Goal: Information Seeking & Learning: Learn about a topic

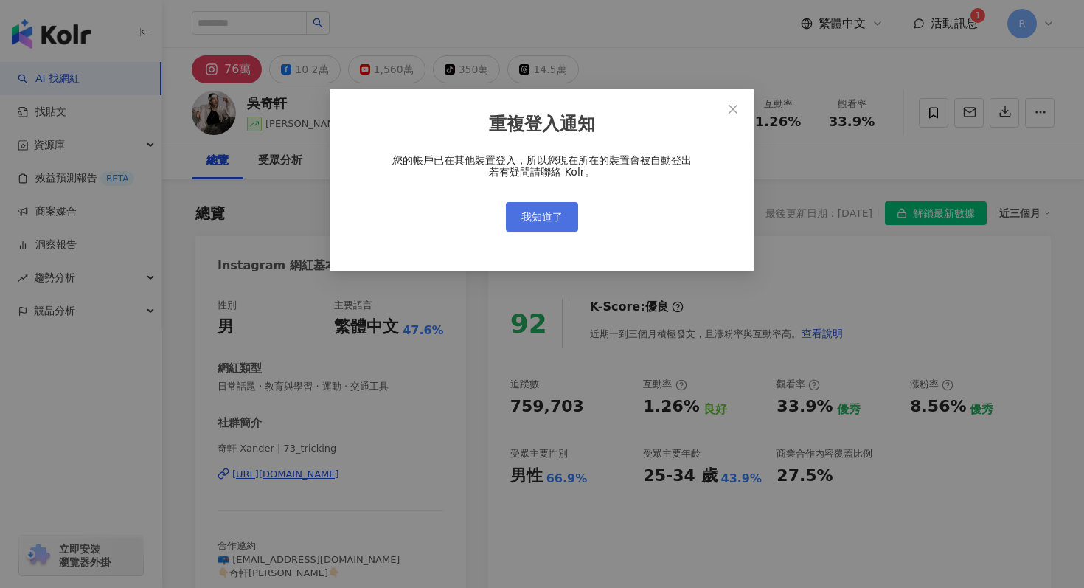
click at [534, 210] on button "我知道了" at bounding box center [542, 217] width 72 height 30
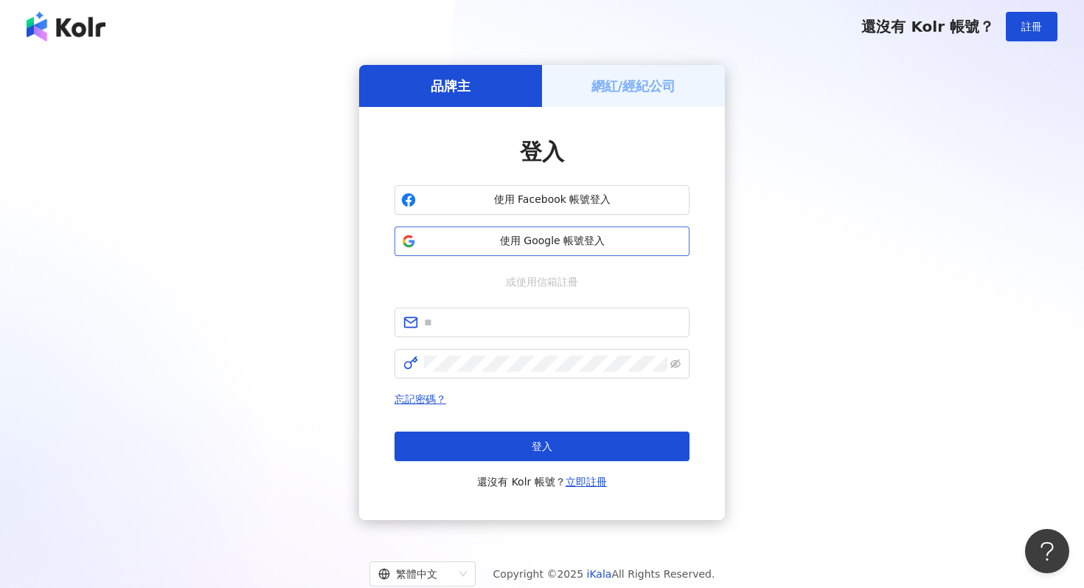
click at [541, 241] on span "使用 Google 帳號登入" at bounding box center [552, 241] width 261 height 15
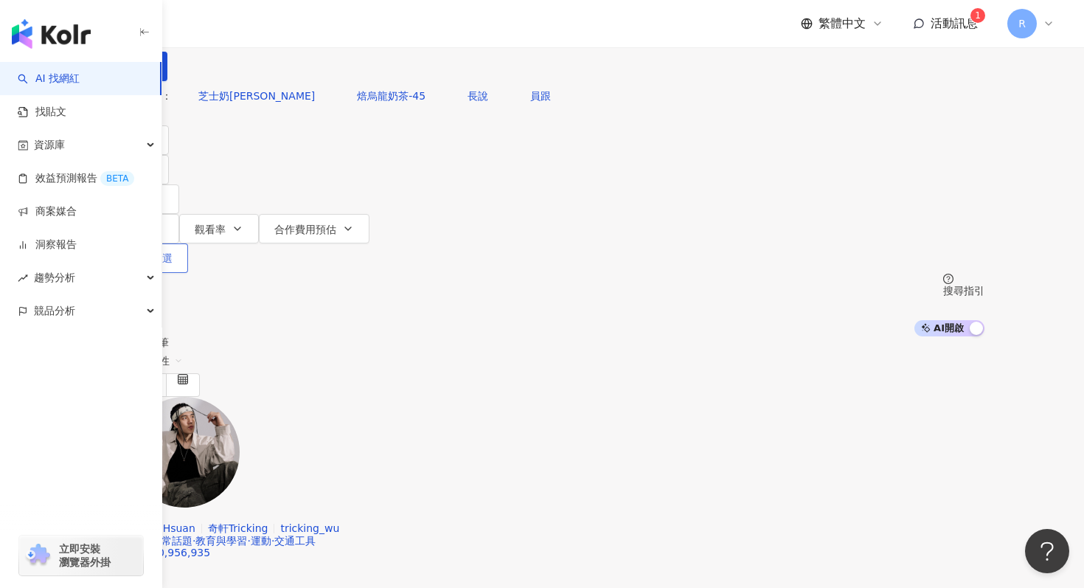
click at [188, 243] on button "更多篩選" at bounding box center [144, 258] width 89 height 30
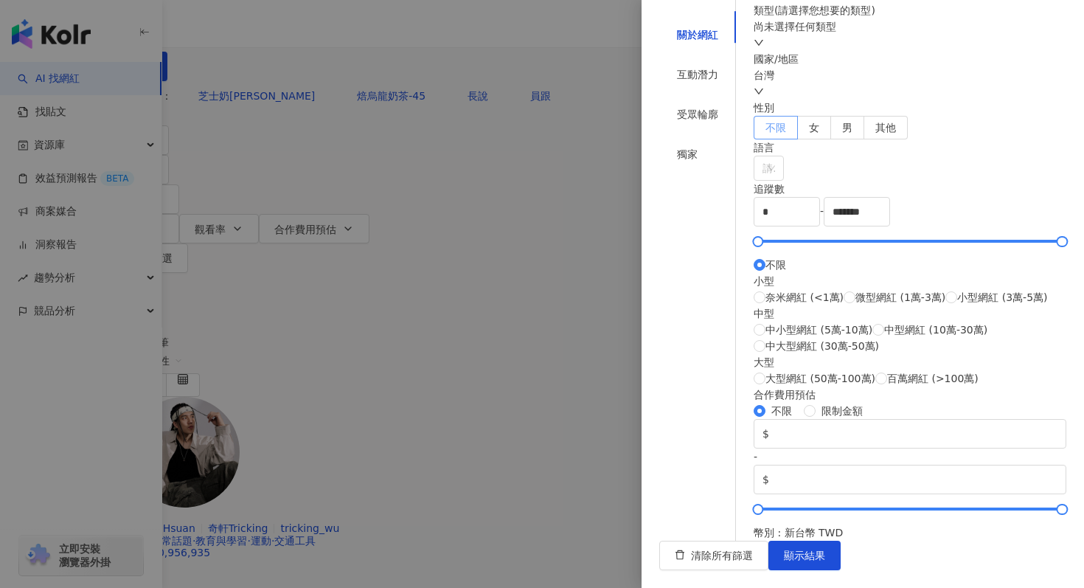
scroll to position [49, 0]
click at [544, 239] on div at bounding box center [542, 294] width 1084 height 588
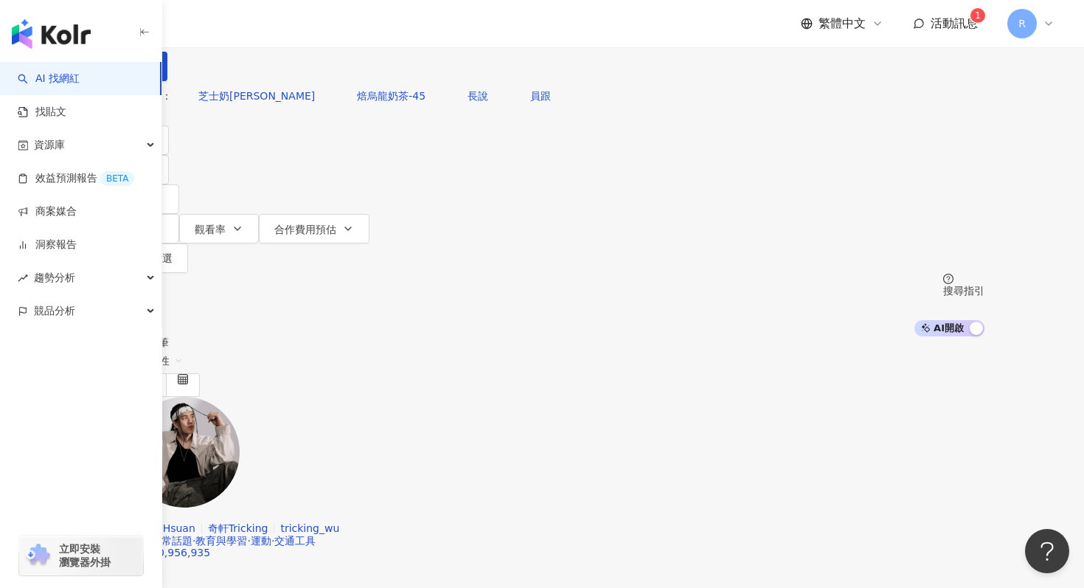
click at [924, 52] on div "台灣" at bounding box center [542, 40] width 885 height 24
click at [714, 336] on div "共 10,000+ 筆 排序： 關聯性" at bounding box center [542, 366] width 885 height 60
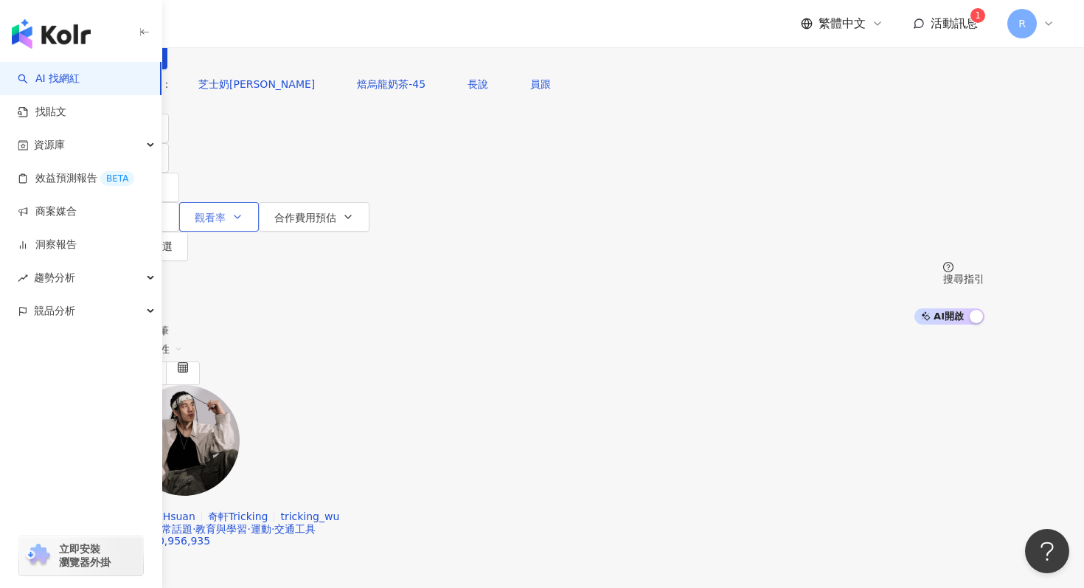
click at [226, 212] on span "觀看率" at bounding box center [210, 218] width 31 height 12
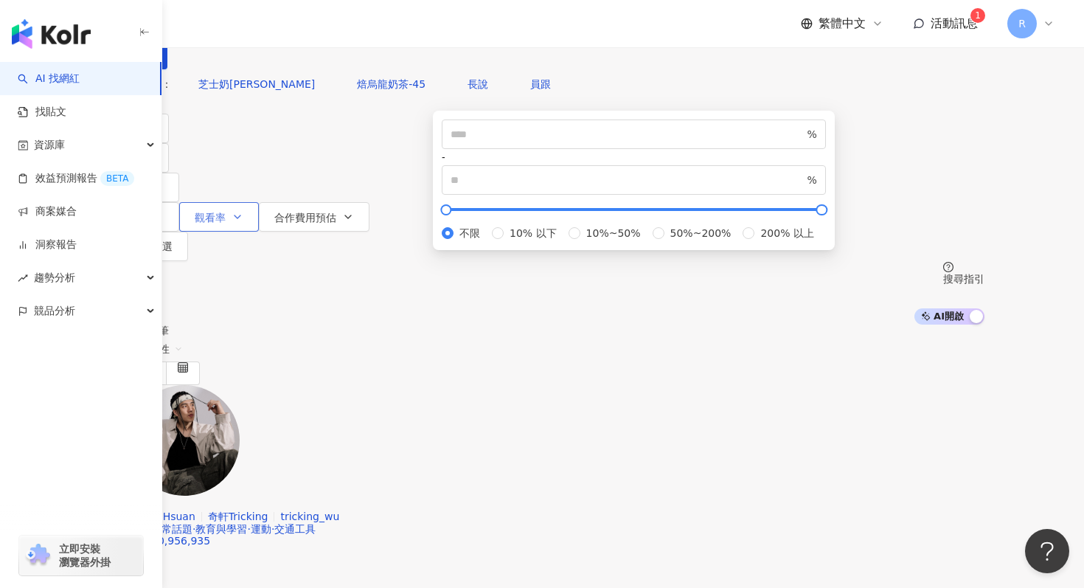
click at [226, 212] on span "觀看率" at bounding box center [210, 218] width 31 height 12
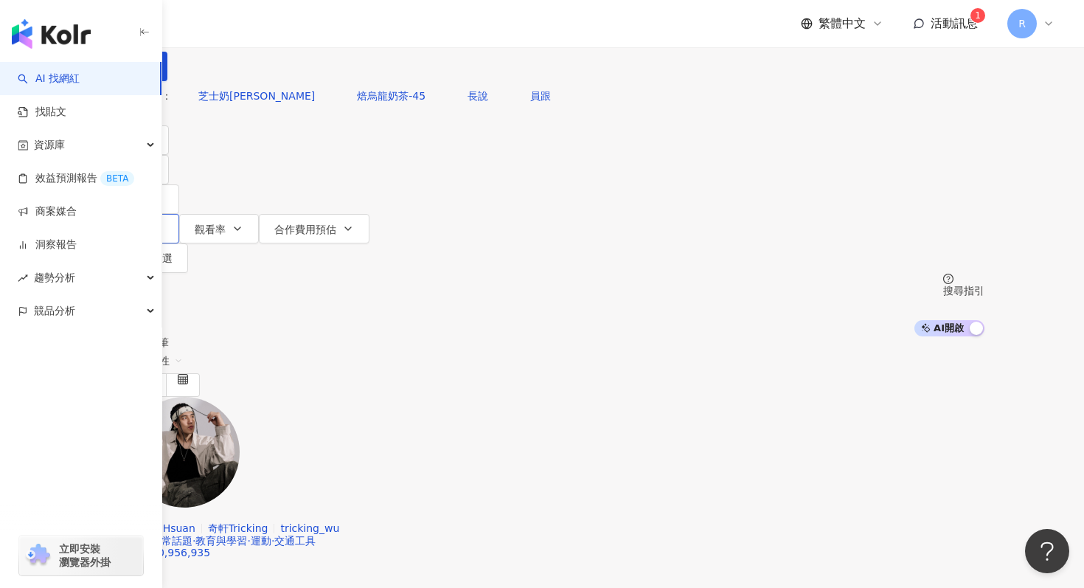
click at [179, 214] on button "互動率" at bounding box center [140, 229] width 80 height 30
click at [1041, 20] on div "R" at bounding box center [1030, 24] width 47 height 30
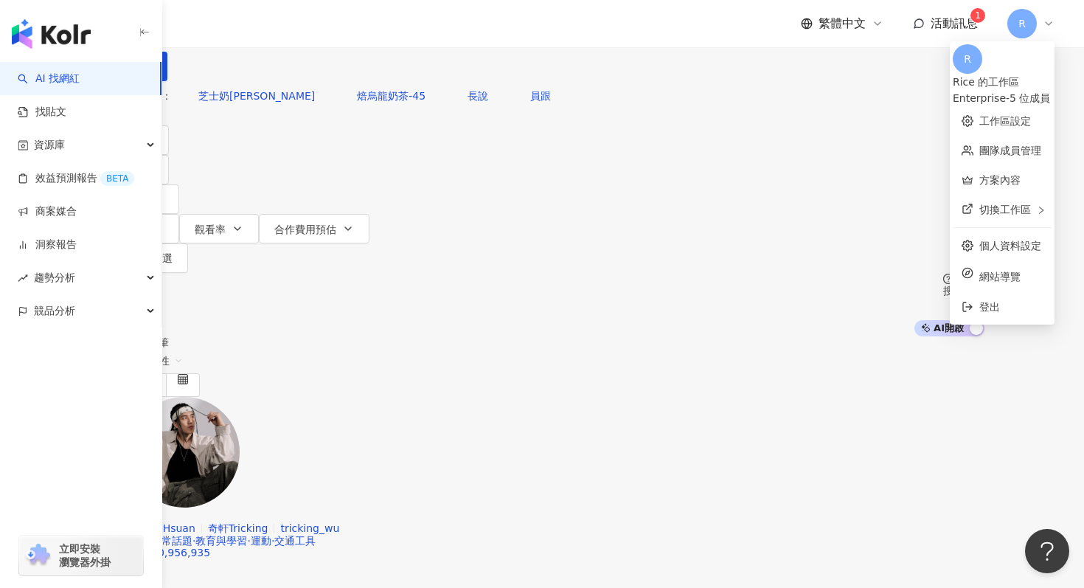
click at [716, 336] on div "共 10,000+ 筆 排序： 關聯性" at bounding box center [542, 366] width 885 height 60
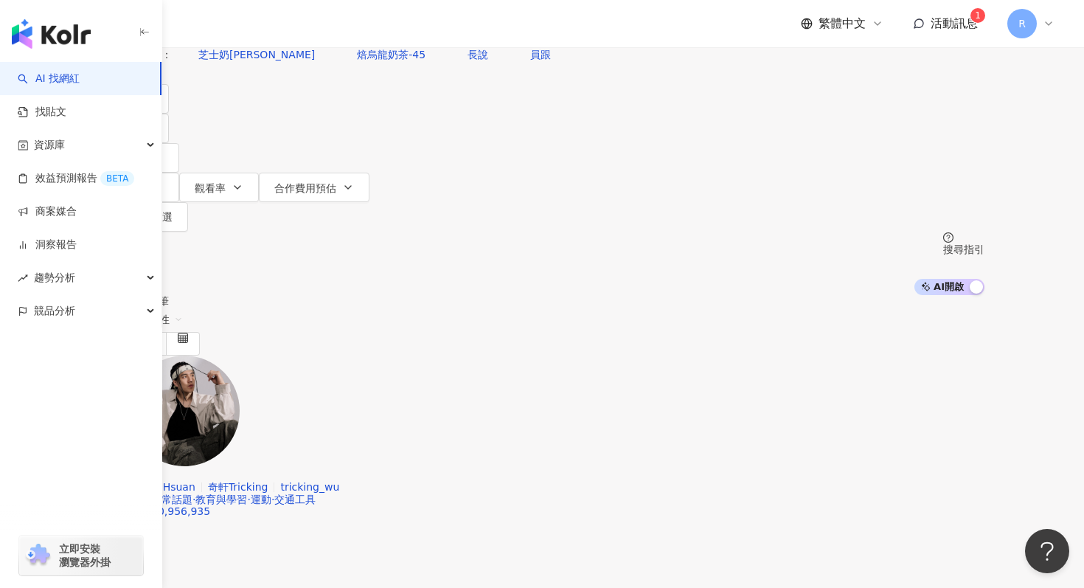
scroll to position [51, 0]
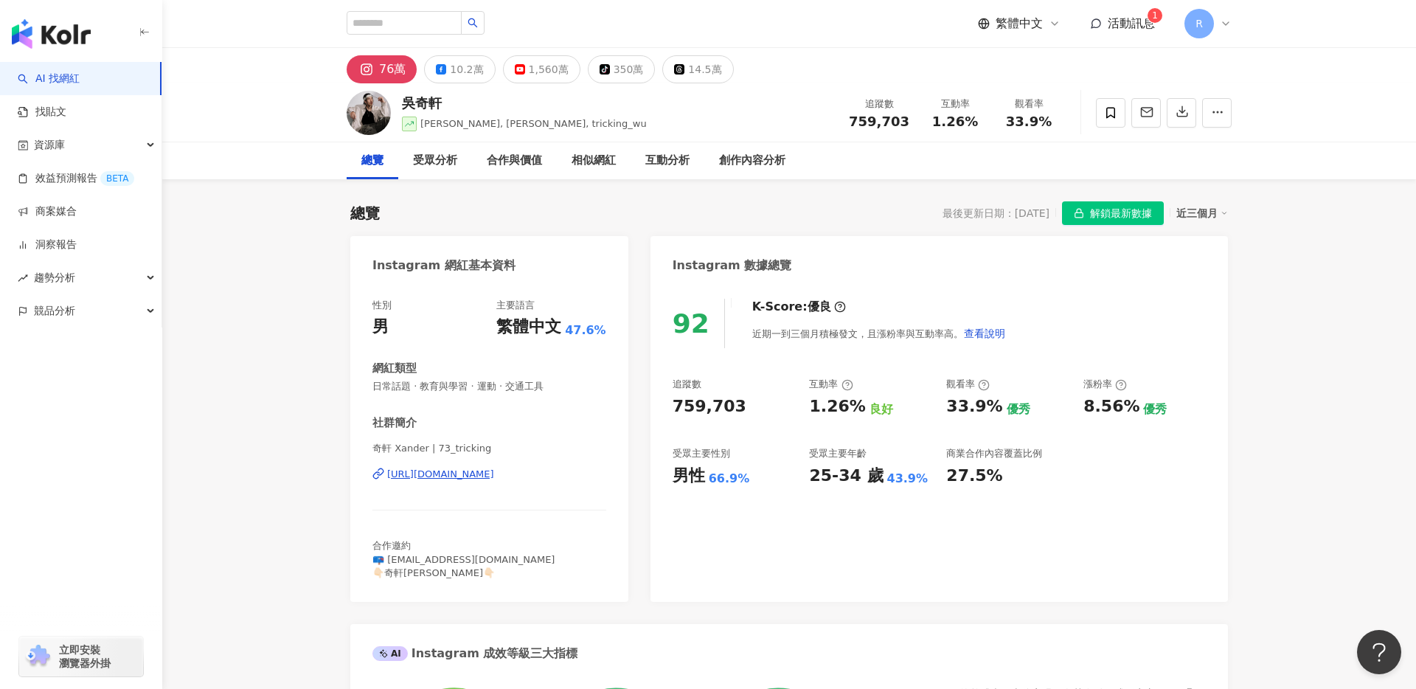
click at [34, 35] on img "button" at bounding box center [51, 34] width 79 height 30
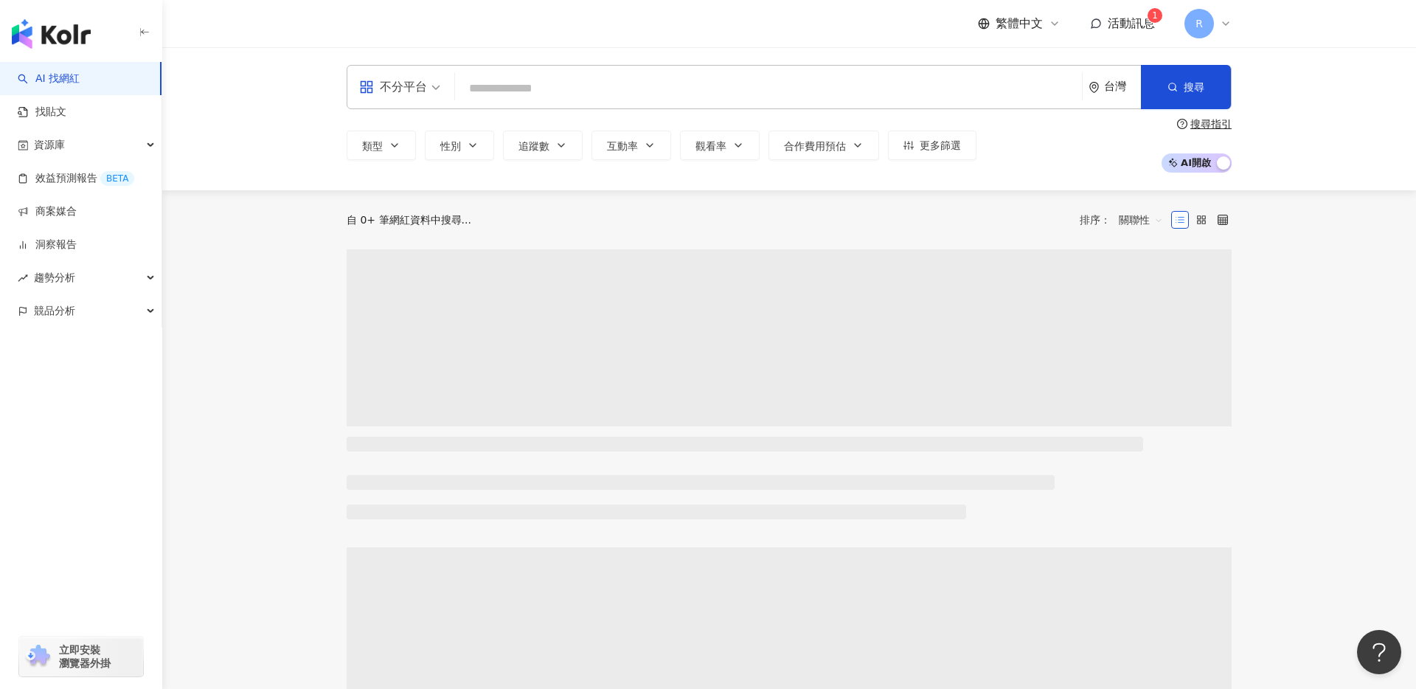
click at [916, 97] on input "search" at bounding box center [768, 88] width 615 height 28
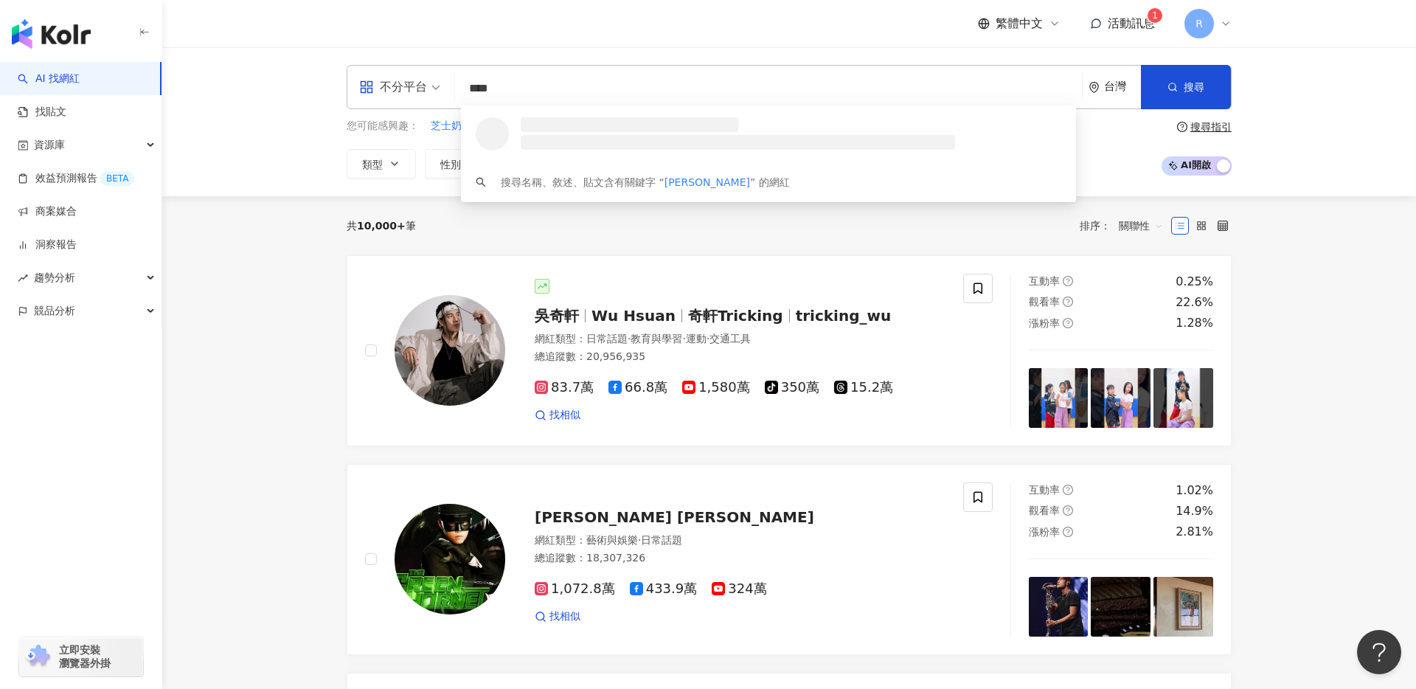
type input "*****"
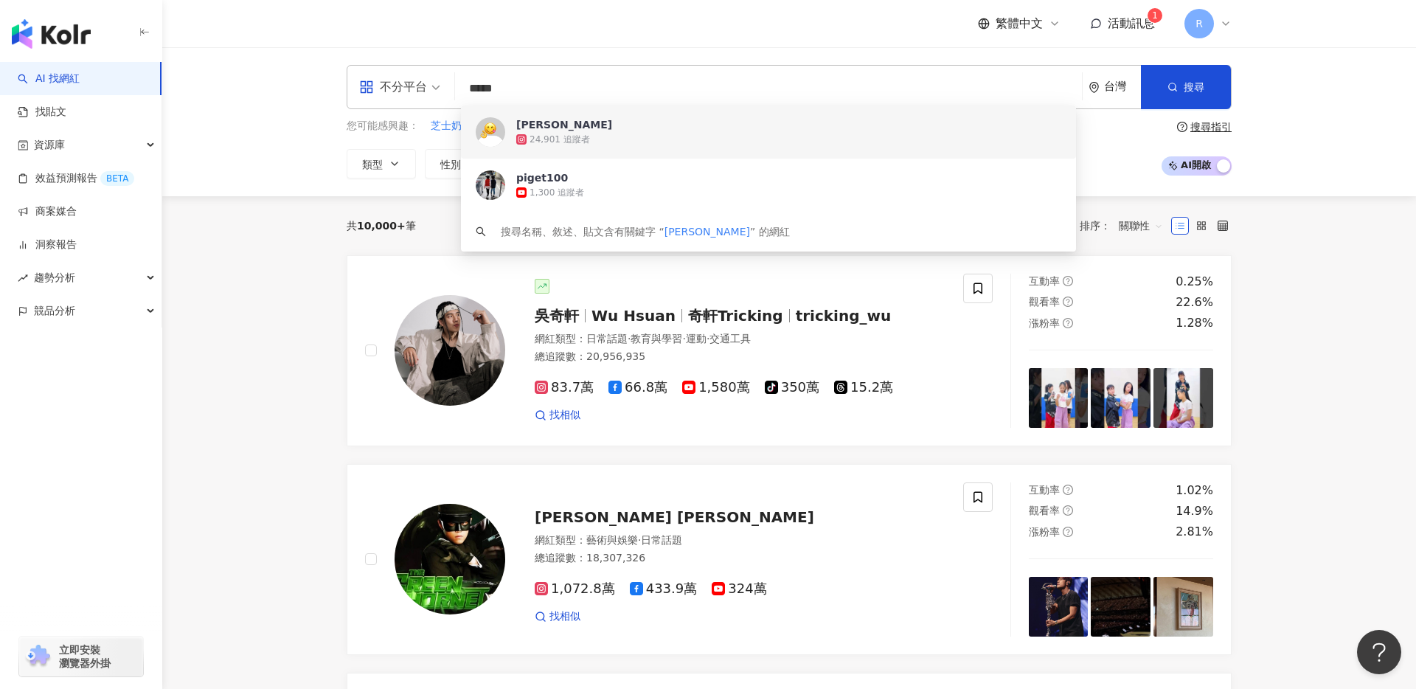
click at [778, 127] on span "[PERSON_NAME]" at bounding box center [760, 124] width 488 height 15
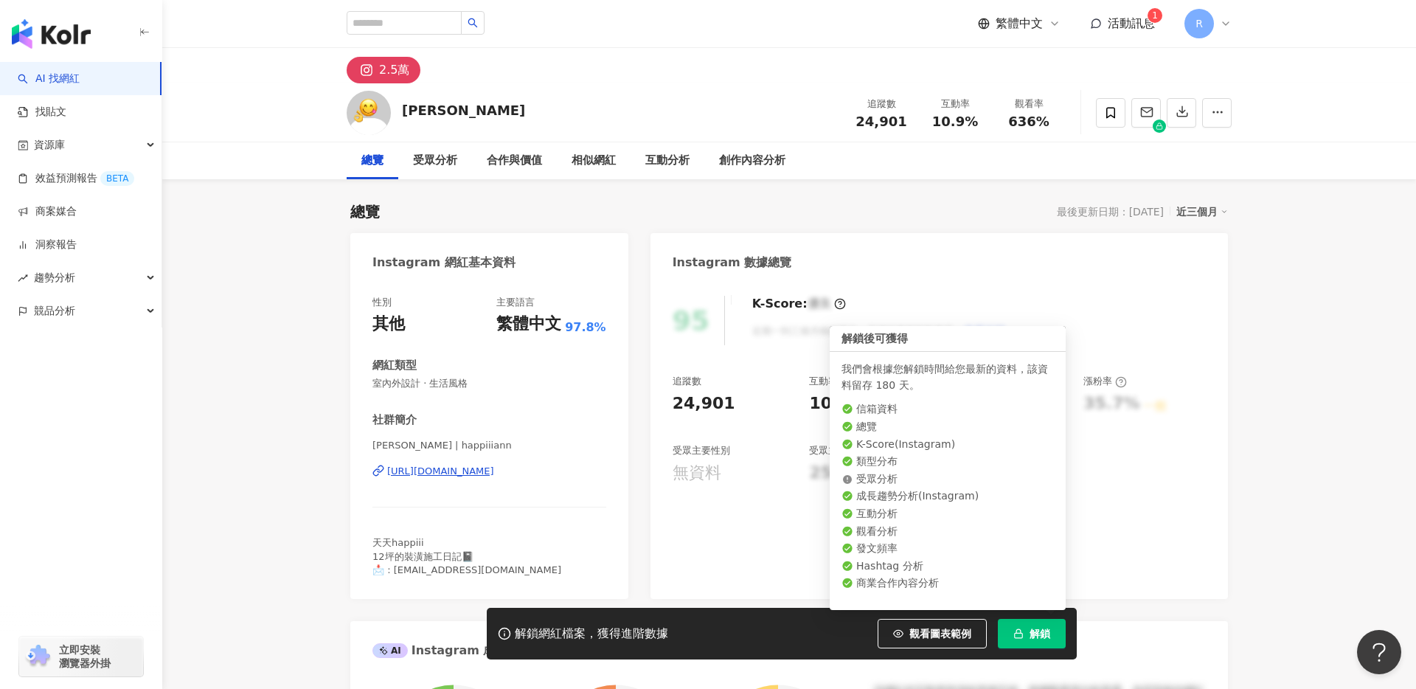
click at [1027, 628] on button "解鎖" at bounding box center [1032, 634] width 68 height 30
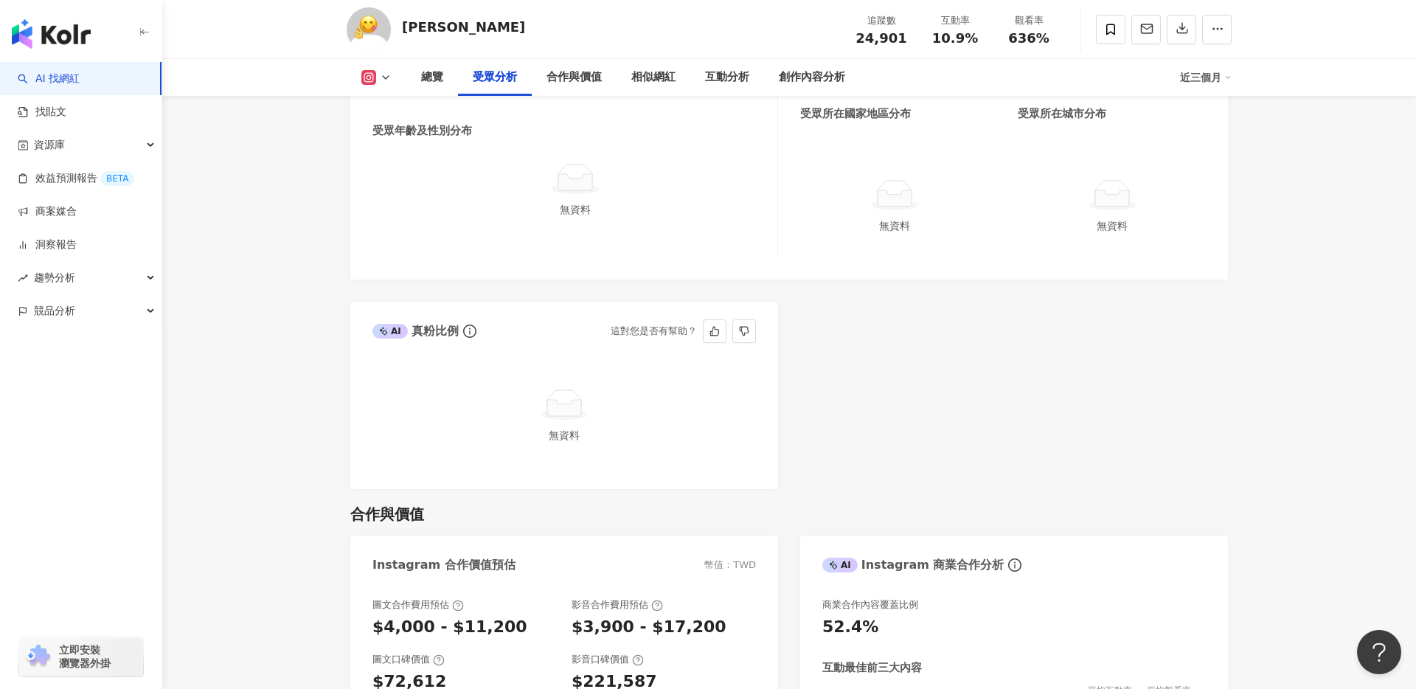
scroll to position [1477, 0]
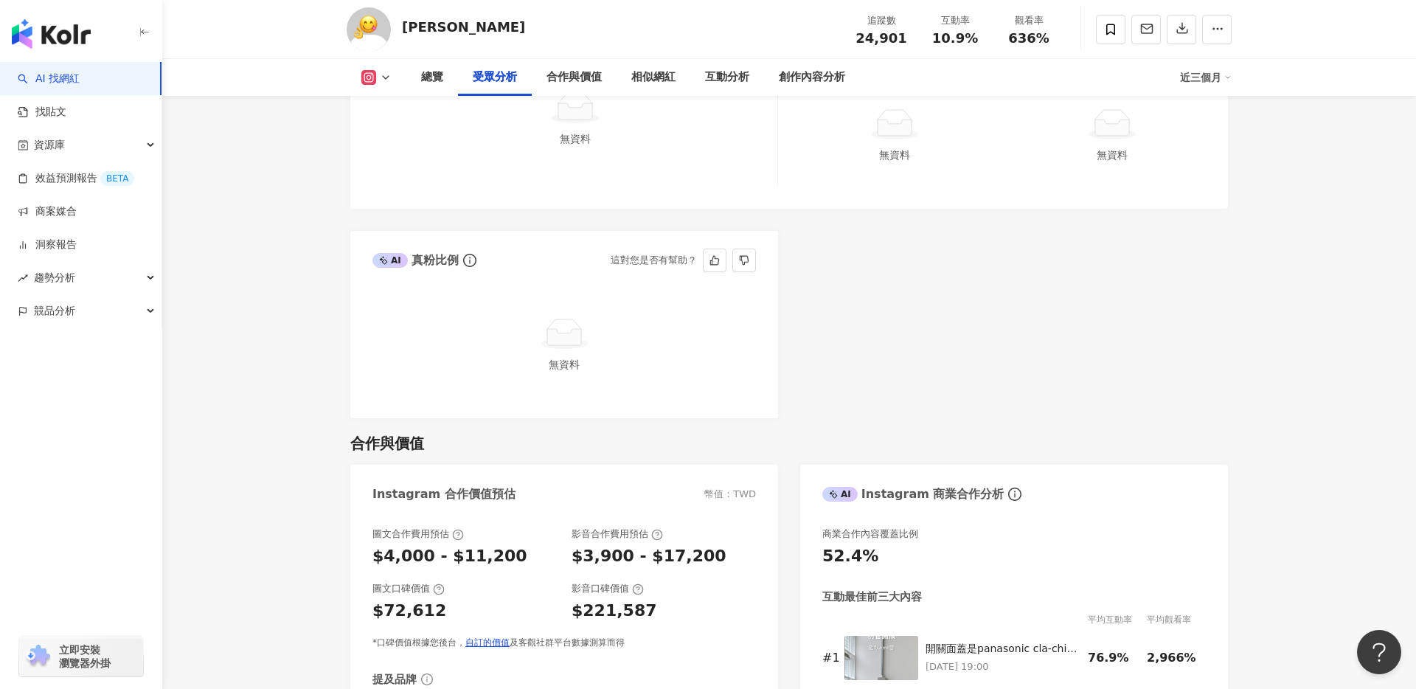
click at [569, 333] on icon at bounding box center [564, 333] width 47 height 33
click at [563, 351] on div "無資料" at bounding box center [564, 344] width 372 height 55
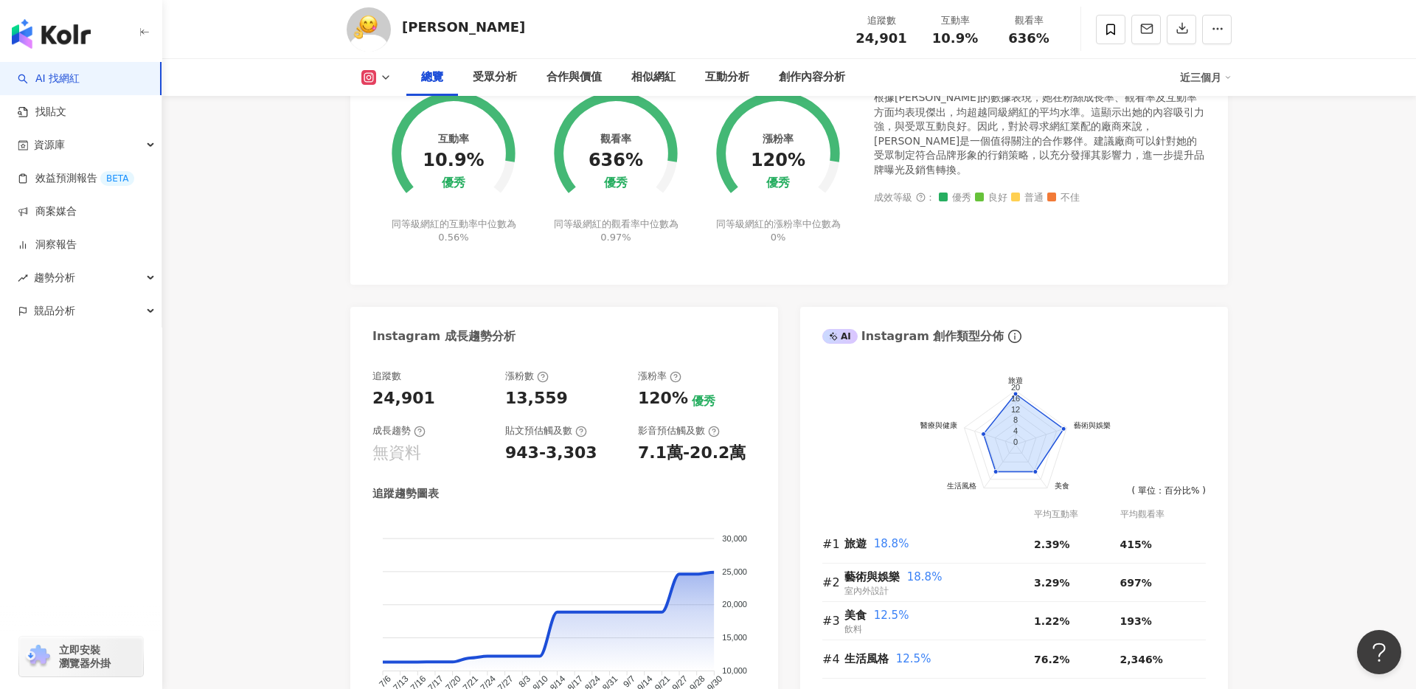
scroll to position [527, 0]
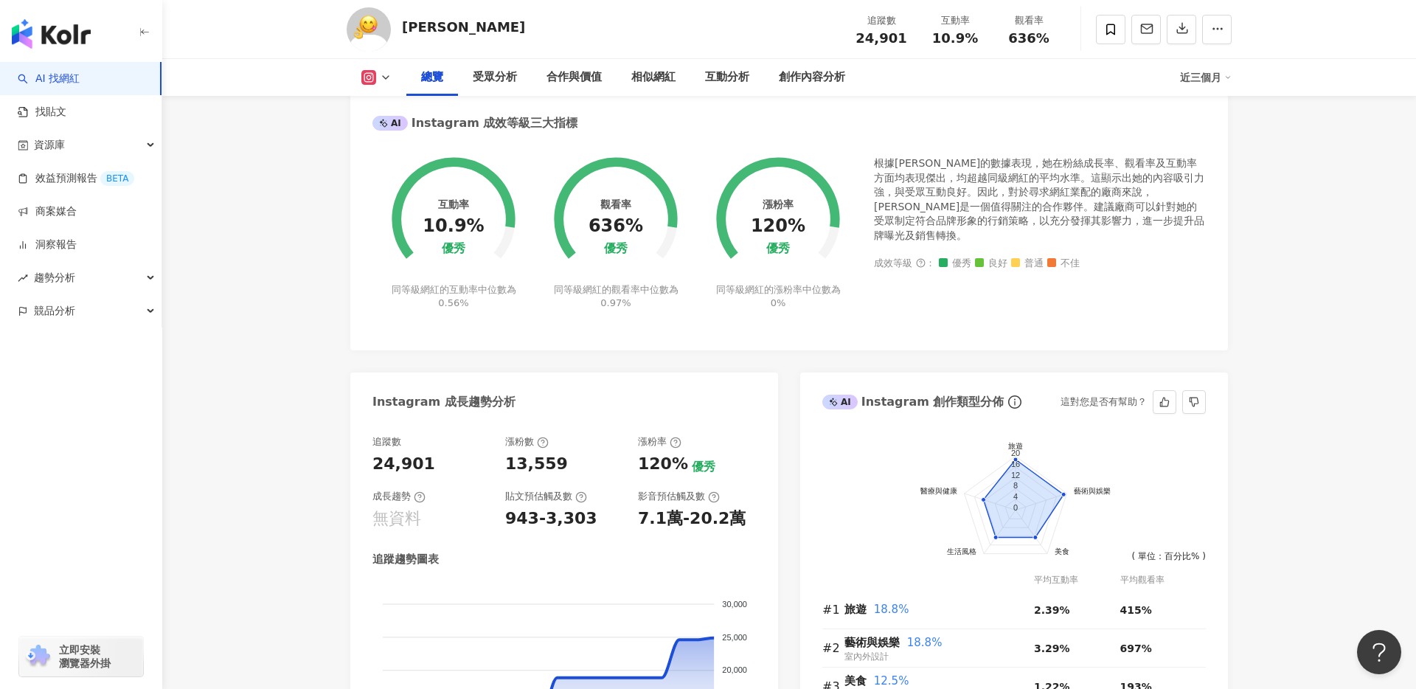
click at [835, 402] on icon at bounding box center [834, 403] width 5 height 5
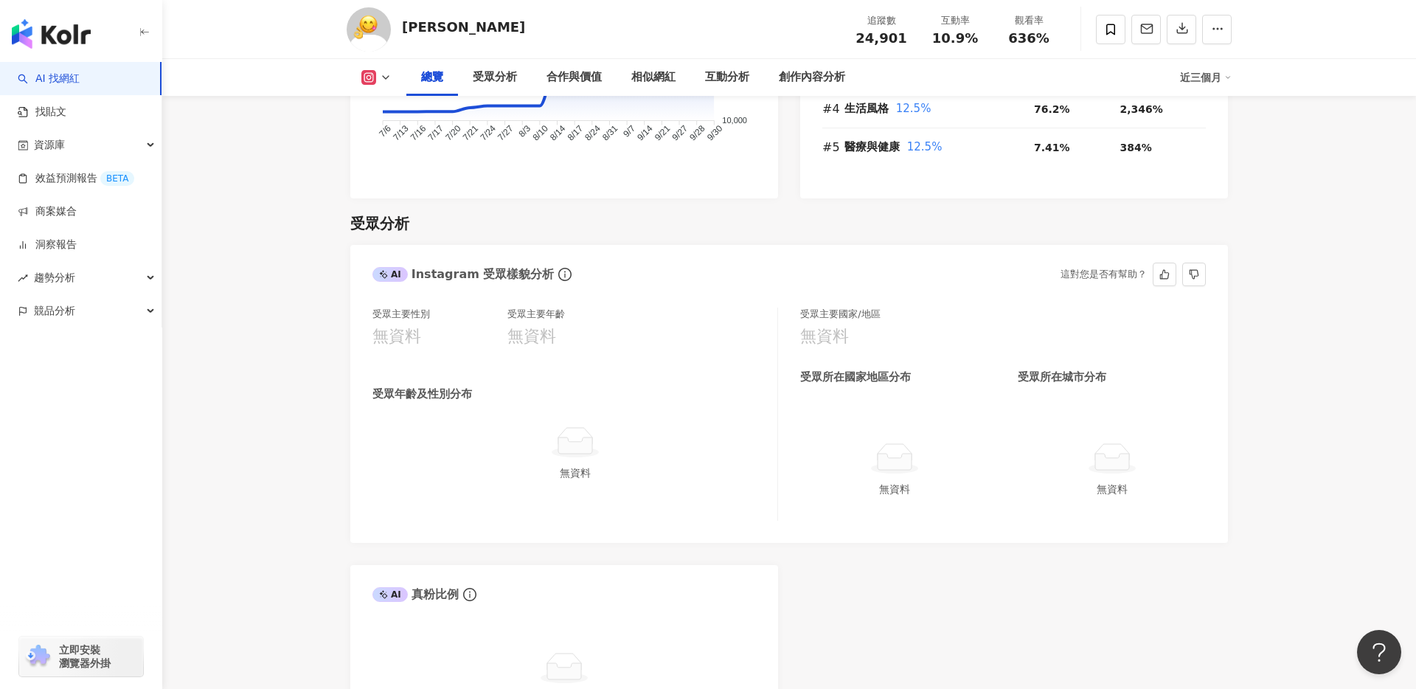
scroll to position [1152, 0]
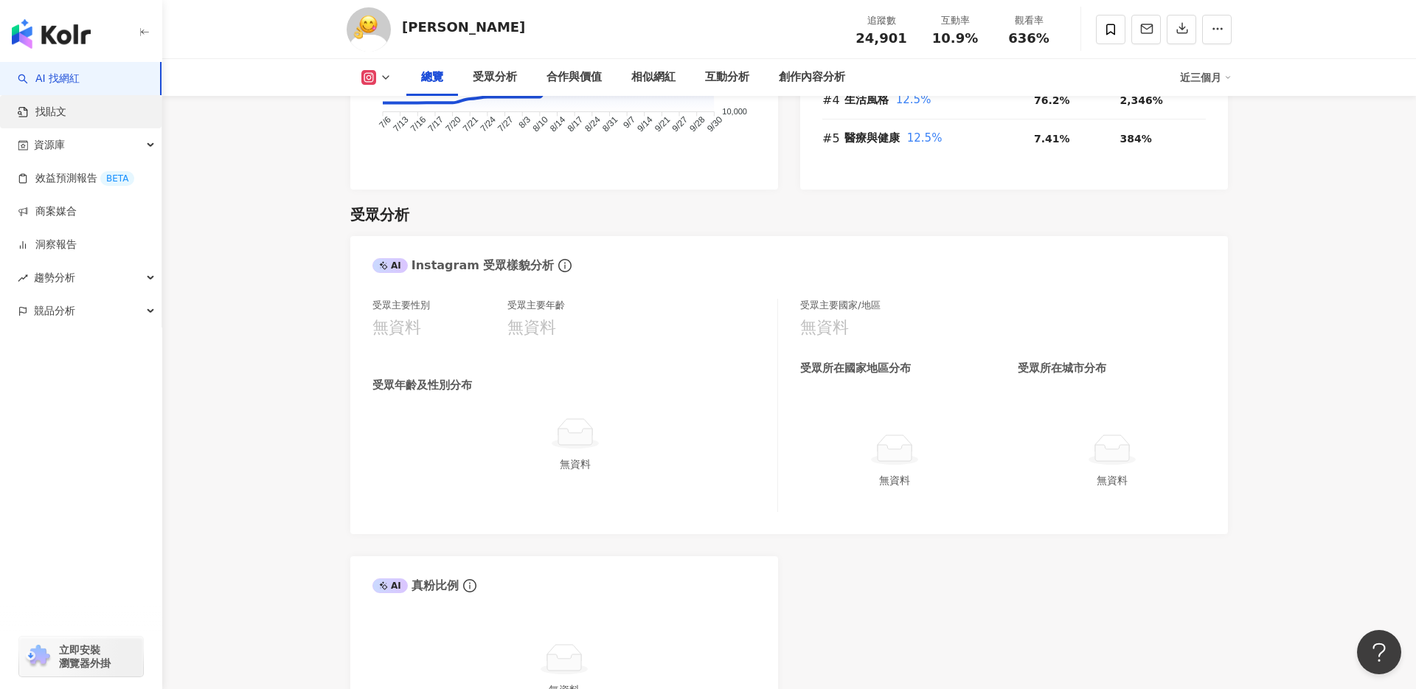
click at [63, 105] on link "找貼文" at bounding box center [42, 112] width 49 height 15
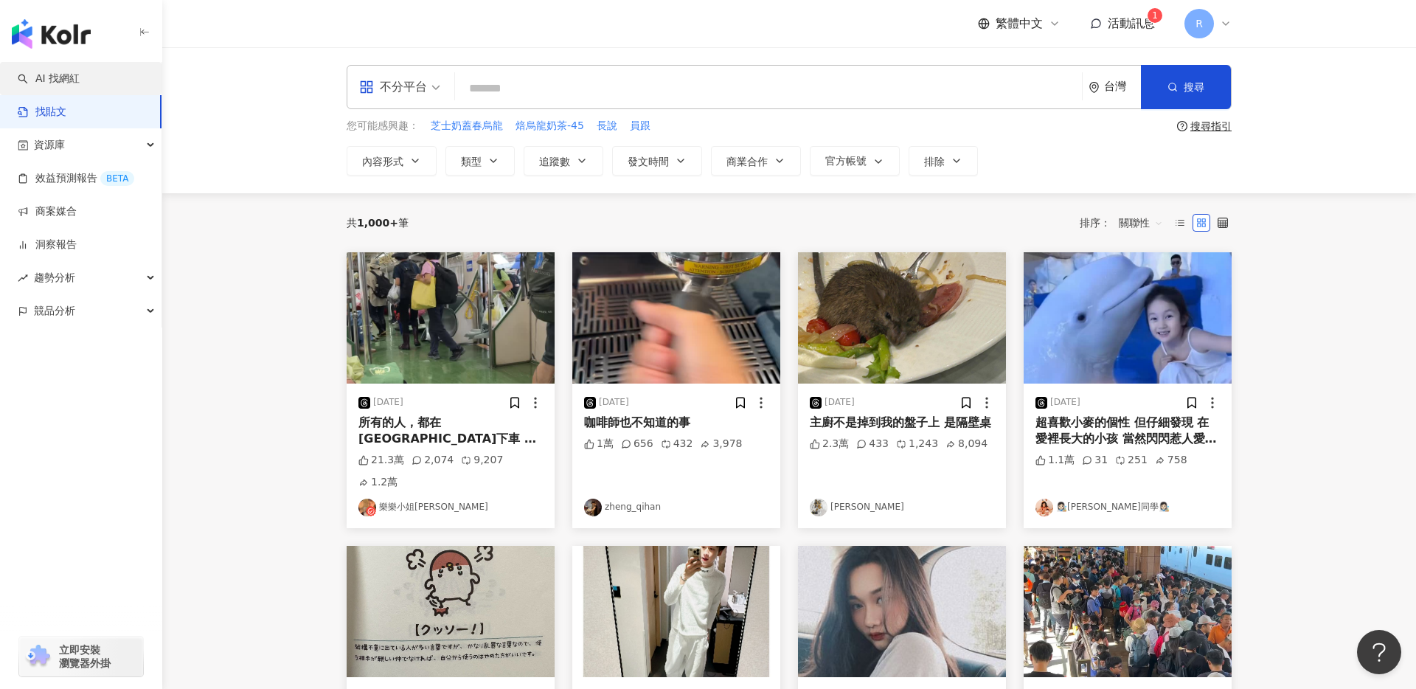
click at [75, 82] on link "AI 找網紅" at bounding box center [49, 79] width 62 height 15
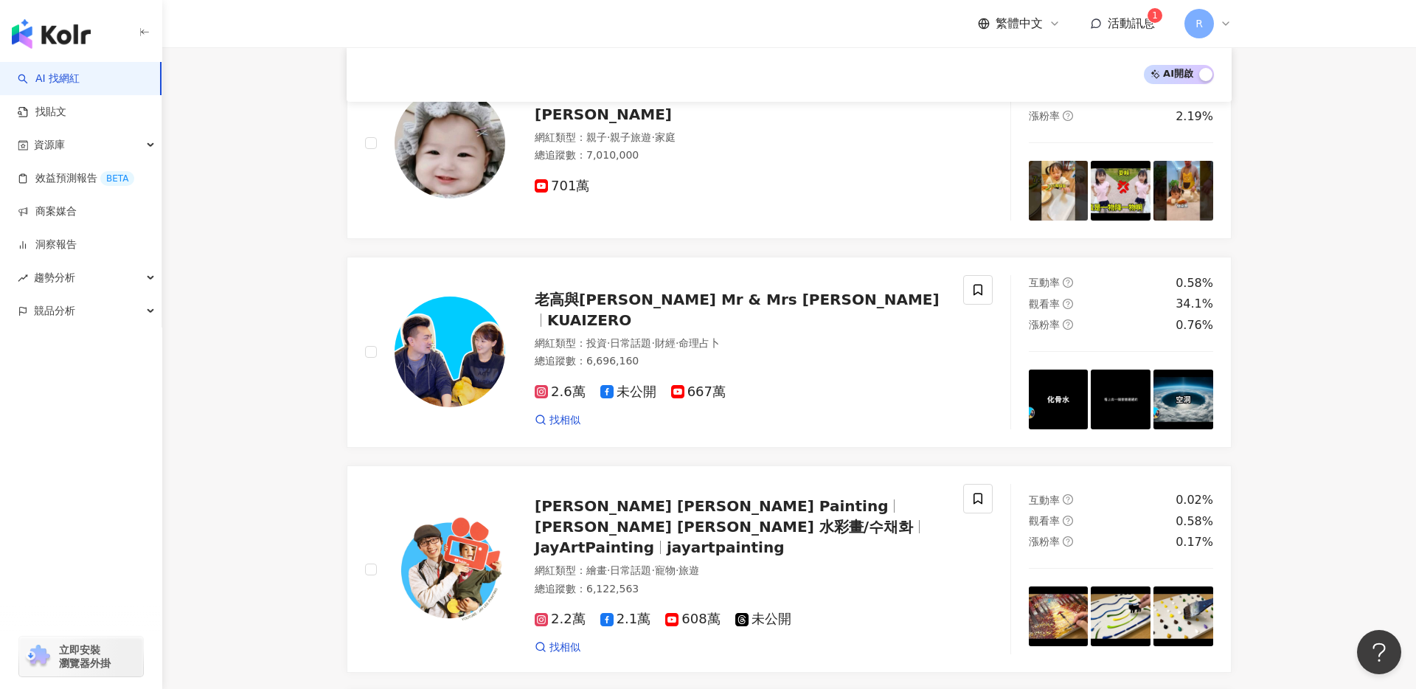
scroll to position [1721, 0]
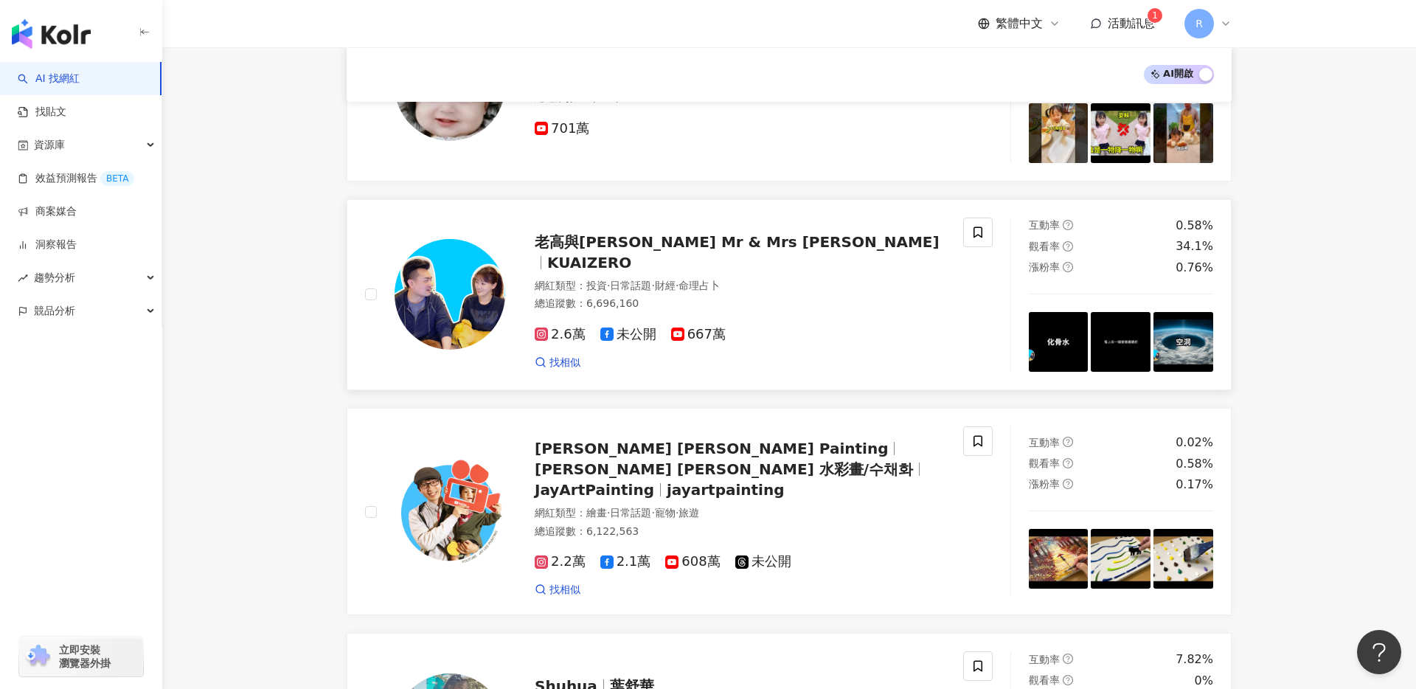
click at [464, 281] on img at bounding box center [450, 294] width 111 height 111
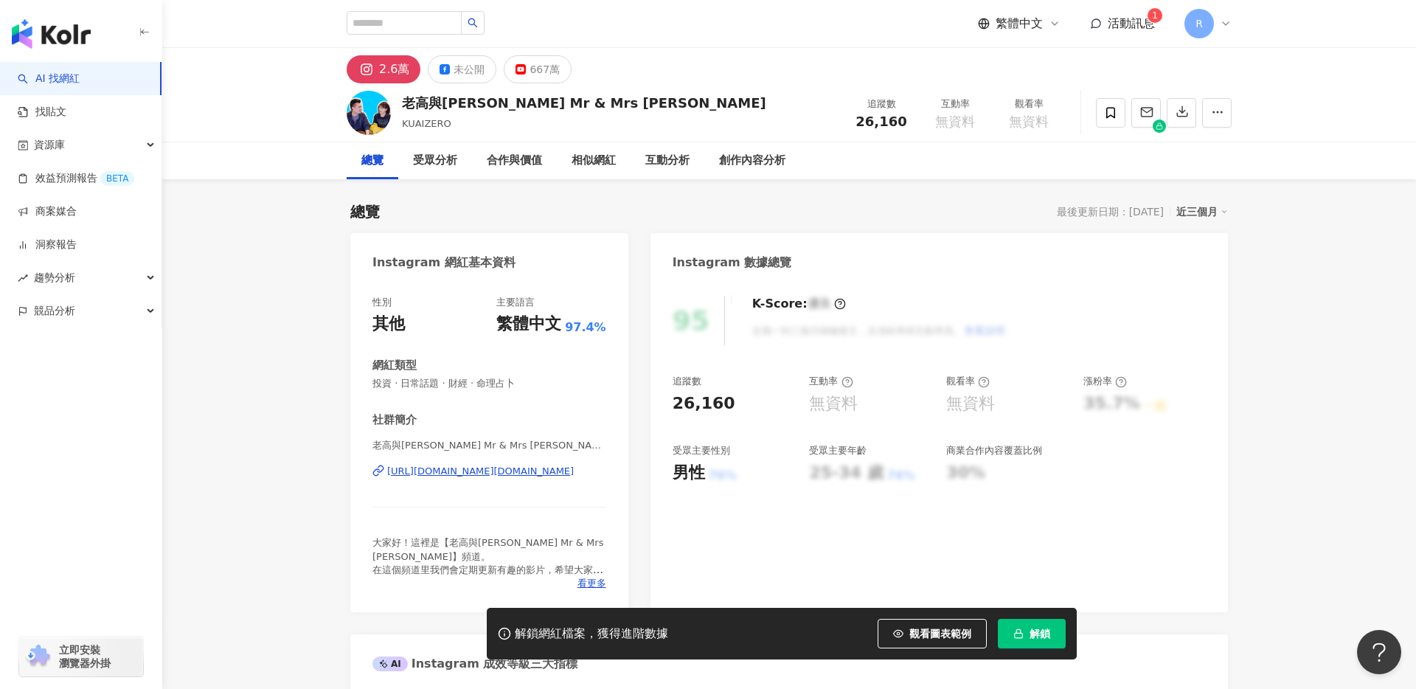
click at [471, 101] on div "老高與[PERSON_NAME] Mr & Mrs [PERSON_NAME]" at bounding box center [584, 103] width 364 height 18
drag, startPoint x: 409, startPoint y: 106, endPoint x: 516, endPoint y: 105, distance: 106.9
click at [516, 105] on div "老高與[PERSON_NAME] Mr & Mrs [PERSON_NAME]" at bounding box center [584, 103] width 364 height 18
drag, startPoint x: 408, startPoint y: 102, endPoint x: 558, endPoint y: 106, distance: 149.8
click at [558, 107] on div "老高與[PERSON_NAME] Mr & Mrs [PERSON_NAME]" at bounding box center [584, 103] width 364 height 18
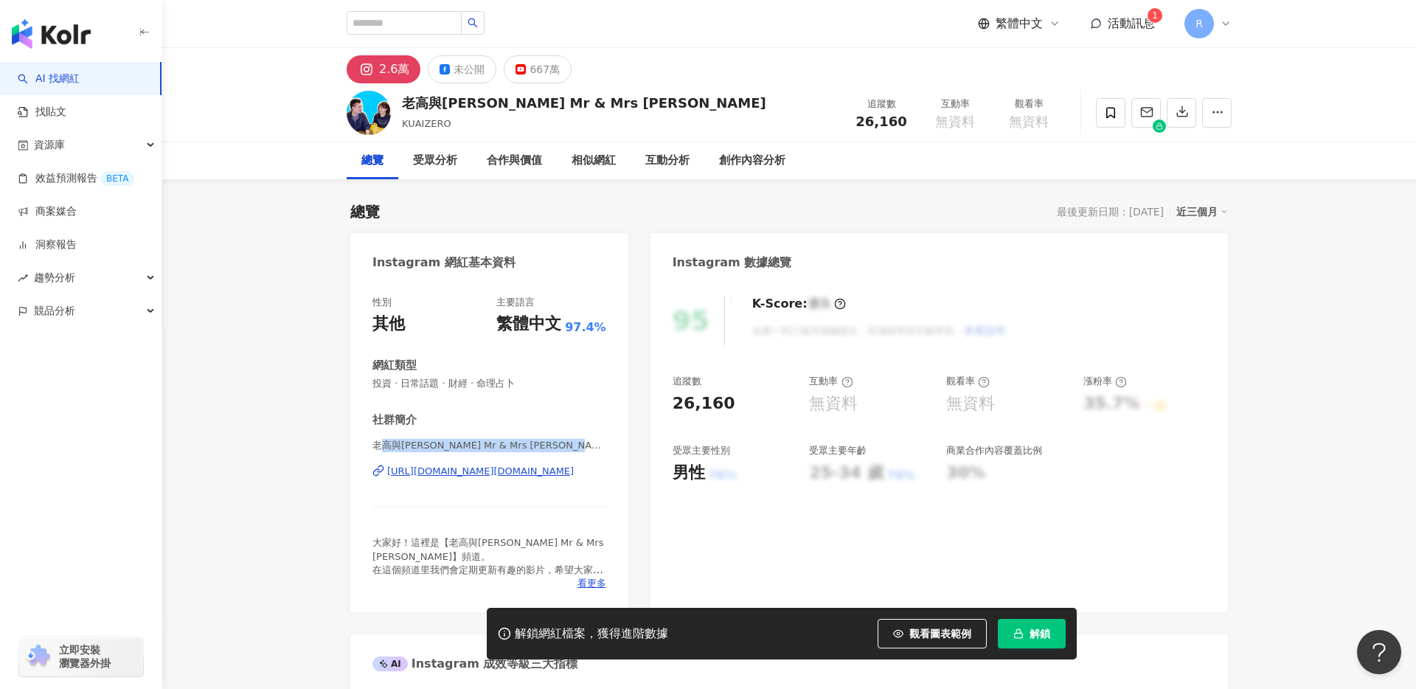
drag, startPoint x: 378, startPoint y: 443, endPoint x: 479, endPoint y: 456, distance: 101.2
click at [479, 456] on div "老高與小茉 Mr & Mrs Gao | mr.and.mrs.gao https://www.instagram.com/mr.and.mrs.gao/" at bounding box center [489, 482] width 234 height 86
click at [490, 96] on div "老高與[PERSON_NAME] Mr & Mrs [PERSON_NAME]" at bounding box center [584, 103] width 364 height 18
drag, startPoint x: 408, startPoint y: 100, endPoint x: 518, endPoint y: 96, distance: 110.0
click at [518, 97] on div "老高與小茉 Mr & Mrs Gao" at bounding box center [584, 103] width 364 height 18
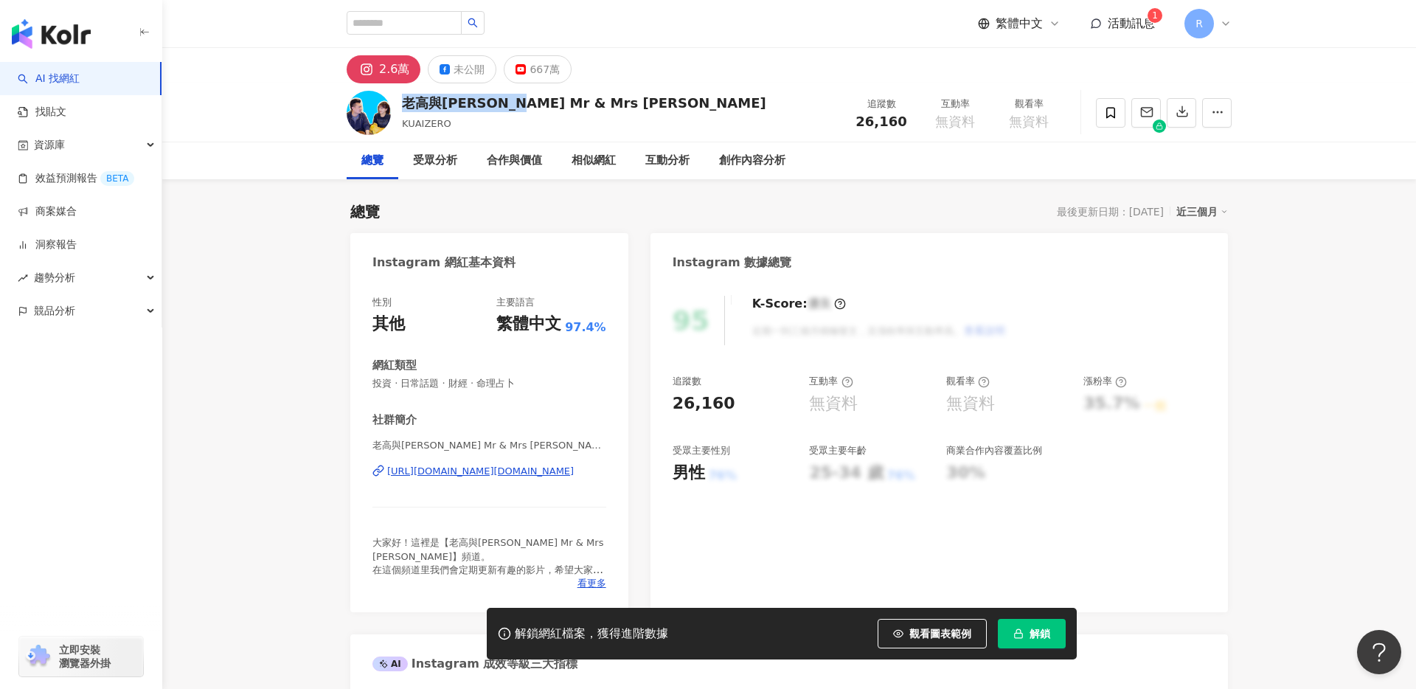
click at [470, 83] on div "老高與小茉 Mr & Mrs Gao KUAIZERO 追蹤數 26,160 互動率 無資料 觀看率 無資料" at bounding box center [789, 112] width 944 height 58
click at [459, 69] on div "未公開" at bounding box center [469, 69] width 31 height 21
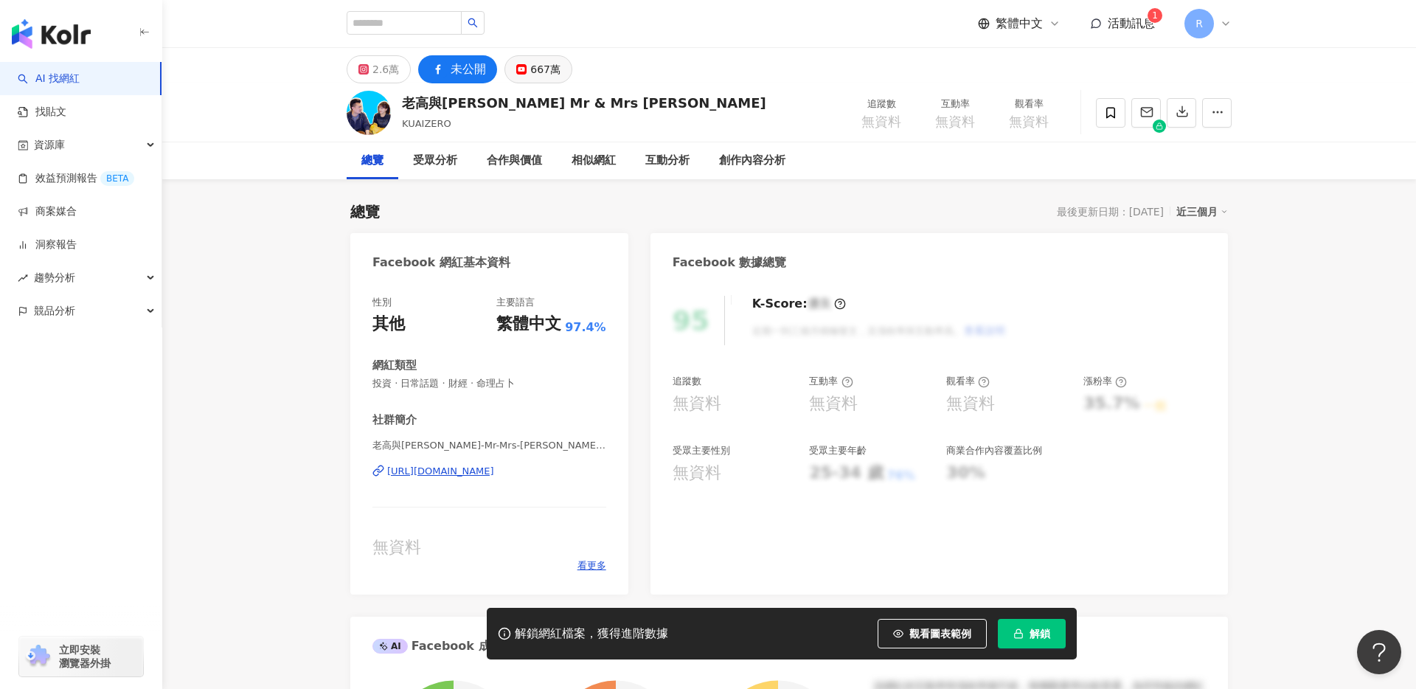
click at [524, 66] on icon at bounding box center [521, 69] width 10 height 10
click at [392, 64] on div "2.6萬" at bounding box center [385, 69] width 27 height 21
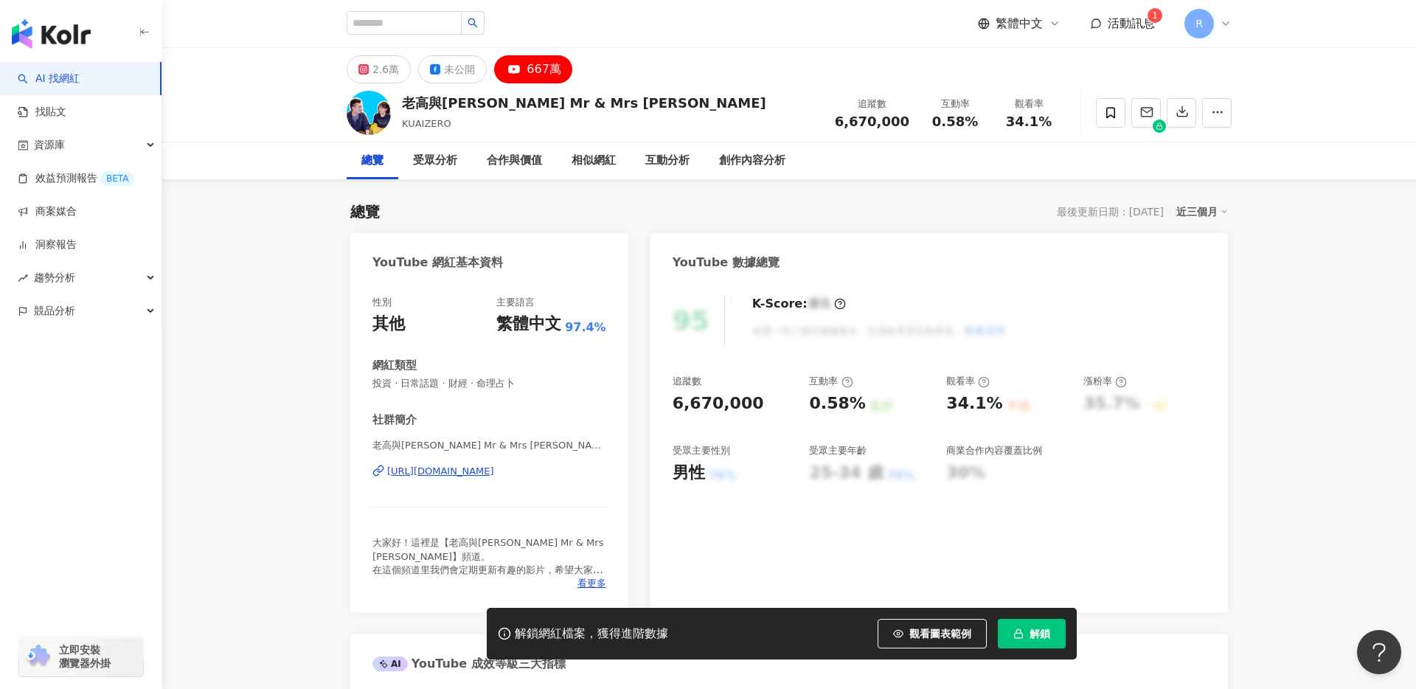
click at [80, 80] on link "AI 找網紅" at bounding box center [49, 79] width 62 height 15
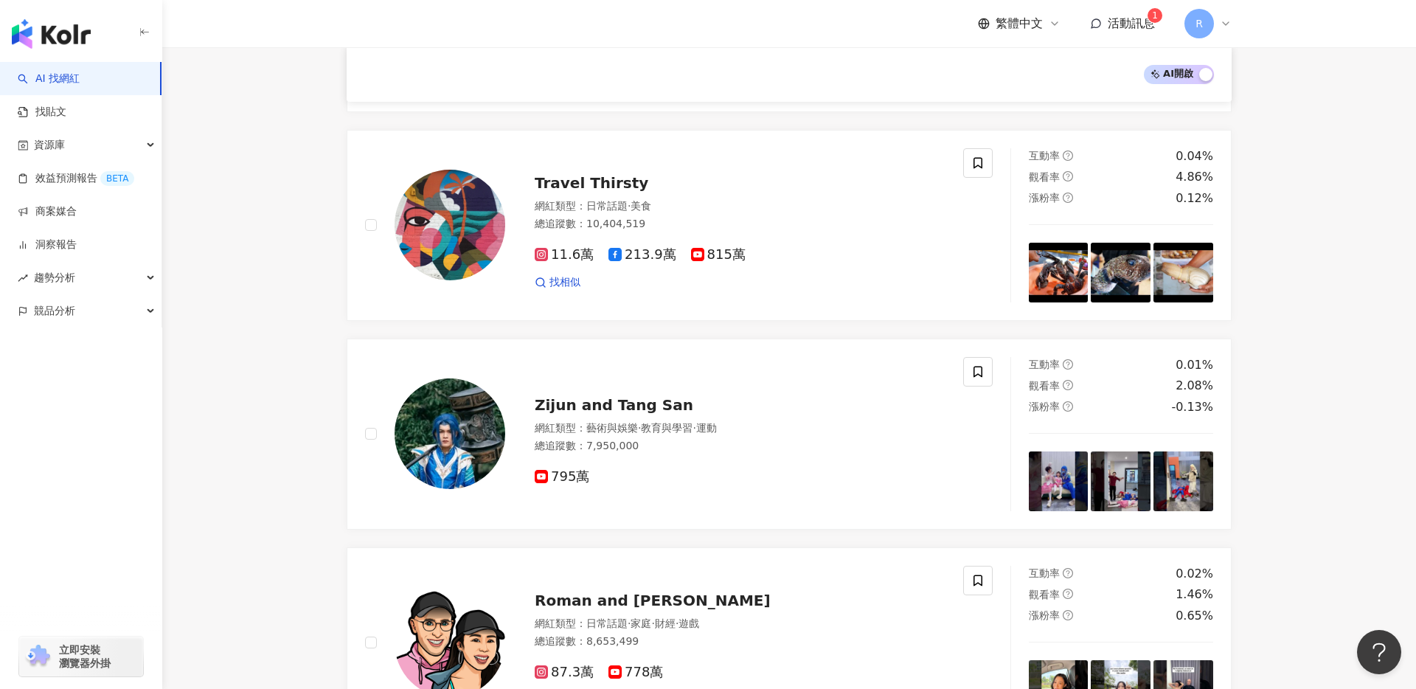
scroll to position [895, 0]
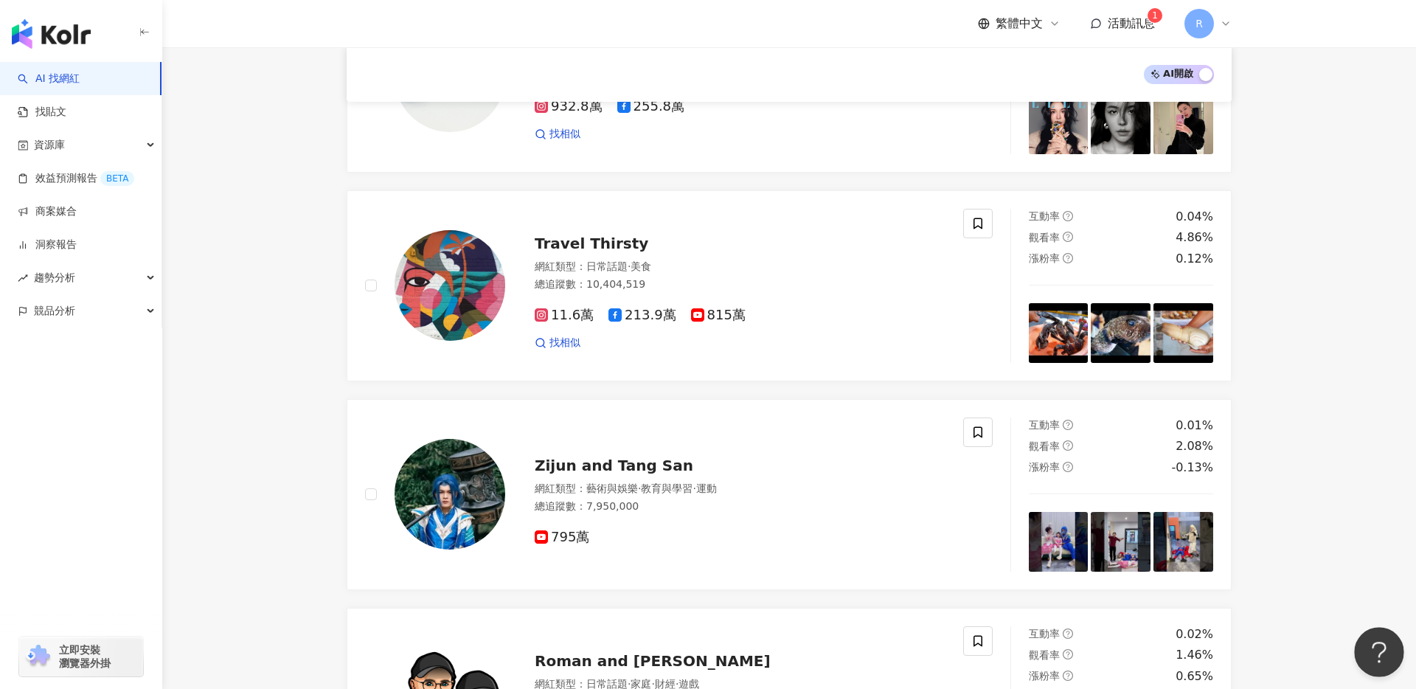
click at [1379, 643] on button "Open Beacon popover" at bounding box center [1376, 649] width 44 height 44
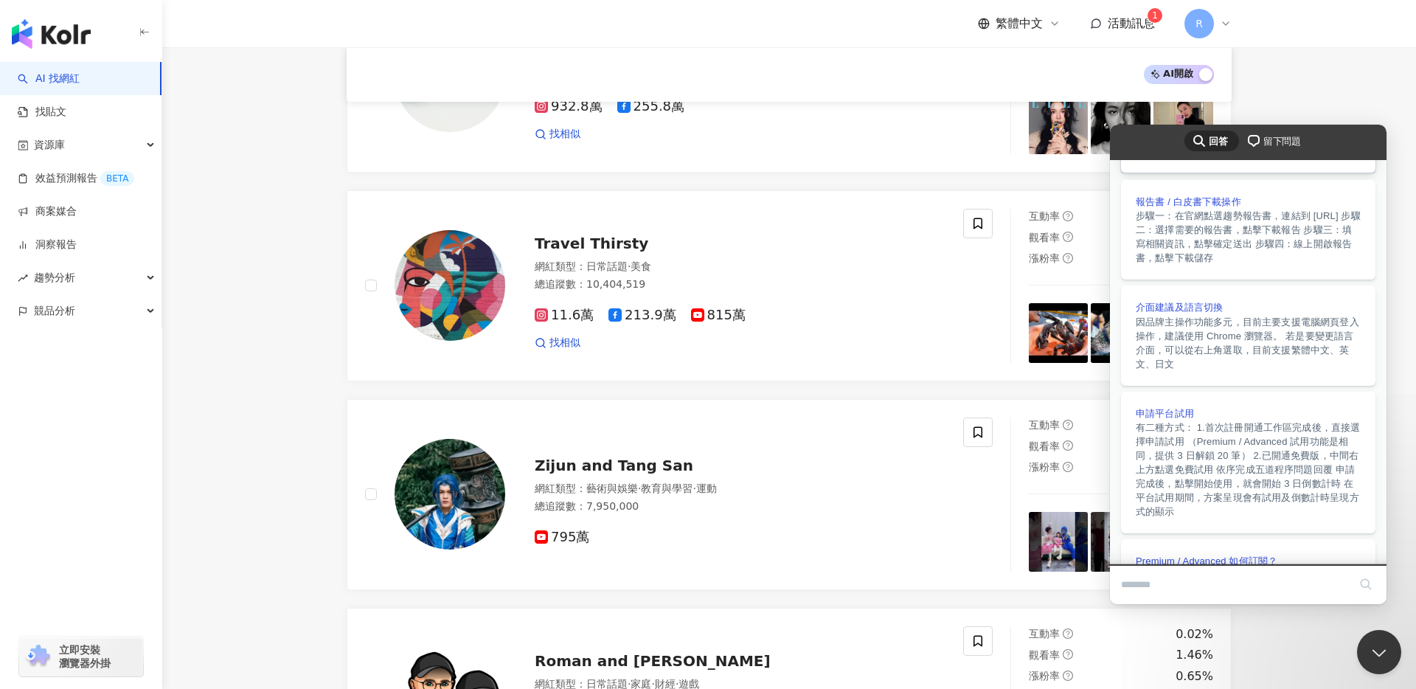
scroll to position [327, 0]
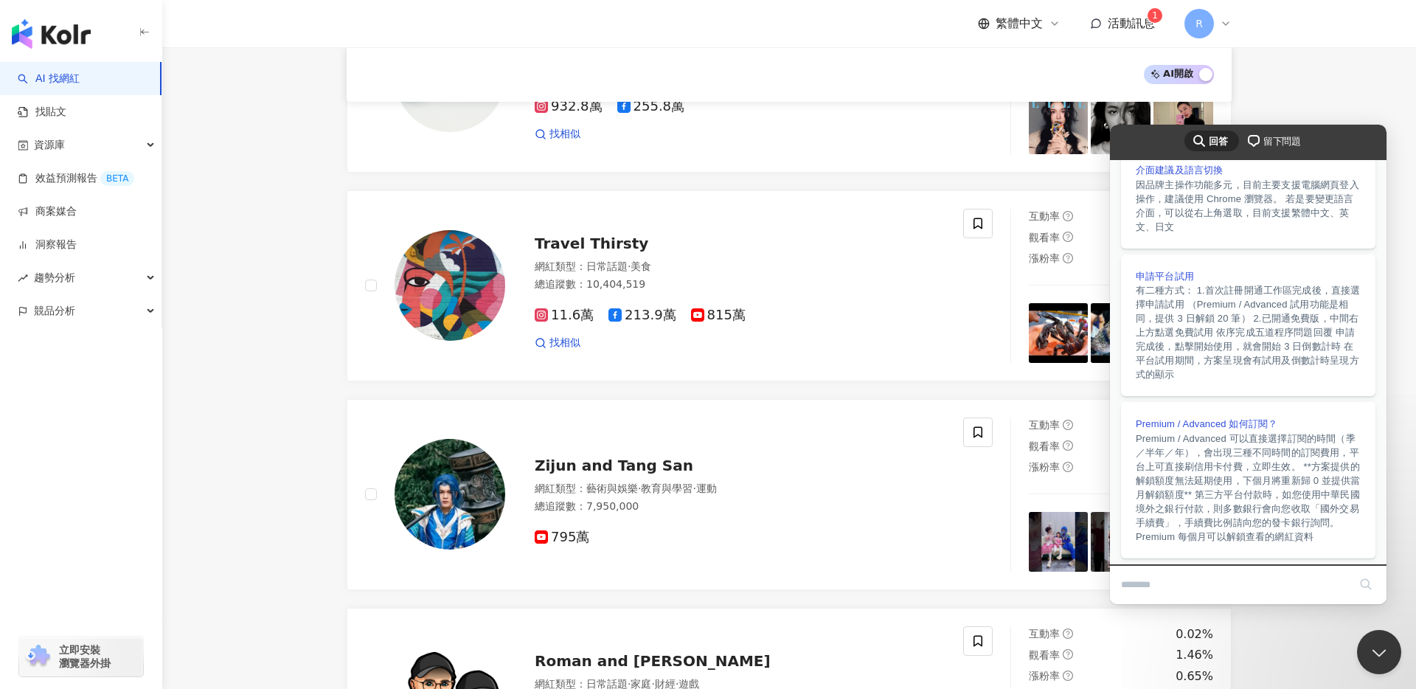
click at [1275, 147] on span "留下問題" at bounding box center [1282, 141] width 38 height 15
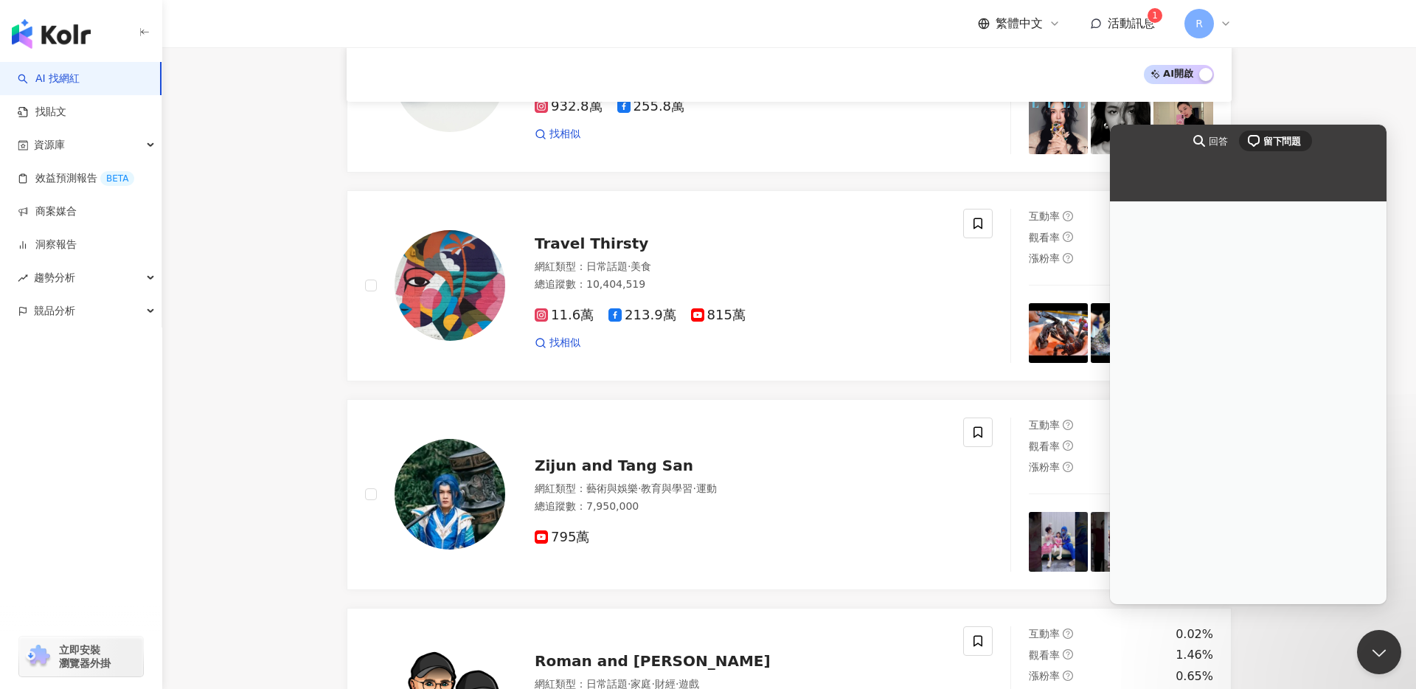
scroll to position [0, 0]
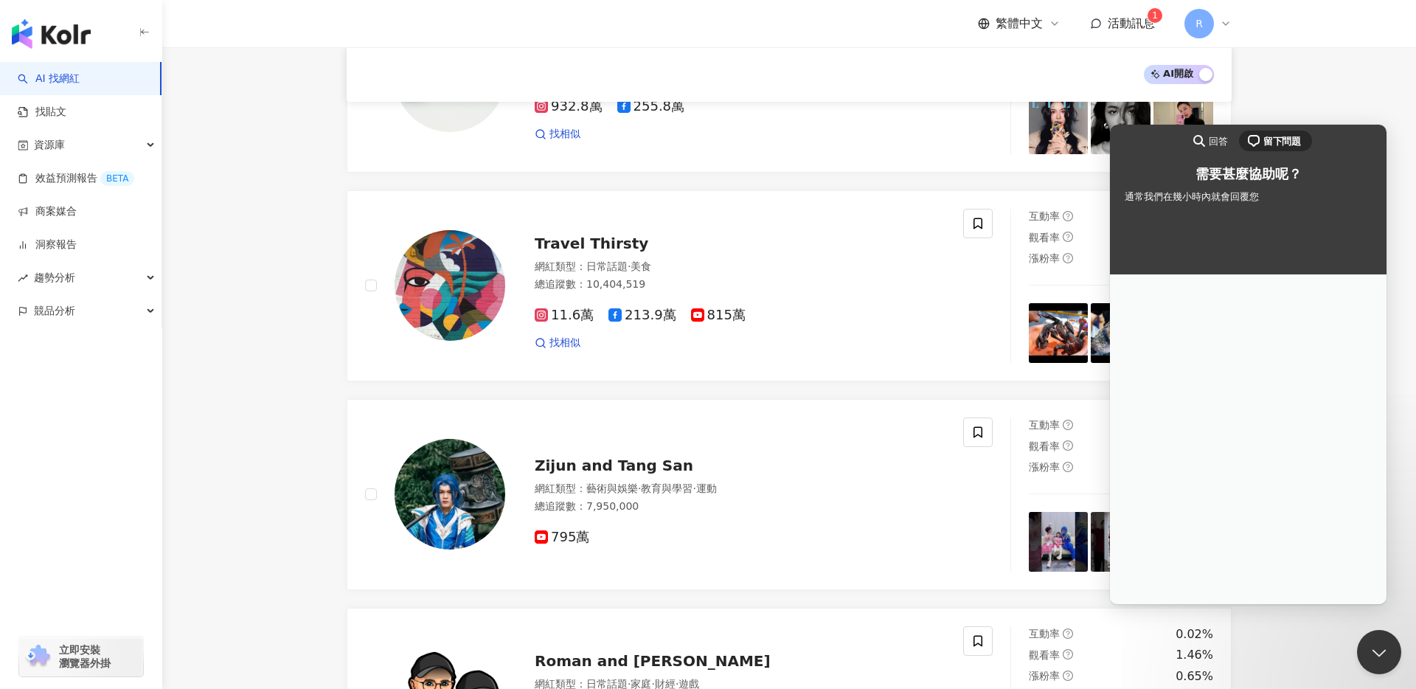
click at [77, 86] on link "AI 找網紅" at bounding box center [49, 79] width 62 height 15
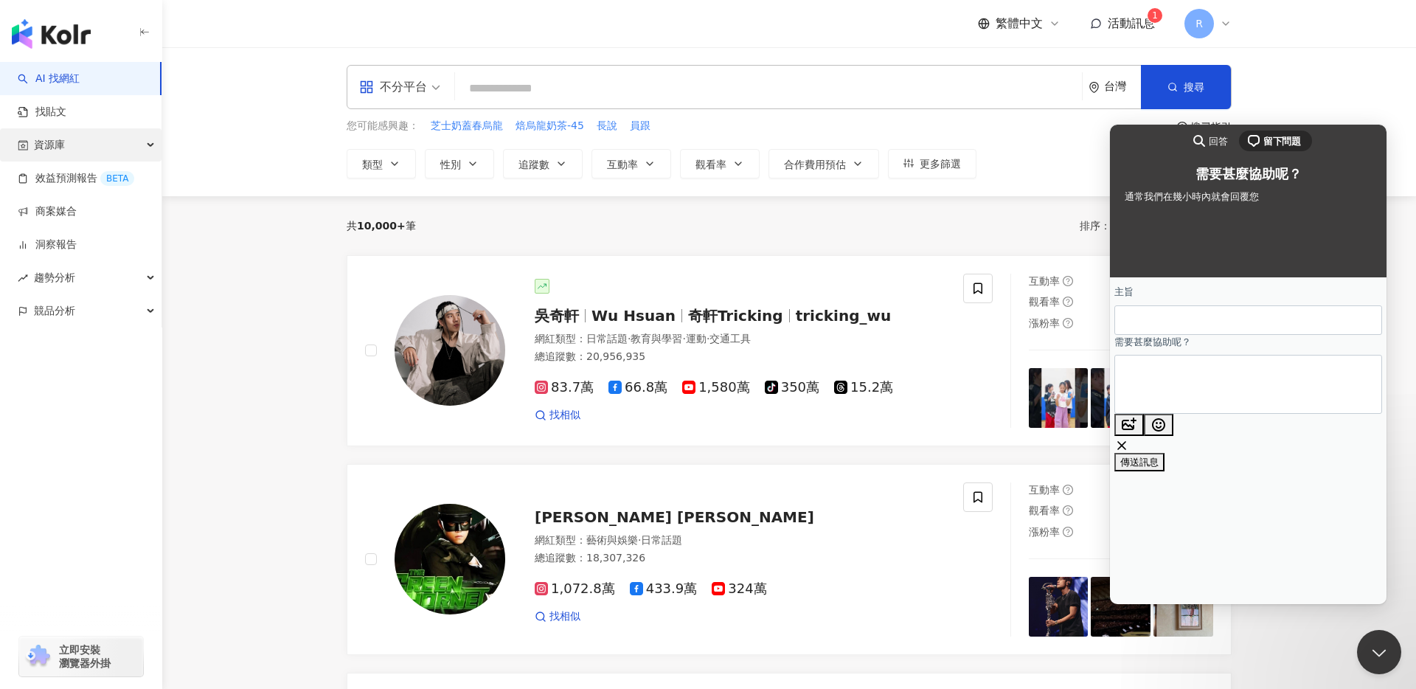
click at [88, 155] on div "資源庫" at bounding box center [81, 144] width 162 height 33
click at [74, 184] on link "網紅管理" at bounding box center [55, 178] width 41 height 15
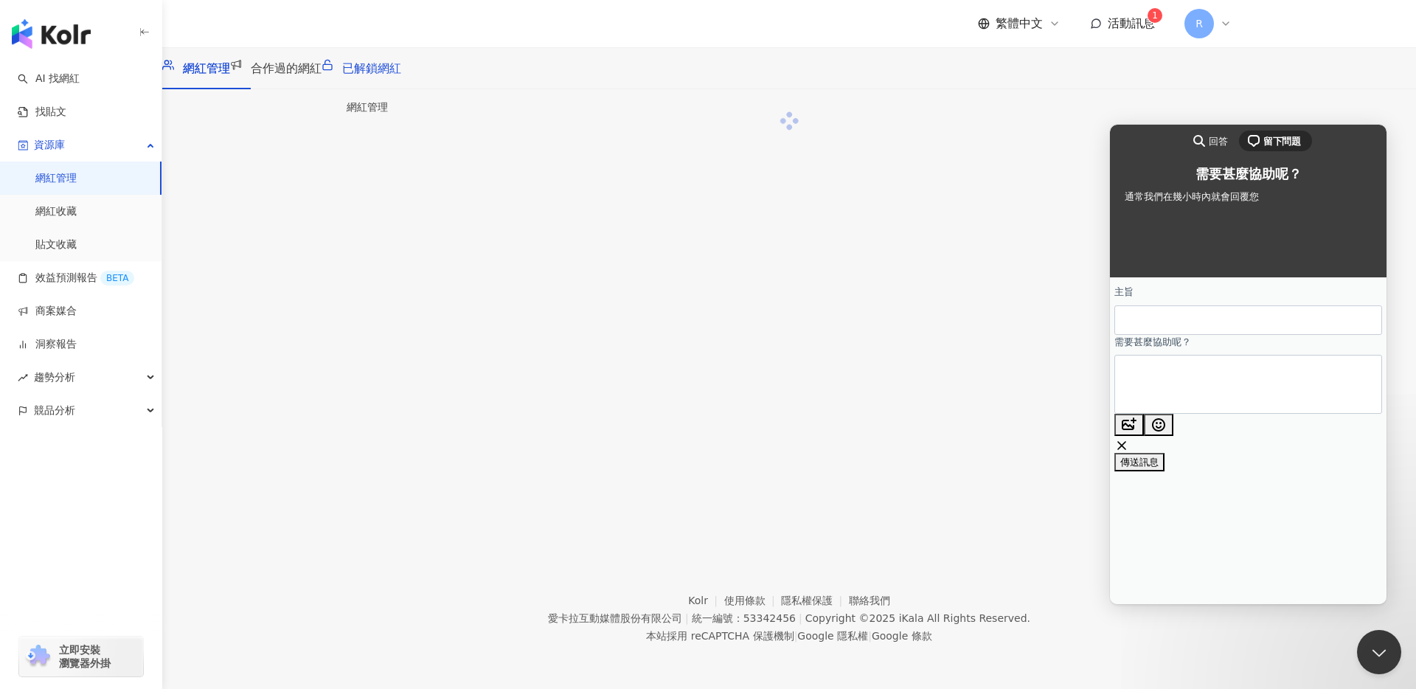
click at [401, 73] on span "已解鎖網紅" at bounding box center [371, 68] width 59 height 14
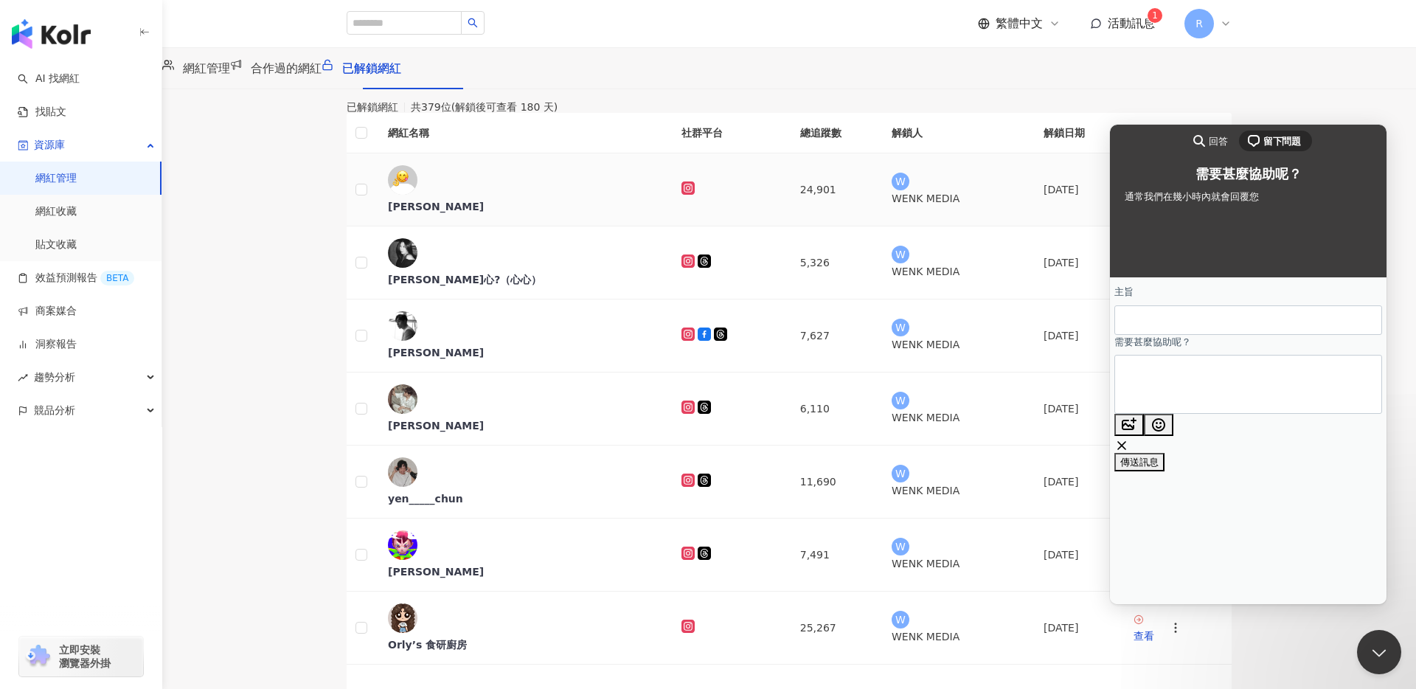
click at [452, 214] on div "[PERSON_NAME]" at bounding box center [523, 206] width 270 height 15
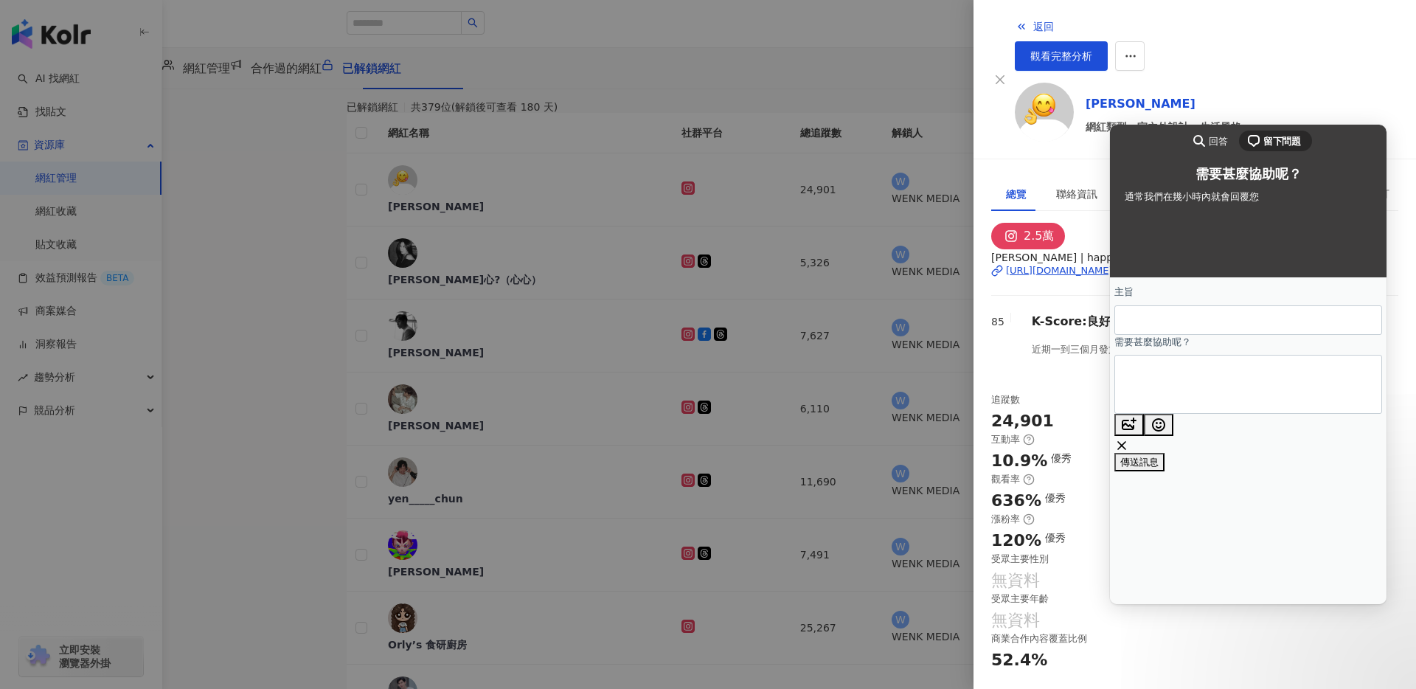
click at [1048, 83] on img at bounding box center [1044, 112] width 59 height 59
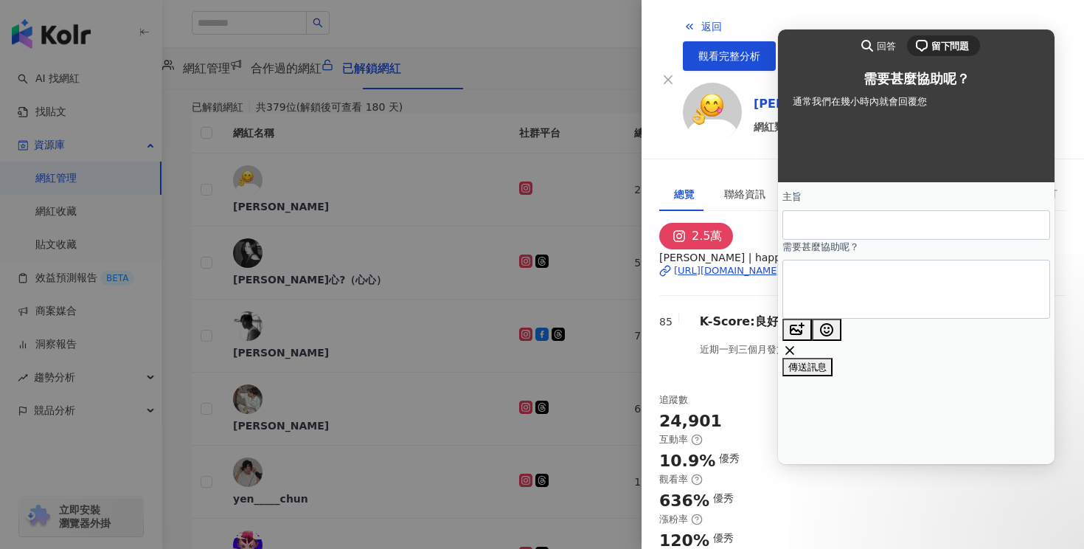
click at [524, 89] on div at bounding box center [542, 274] width 1084 height 549
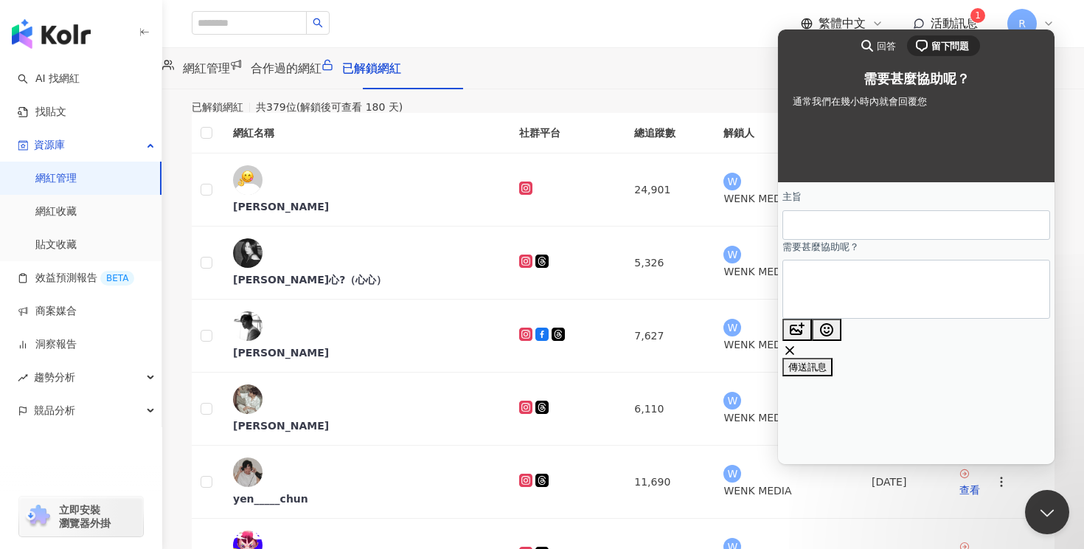
click at [1050, 16] on div "R" at bounding box center [1030, 24] width 47 height 30
click at [1058, 502] on button "Close Beacon popover" at bounding box center [1044, 509] width 44 height 44
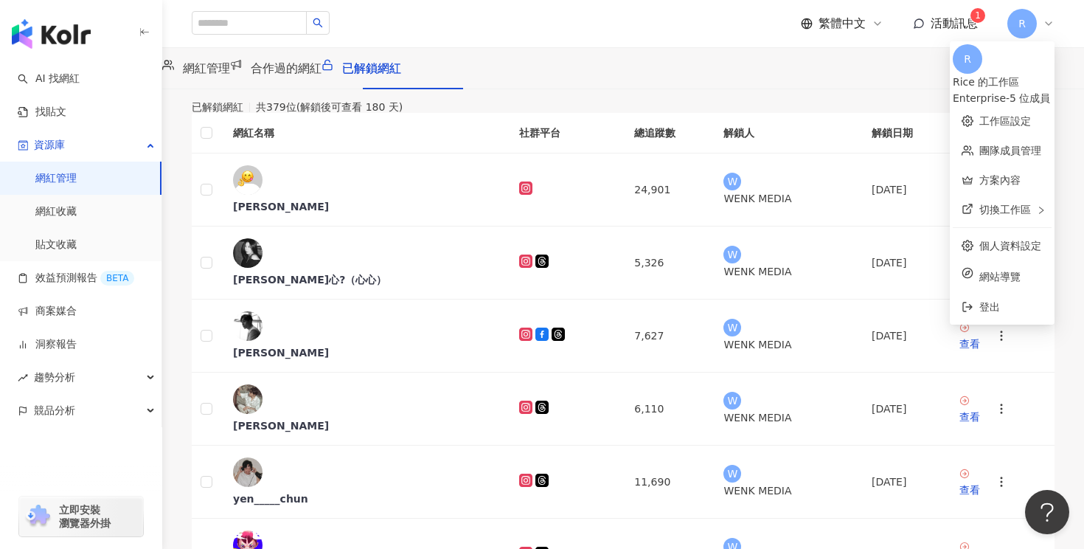
click at [403, 113] on div "已解鎖網紅 共 379 位 (解鎖後可查看 180 天)" at bounding box center [297, 107] width 211 height 12
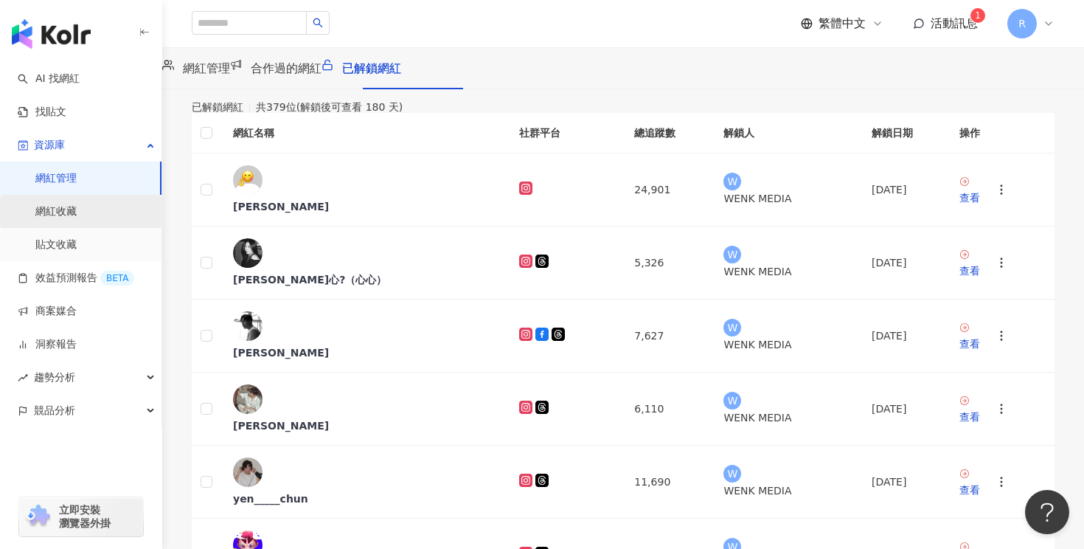
click at [77, 209] on link "網紅收藏" at bounding box center [55, 211] width 41 height 15
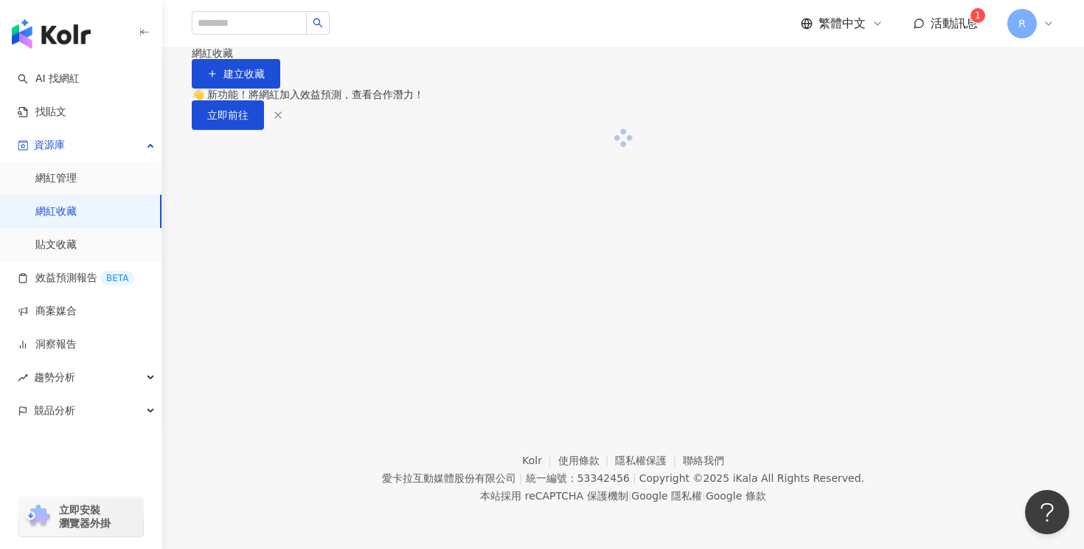
click at [71, 208] on link "網紅收藏" at bounding box center [55, 211] width 41 height 15
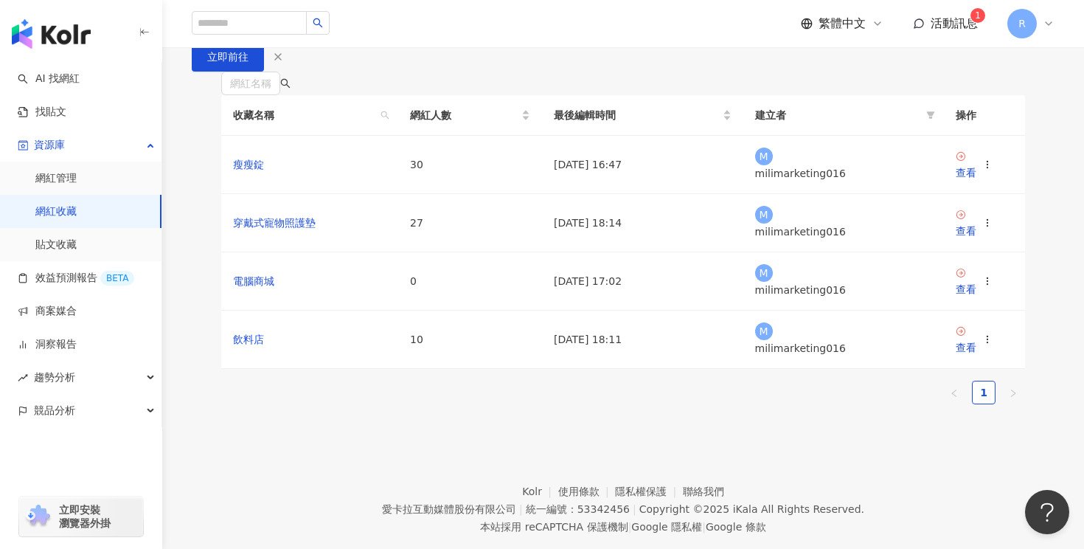
scroll to position [99, 0]
click at [976, 181] on div "查看" at bounding box center [966, 173] width 21 height 16
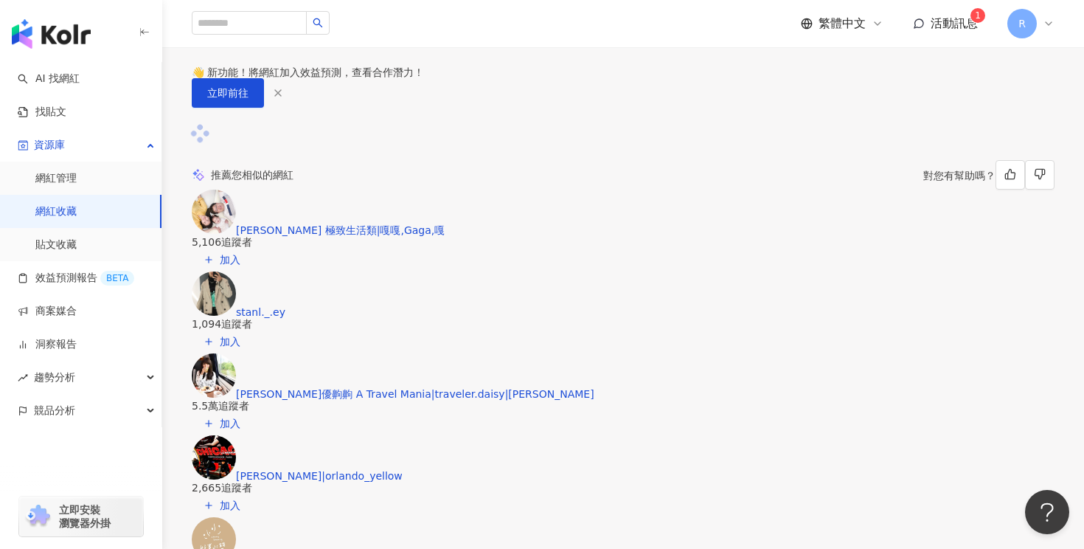
scroll to position [69, 0]
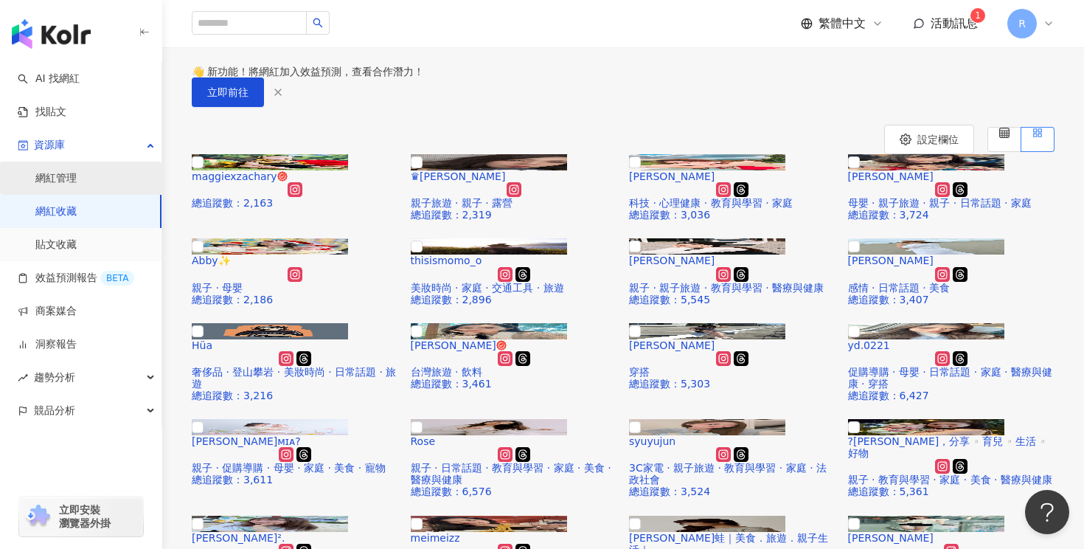
click at [77, 178] on link "網紅管理" at bounding box center [55, 178] width 41 height 15
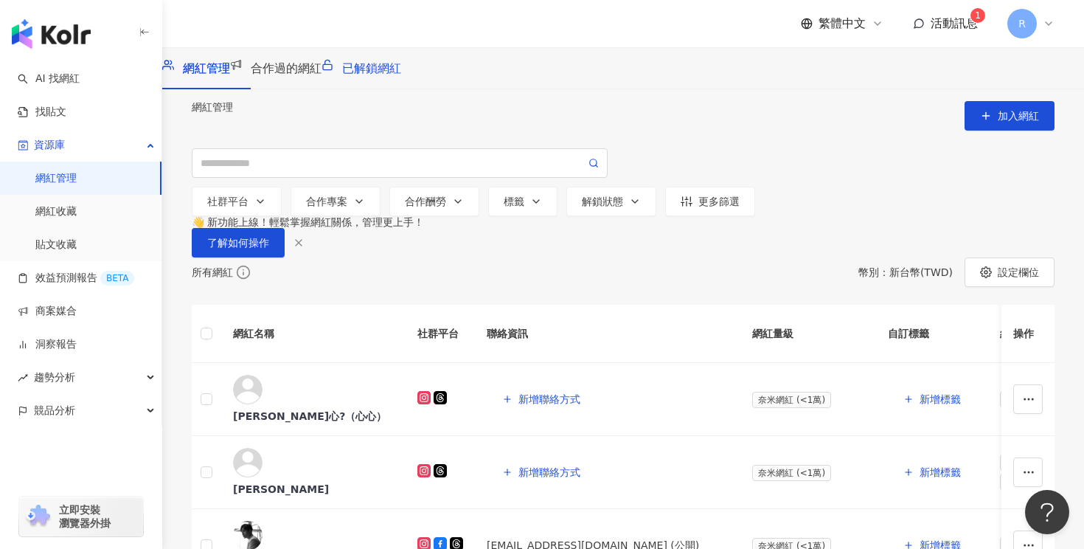
click at [401, 75] on span "已解鎖網紅" at bounding box center [371, 68] width 59 height 14
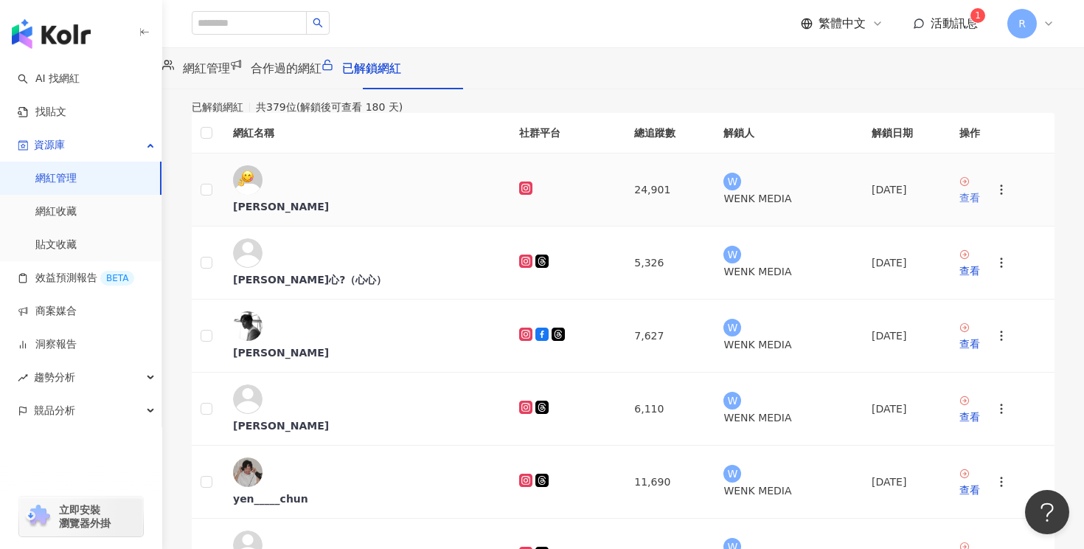
click at [960, 206] on div "查看" at bounding box center [970, 198] width 21 height 16
click at [1001, 187] on circle "button" at bounding box center [1001, 185] width 1 height 1
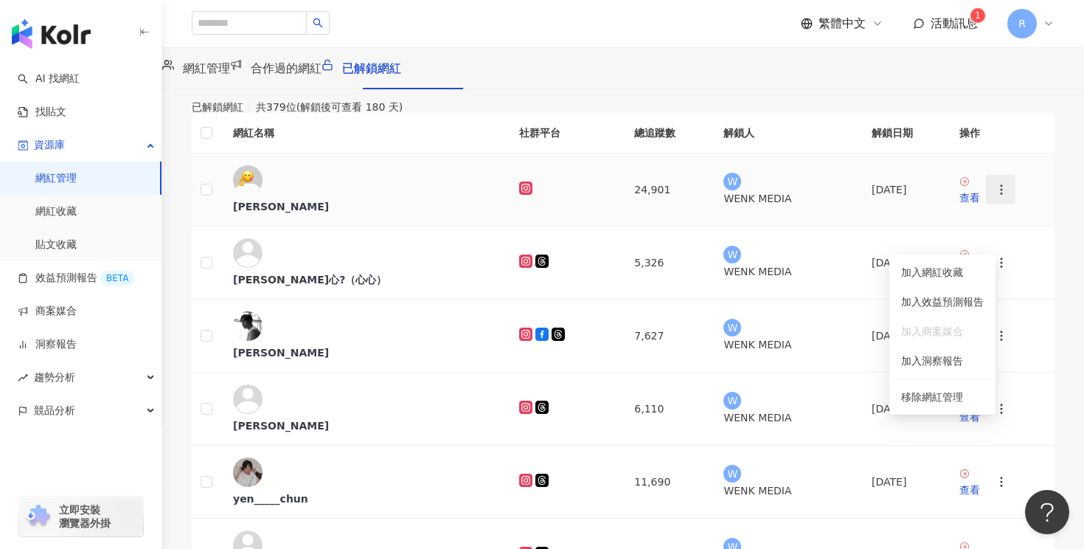
click at [1001, 187] on circle "button" at bounding box center [1001, 185] width 1 height 1
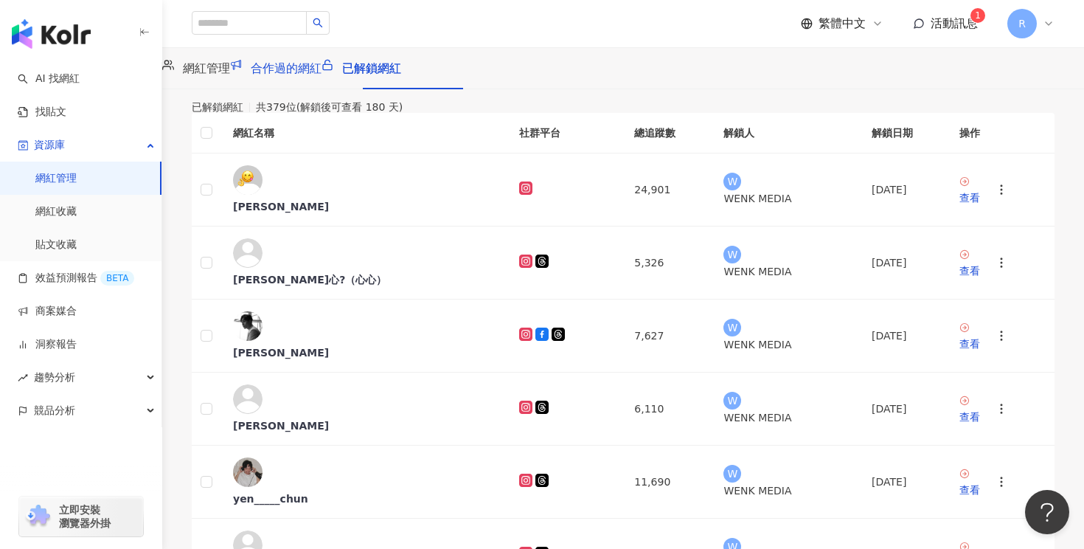
click at [322, 75] on span "合作過的網紅" at bounding box center [286, 68] width 71 height 14
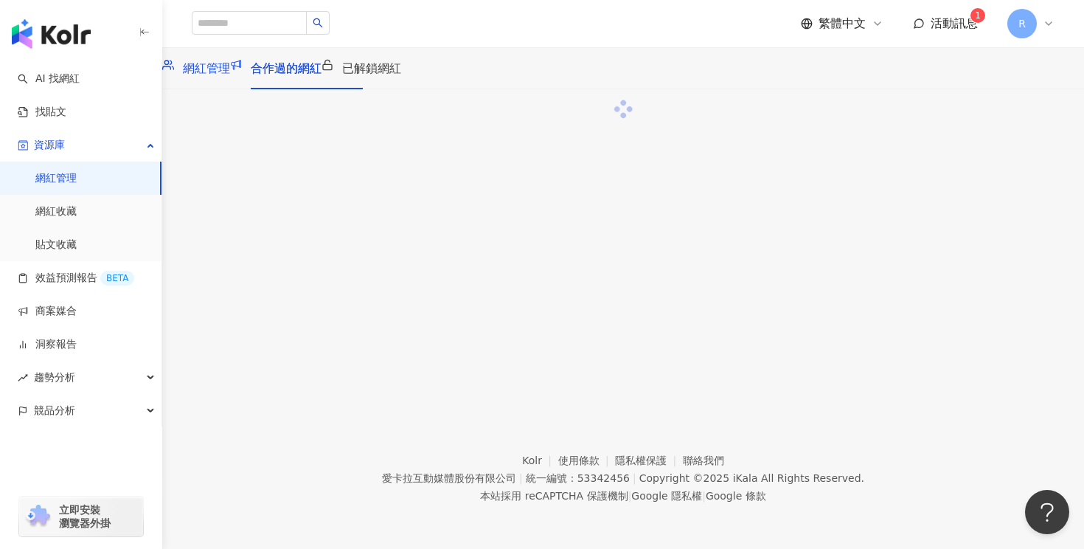
click at [230, 75] on span "網紅管理" at bounding box center [206, 68] width 47 height 14
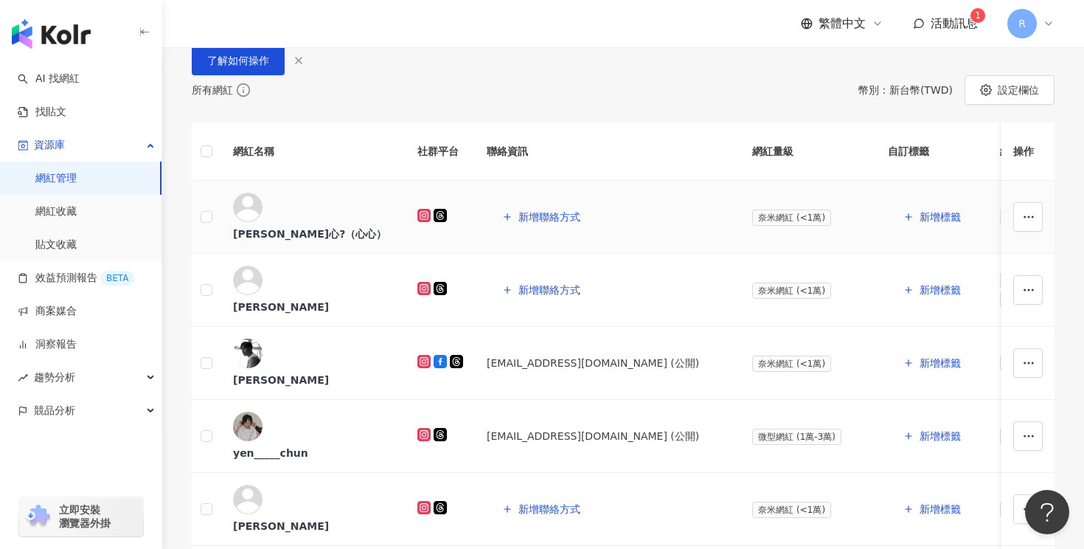
scroll to position [161, 0]
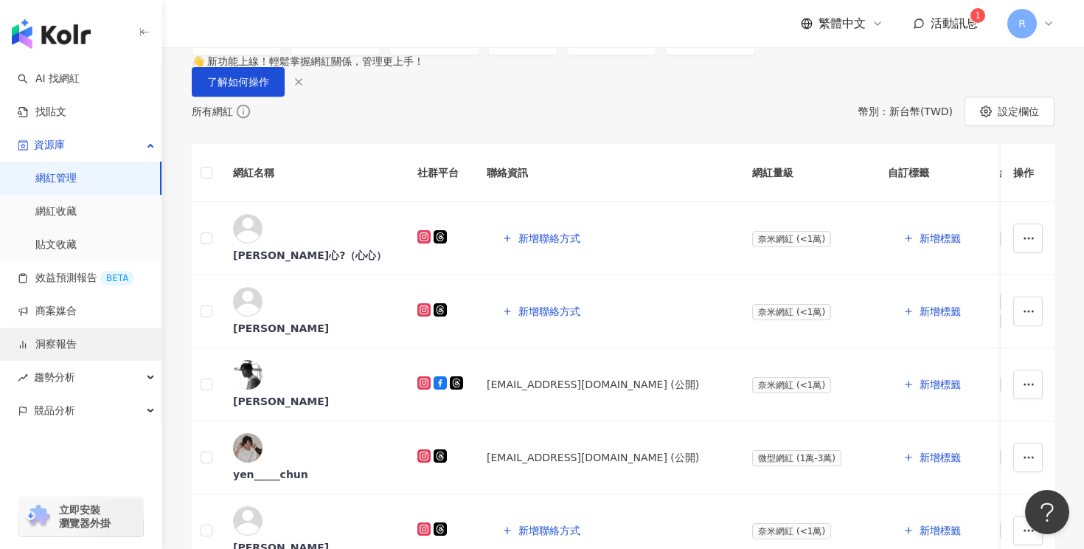
click at [64, 342] on link "洞察報告" at bounding box center [47, 344] width 59 height 15
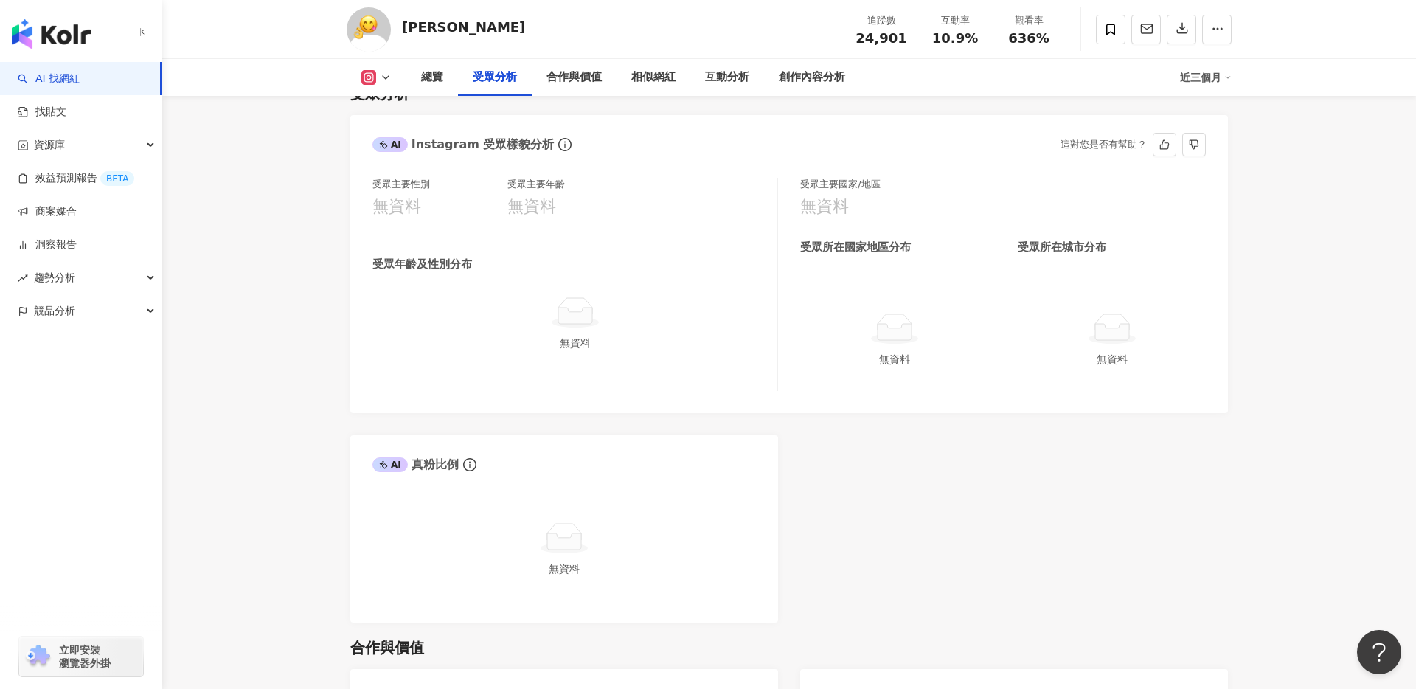
scroll to position [1272, 0]
click at [1367, 650] on button "Open Beacon popover" at bounding box center [1376, 649] width 44 height 44
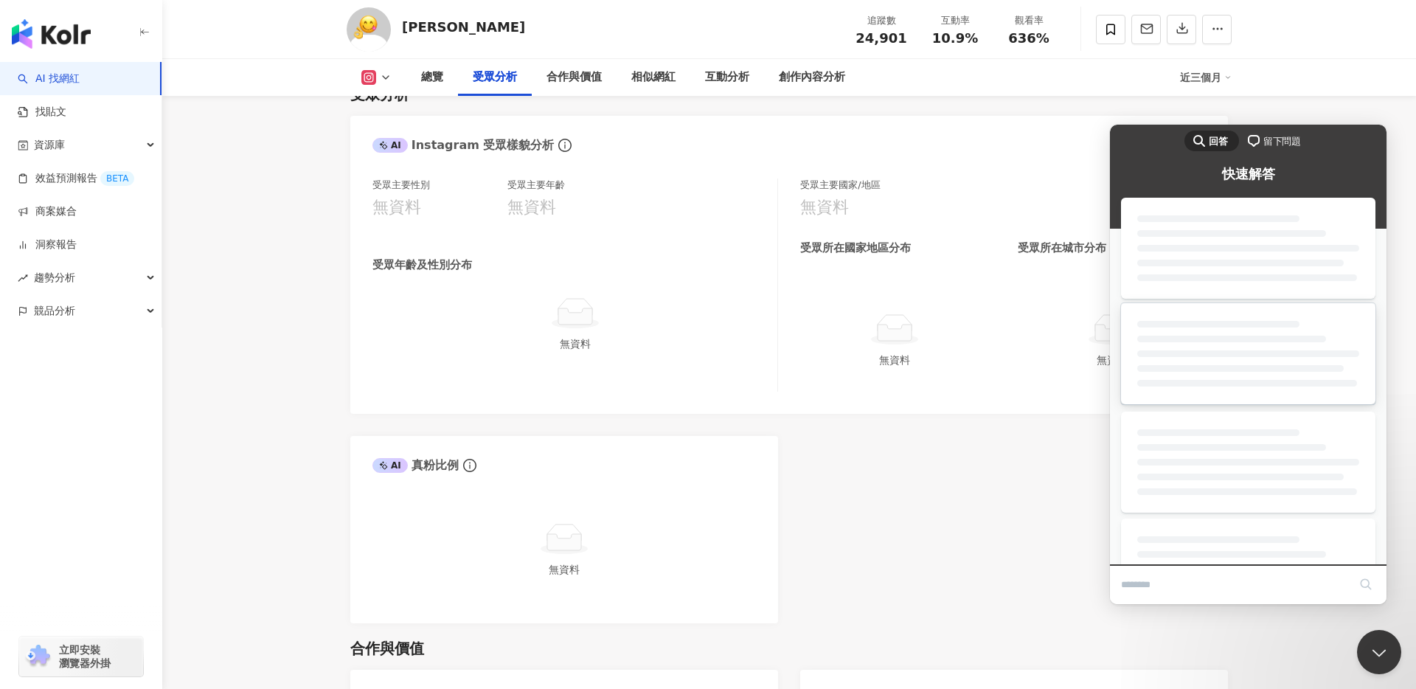
scroll to position [0, 0]
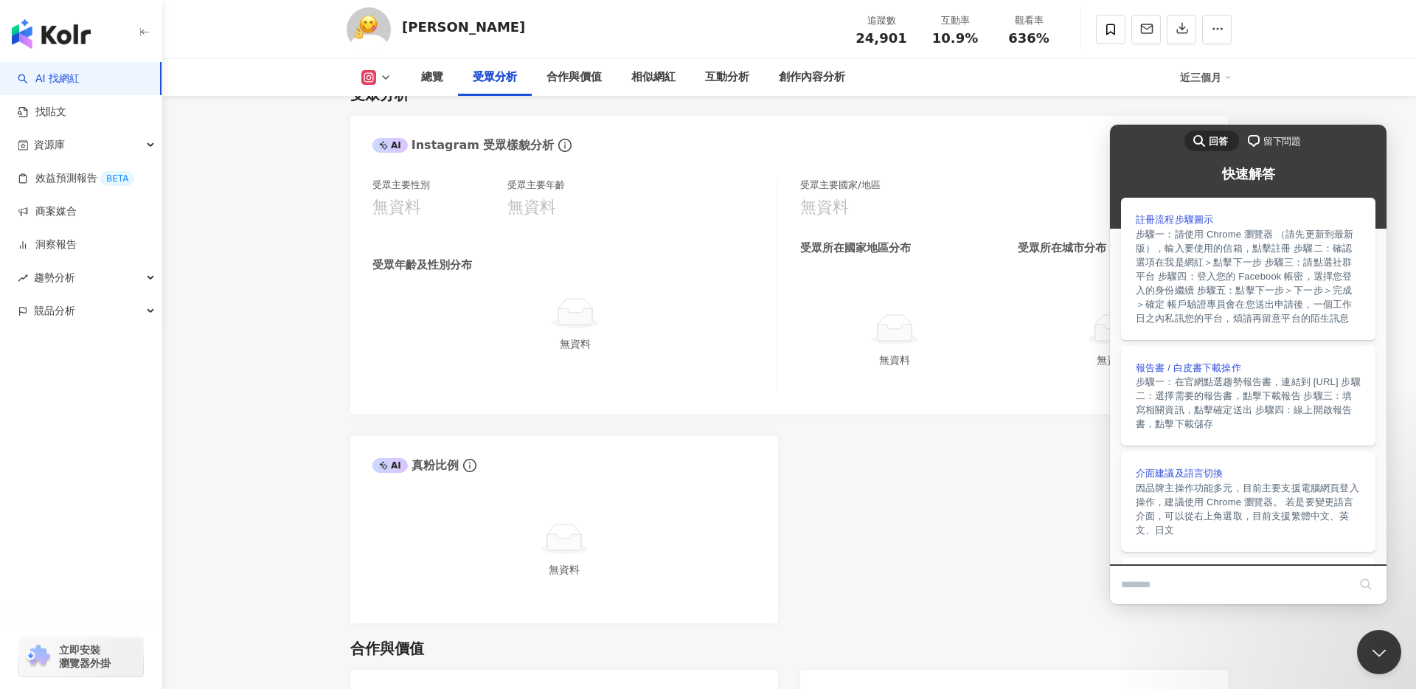
click at [1283, 134] on span "留下問題" at bounding box center [1282, 141] width 38 height 15
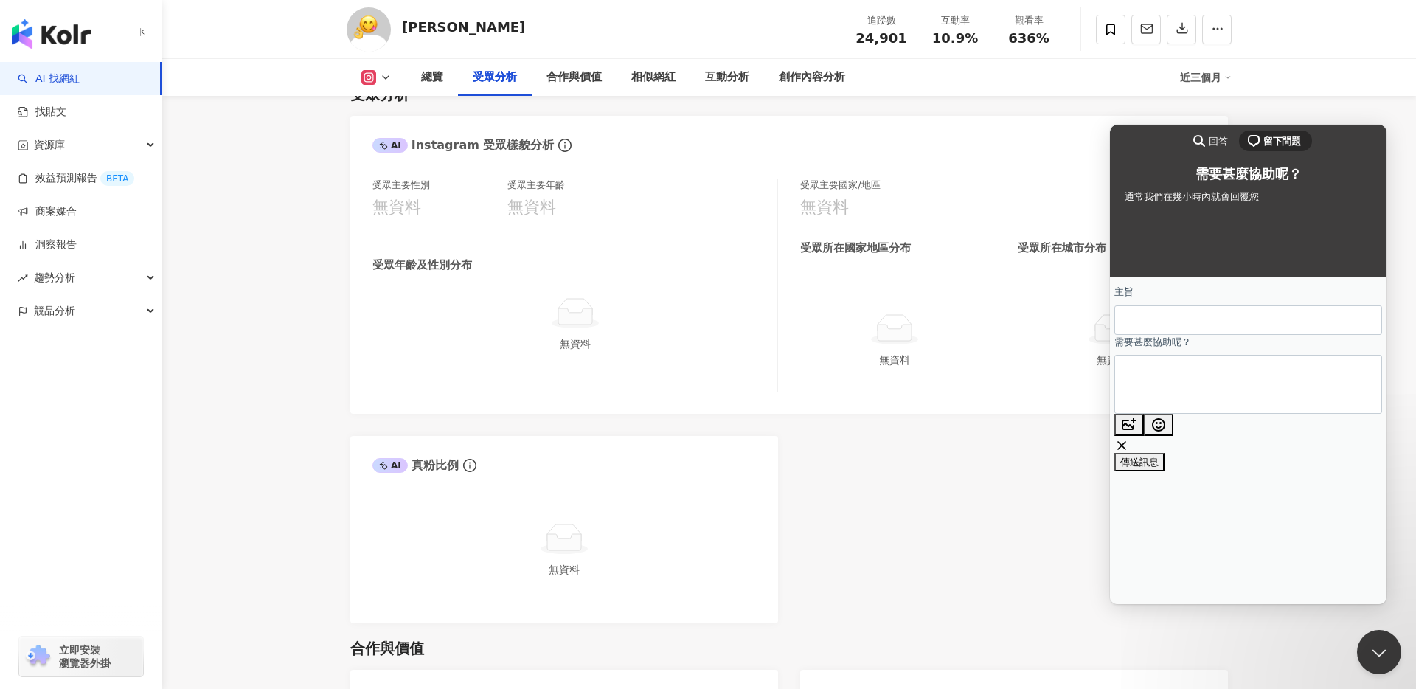
click at [1226, 316] on input "主旨" at bounding box center [1248, 320] width 244 height 27
type input "*"
type input "**********"
click at [1224, 370] on textarea "需要甚麼協助呢？" at bounding box center [1181, 384] width 111 height 55
type textarea "*"
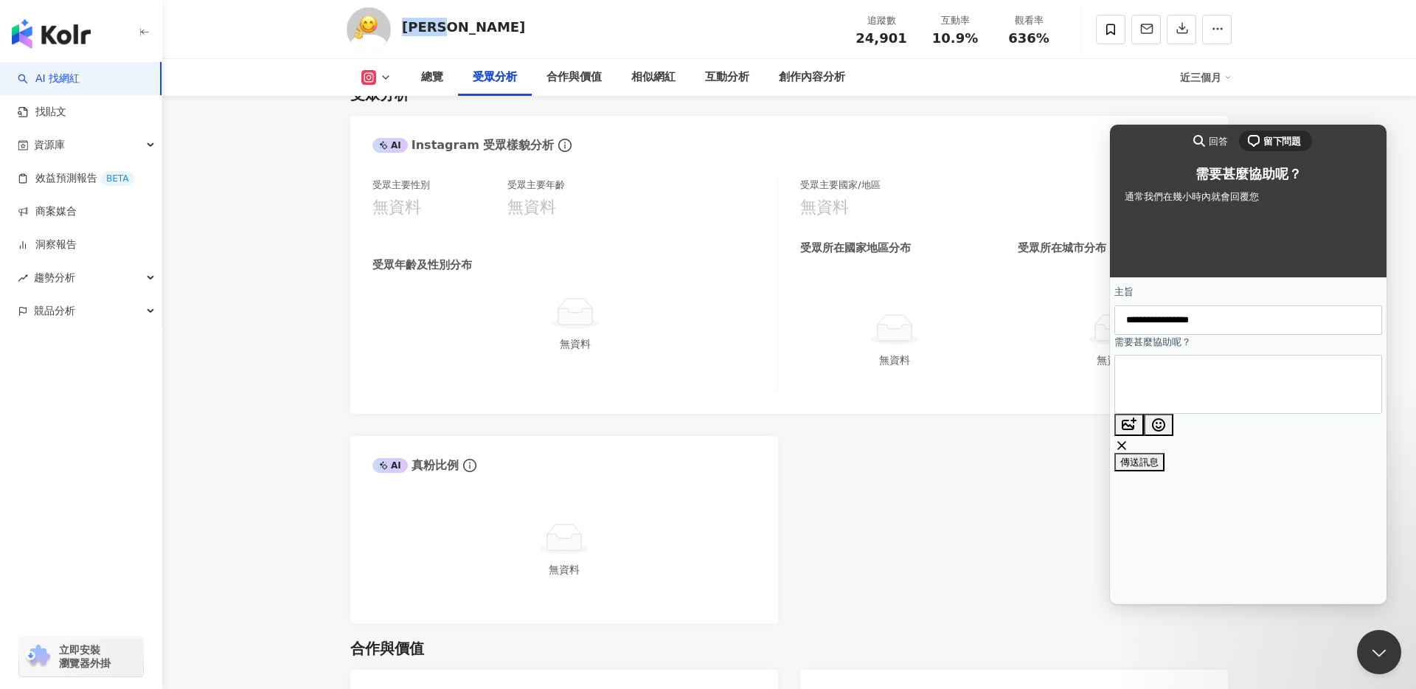
drag, startPoint x: 406, startPoint y: 26, endPoint x: 473, endPoint y: 26, distance: 67.1
click at [473, 26] on div "[PERSON_NAME] 追蹤數 24,901 互動率 10.9% 觀看率 636%" at bounding box center [789, 29] width 944 height 58
copy div "[PERSON_NAME]"
click at [1197, 378] on textarea "*******" at bounding box center [1181, 384] width 111 height 55
paste textarea "*****"
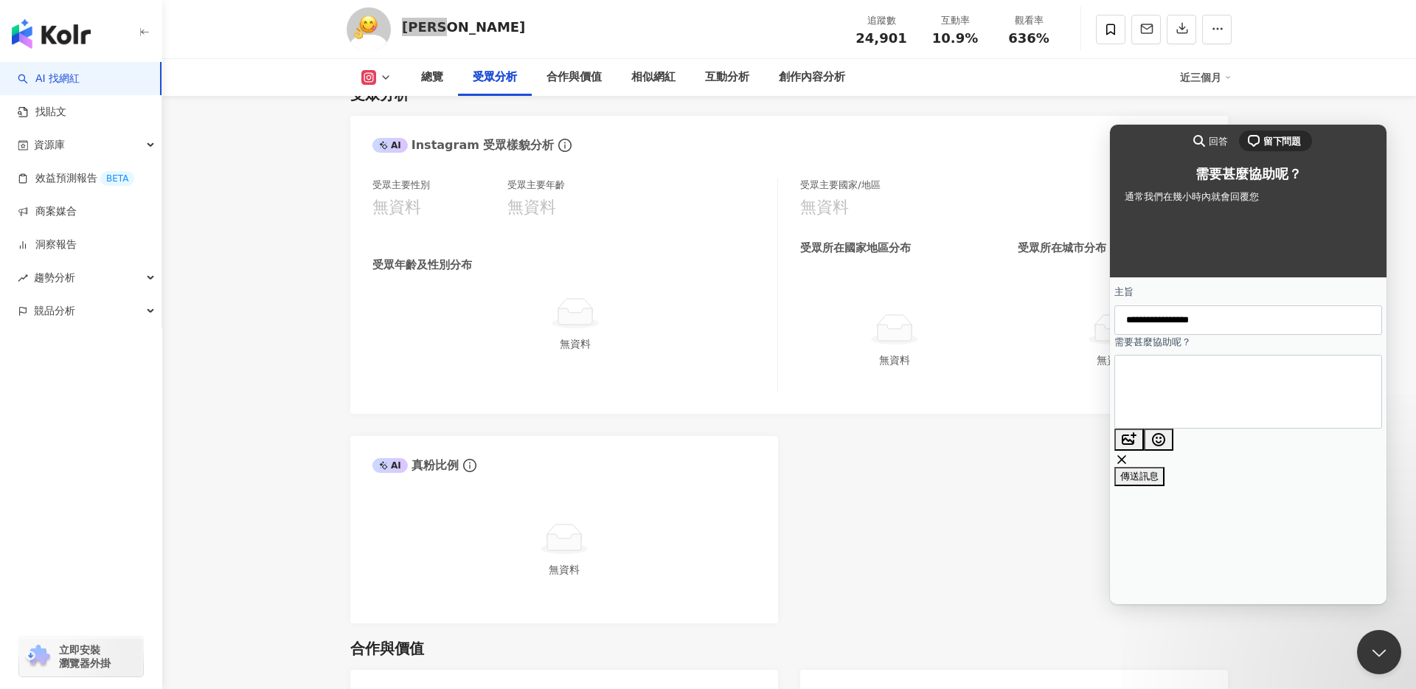
click at [1232, 387] on textarea "**********" at bounding box center [1178, 391] width 105 height 55
click at [1187, 380] on textarea "**********" at bounding box center [1178, 391] width 105 height 55
click at [1238, 385] on textarea "**********" at bounding box center [1181, 384] width 111 height 55
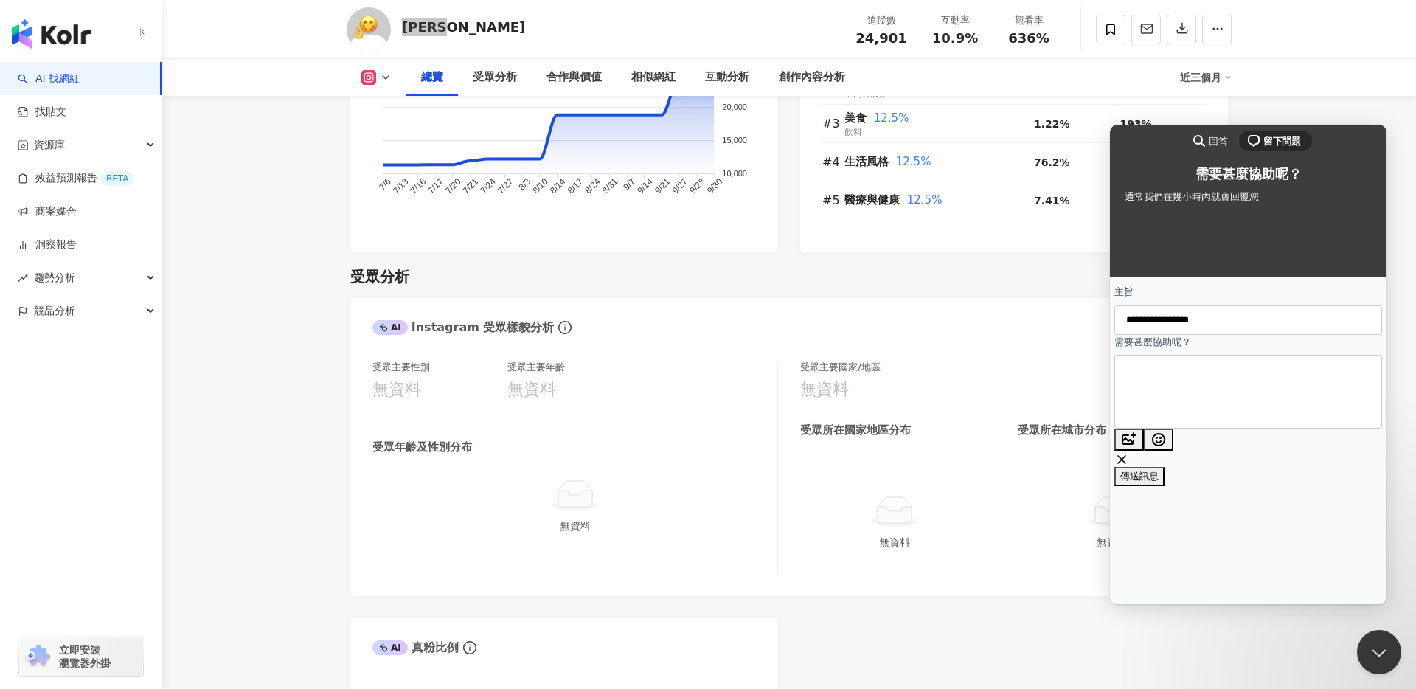
scroll to position [1156, 0]
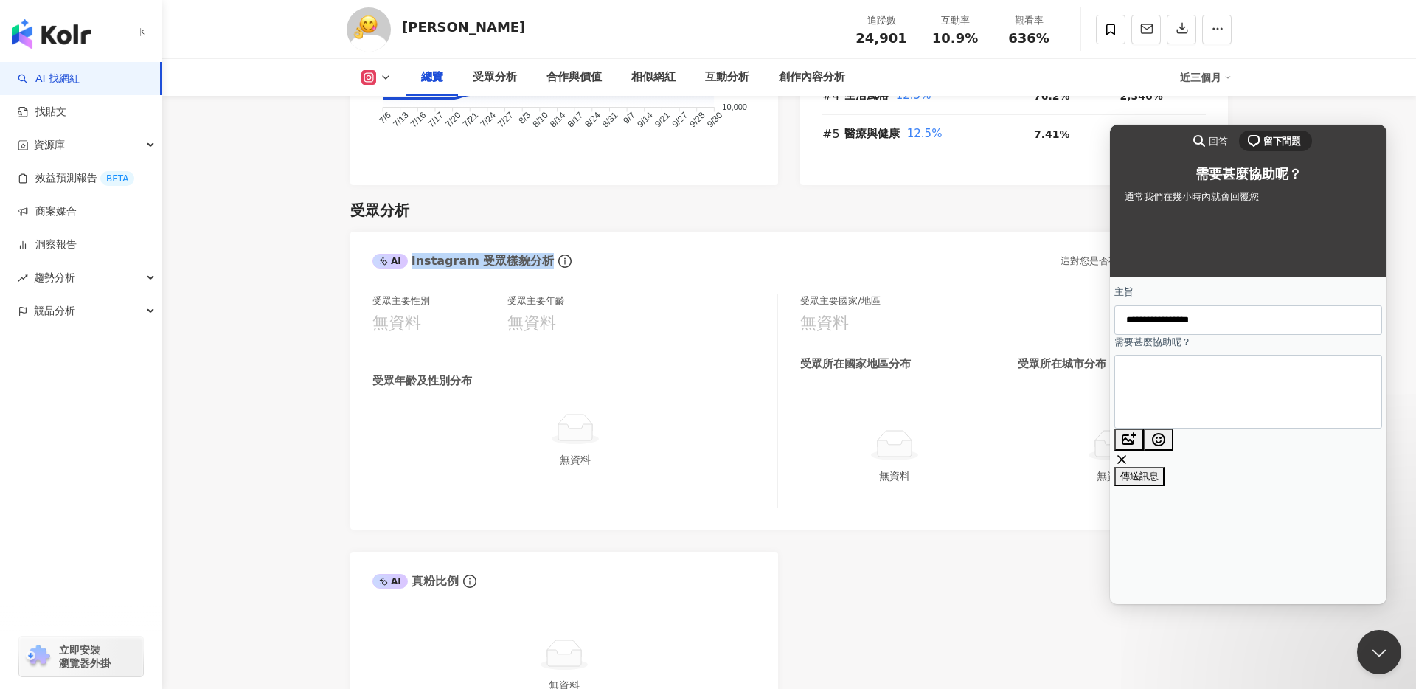
drag, startPoint x: 410, startPoint y: 260, endPoint x: 538, endPoint y: 260, distance: 127.6
click at [538, 260] on div "AI Instagram 受眾樣貌分析" at bounding box center [462, 261] width 181 height 16
copy div "Instagram 受眾樣貌分析"
click at [1208, 400] on textarea "**********" at bounding box center [1167, 391] width 82 height 55
paste textarea "**********"
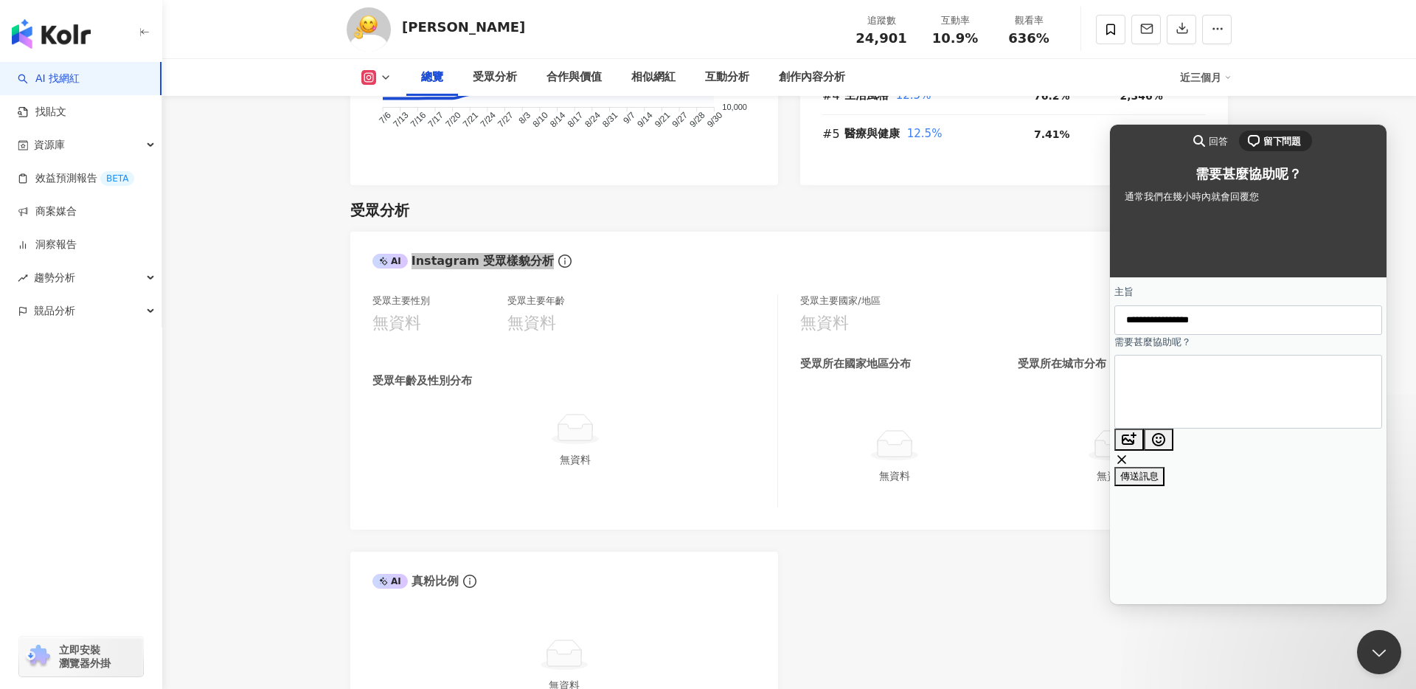
click at [1189, 399] on textarea "**********" at bounding box center [1157, 391] width 63 height 55
drag, startPoint x: 1323, startPoint y: 399, endPoint x: 1334, endPoint y: 405, distance: 12.5
click at [1169, 405] on textarea "**********" at bounding box center [1147, 399] width 43 height 59
click at [1169, 413] on textarea "**********" at bounding box center [1147, 399] width 43 height 59
click at [1169, 409] on textarea "**********" at bounding box center [1147, 399] width 43 height 59
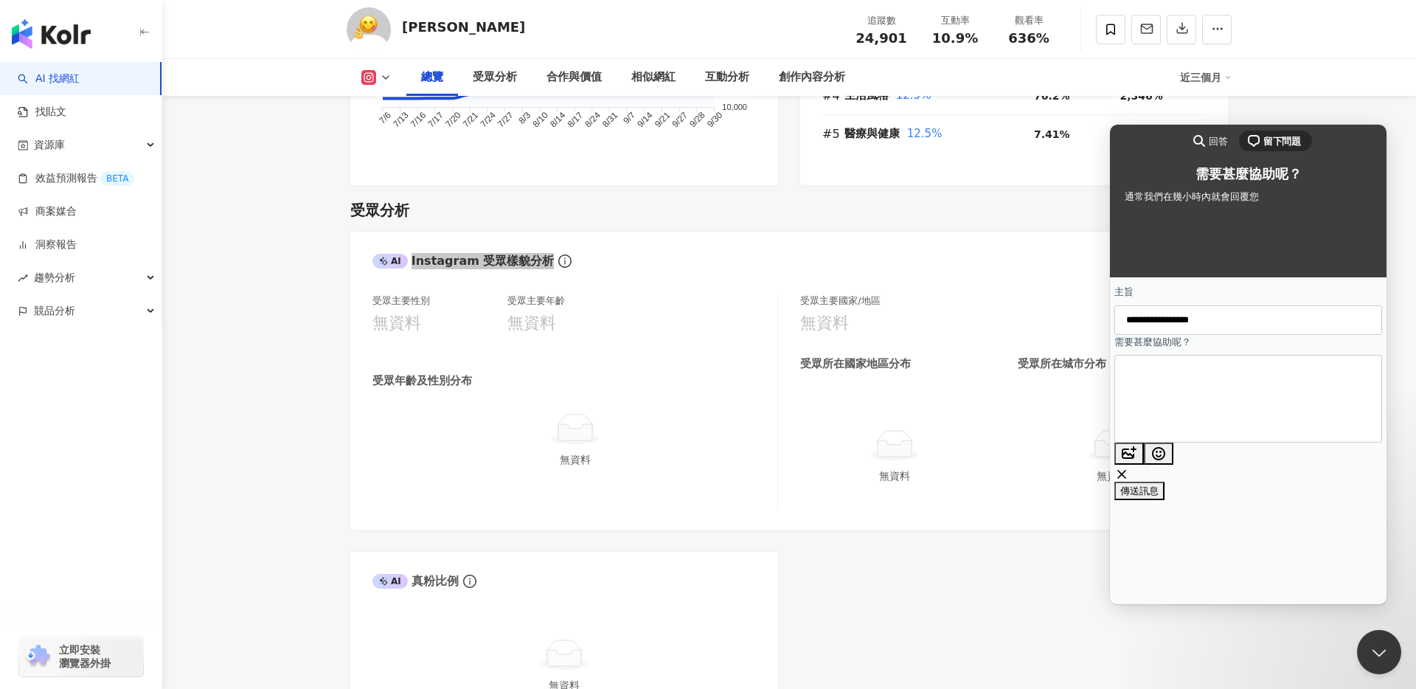
click at [1168, 417] on textarea "**********" at bounding box center [1147, 399] width 42 height 59
click at [1168, 406] on textarea "**********" at bounding box center [1147, 399] width 42 height 59
type textarea "**********"
click at [1159, 485] on span "傳送訊息" at bounding box center [1139, 490] width 38 height 11
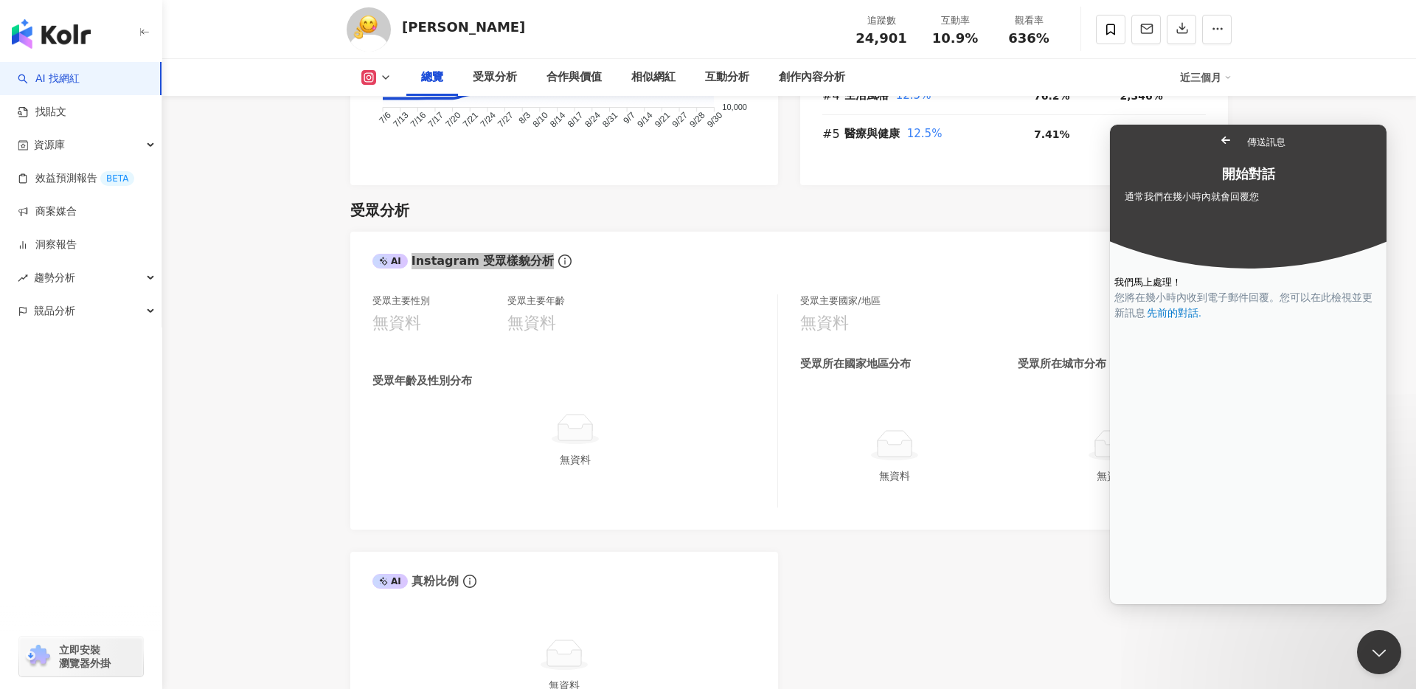
click at [1250, 181] on span "開始對話" at bounding box center [1248, 174] width 53 height 15
click at [1246, 160] on div at bounding box center [1248, 160] width 247 height 0
click at [1246, 202] on span "通常我們在幾小時內就會回覆您" at bounding box center [1192, 196] width 134 height 11
drag, startPoint x: 1188, startPoint y: 380, endPoint x: 1246, endPoint y: 393, distance: 59.8
click at [1246, 321] on div "我們馬上處理！ 您將在幾小時內收到電子郵件回覆。 您可以在此檢視並更新訊息 先前的對話 ." at bounding box center [1248, 298] width 268 height 46
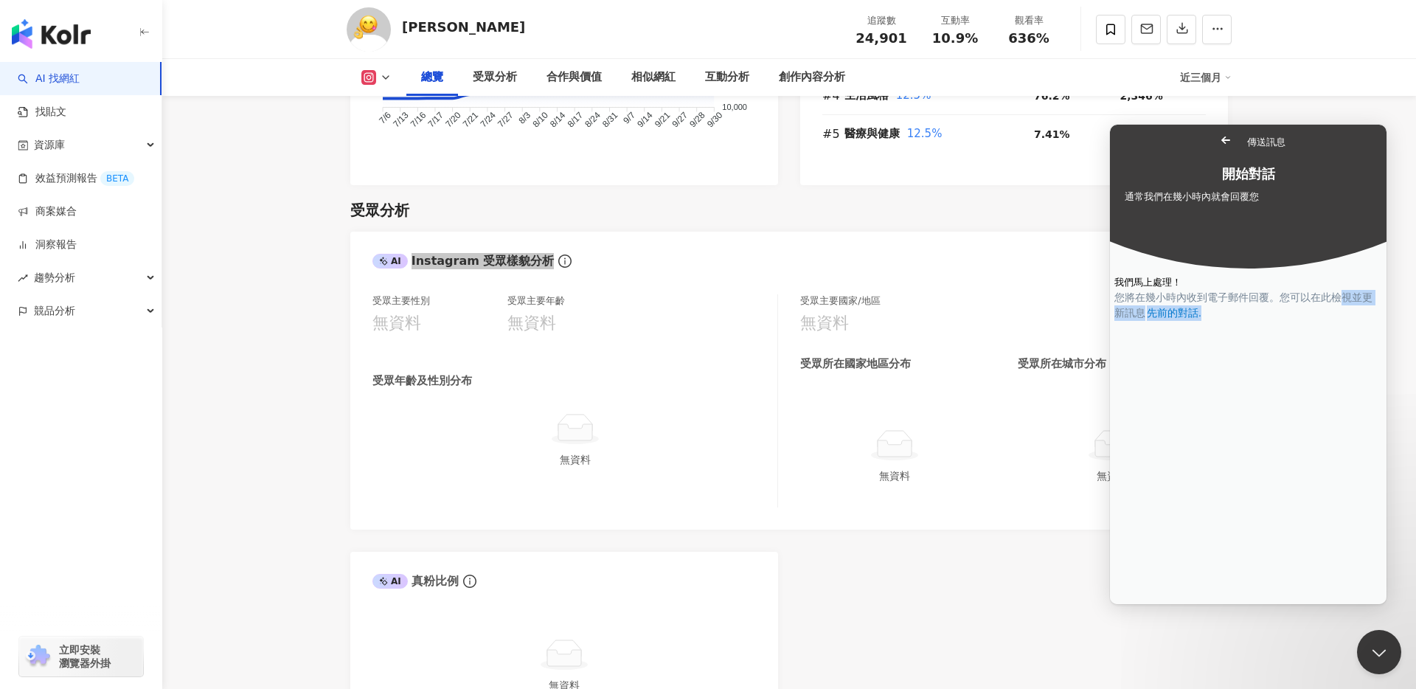
click at [1237, 319] on span "您將在幾小時內收到電子郵件回覆。 您可以在此檢視並更新訊息 先前的對話 ." at bounding box center [1243, 304] width 258 height 27
click at [1203, 321] on link "先前的對話 ." at bounding box center [1174, 312] width 58 height 15
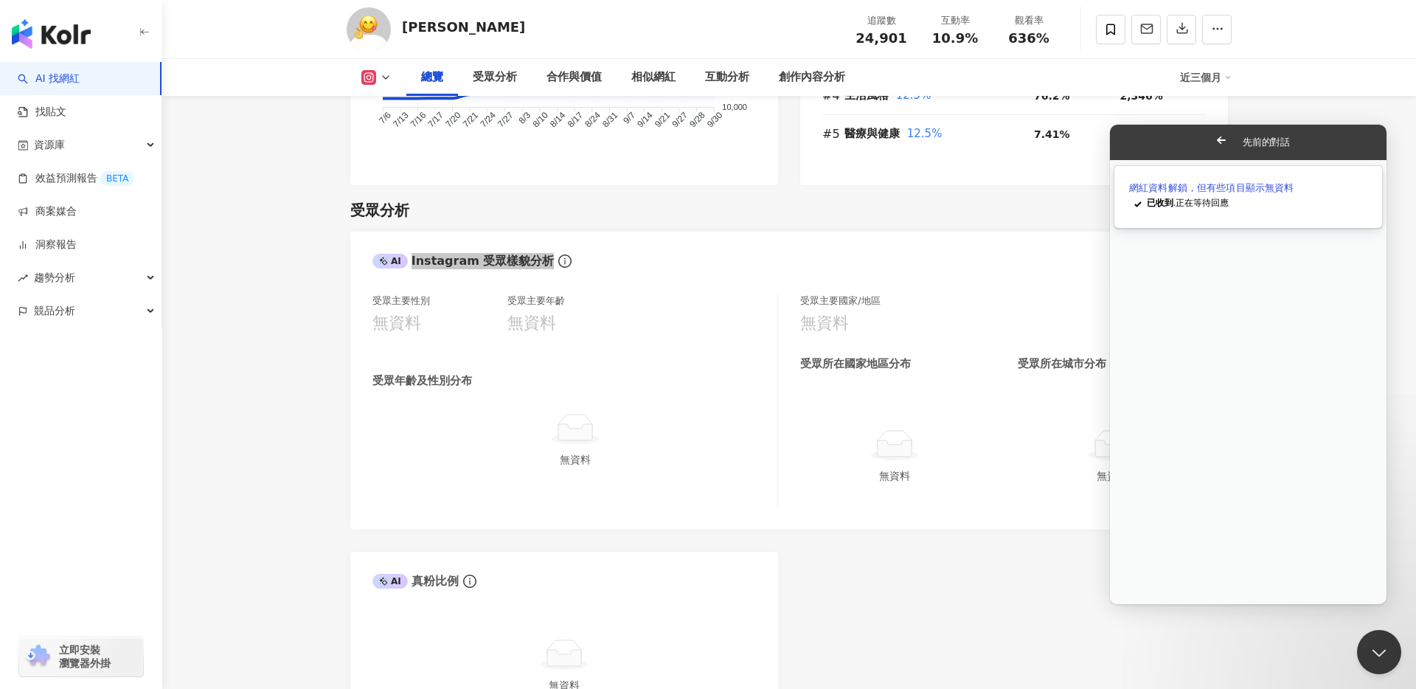
click at [1282, 220] on link "網紅資料解鎖，但有些項目顯示無資料 checkmark 已收到 . 正在等待回應" at bounding box center [1248, 197] width 268 height 62
click at [1137, 605] on button "Close" at bounding box center [1124, 614] width 27 height 19
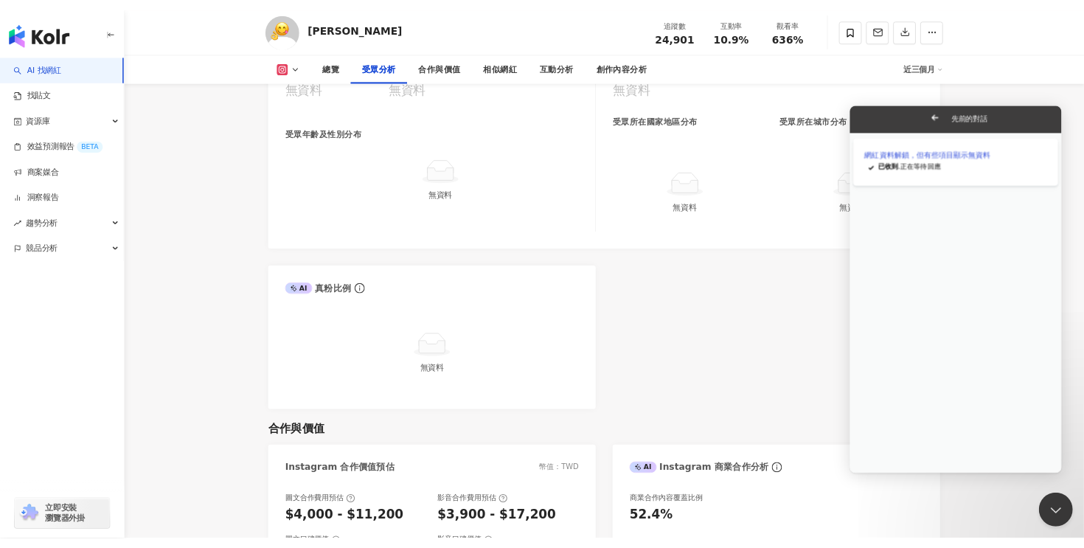
scroll to position [1359, 0]
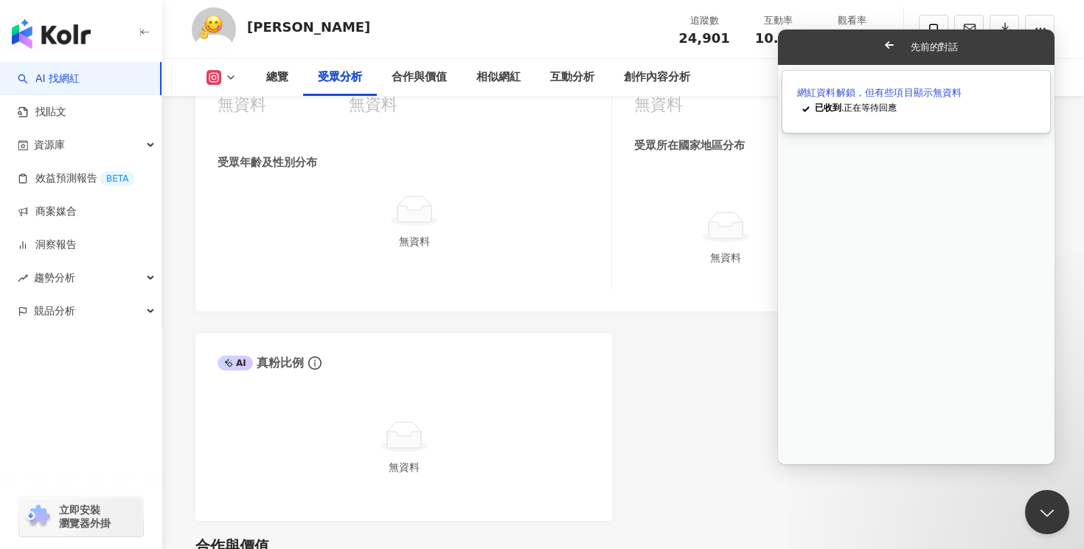
click at [853, 113] on span "已收到 . 正在等待回應" at bounding box center [856, 108] width 82 height 10
click at [805, 465] on button "Close" at bounding box center [792, 474] width 27 height 19
click at [904, 114] on div "已收到 . 正在等待回應" at bounding box center [925, 107] width 221 height 15
click at [67, 171] on link "效益預測報告 BETA" at bounding box center [76, 178] width 117 height 15
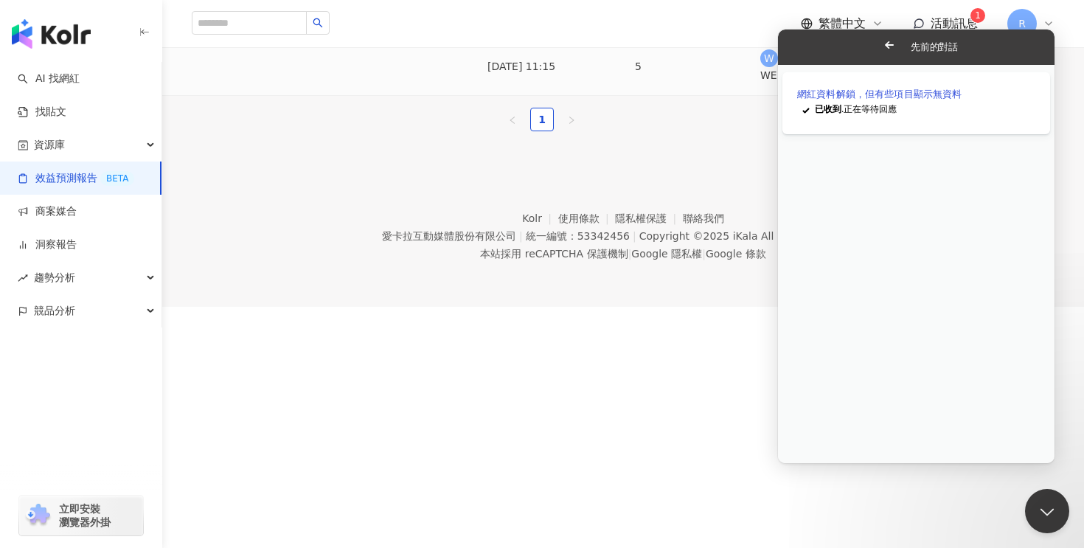
click at [252, 74] on div "北藝" at bounding box center [302, 66] width 323 height 16
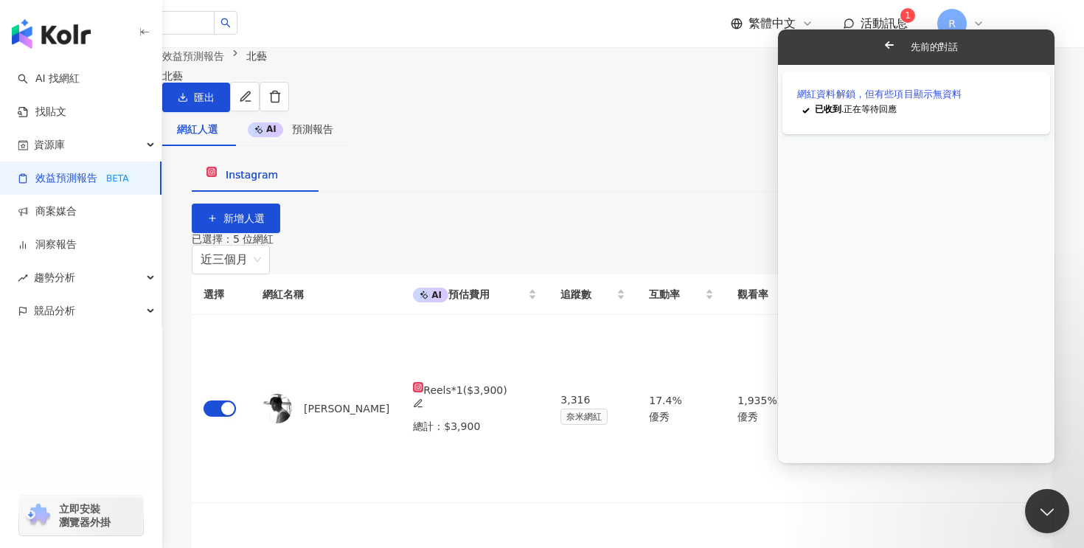
click at [805, 464] on button "Close" at bounding box center [792, 473] width 27 height 19
click at [1047, 502] on button "Close Beacon popover" at bounding box center [1044, 508] width 44 height 44
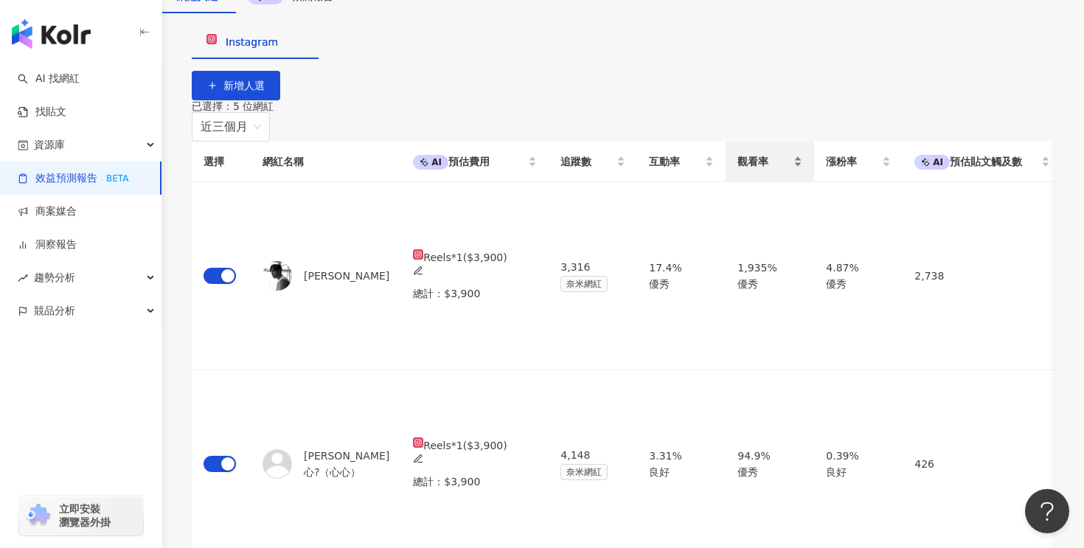
scroll to position [134, 0]
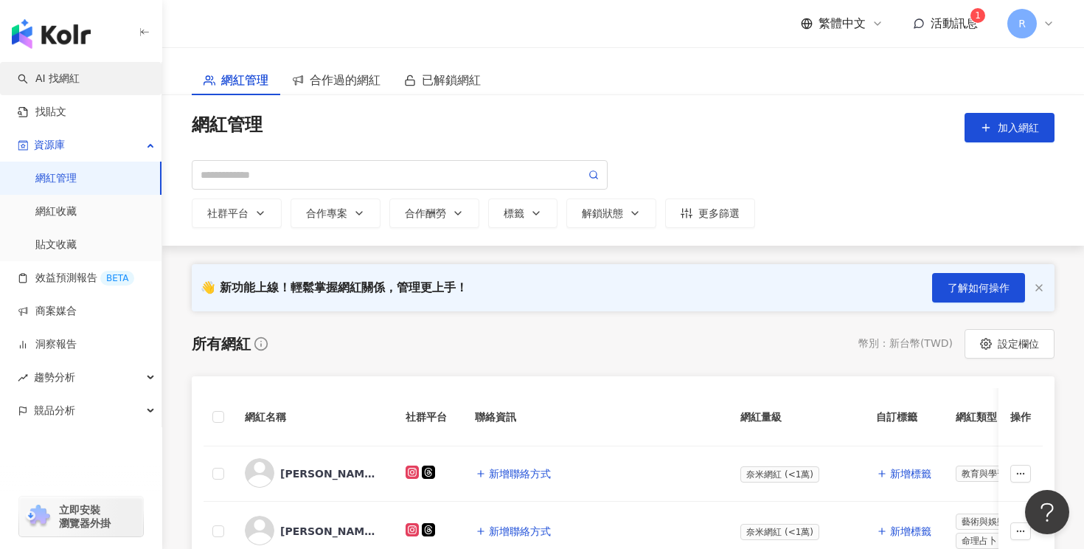
click at [80, 74] on link "AI 找網紅" at bounding box center [49, 79] width 62 height 15
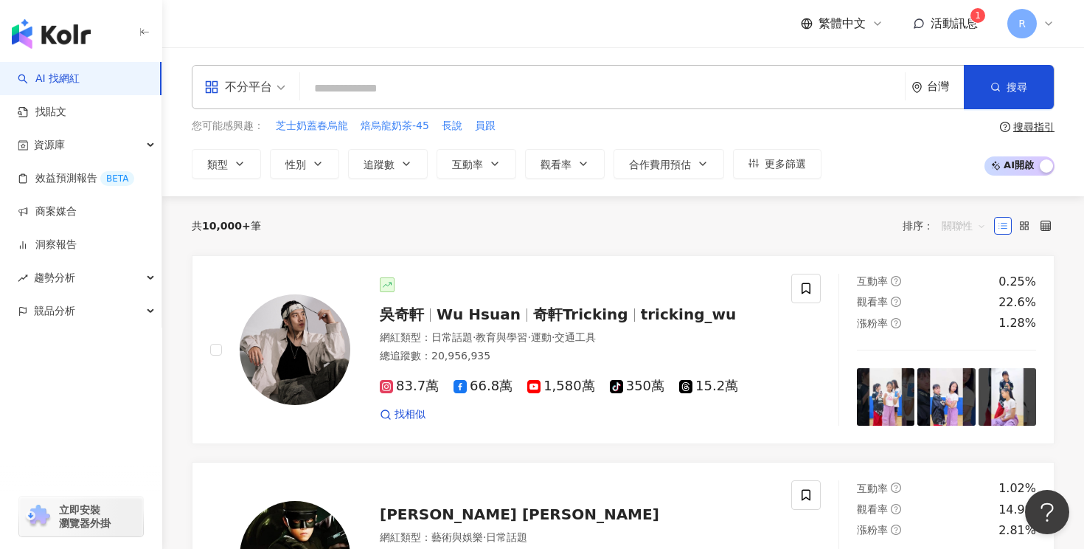
click at [959, 221] on span "關聯性" at bounding box center [964, 226] width 44 height 24
click at [1012, 128] on div "搜尋指引" at bounding box center [1027, 127] width 55 height 12
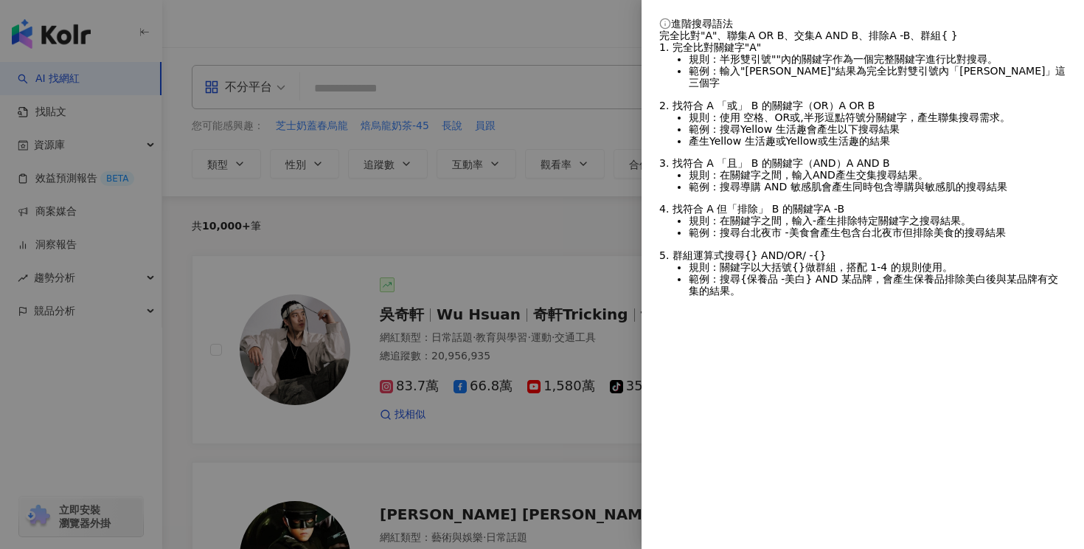
click at [572, 208] on div at bounding box center [542, 274] width 1084 height 549
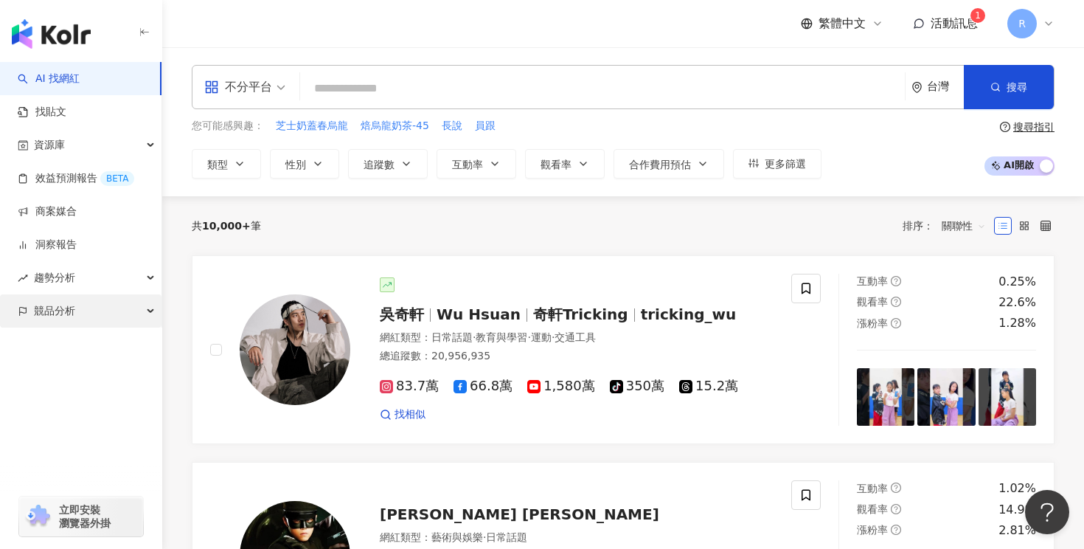
click at [72, 311] on span "競品分析" at bounding box center [54, 310] width 41 height 33
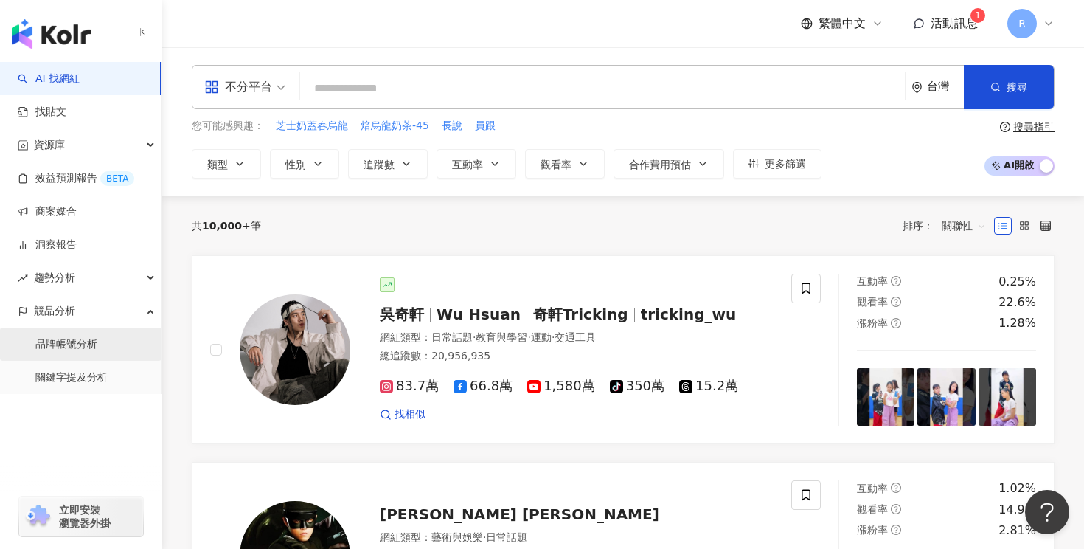
click at [97, 344] on link "品牌帳號分析" at bounding box center [66, 344] width 62 height 15
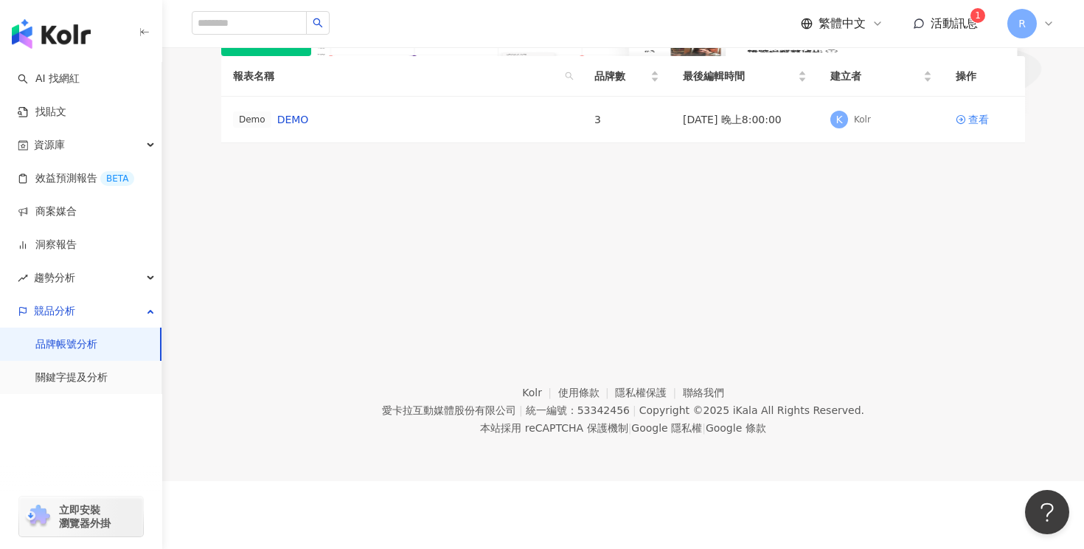
scroll to position [147, 0]
click at [108, 373] on link "關鍵字提及分析" at bounding box center [71, 377] width 72 height 15
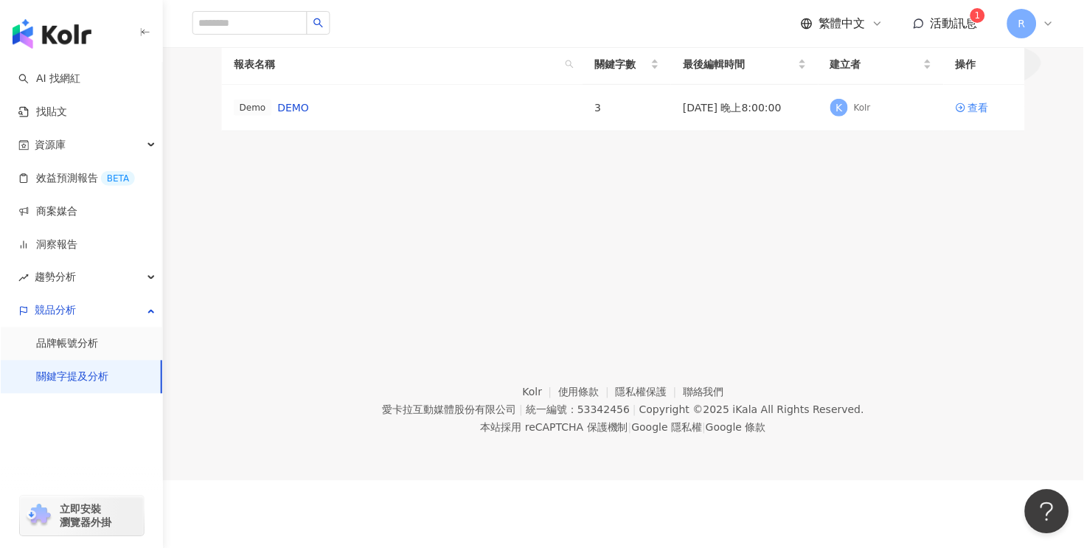
scroll to position [153, 0]
click at [97, 342] on link "品牌帳號分析" at bounding box center [66, 344] width 62 height 15
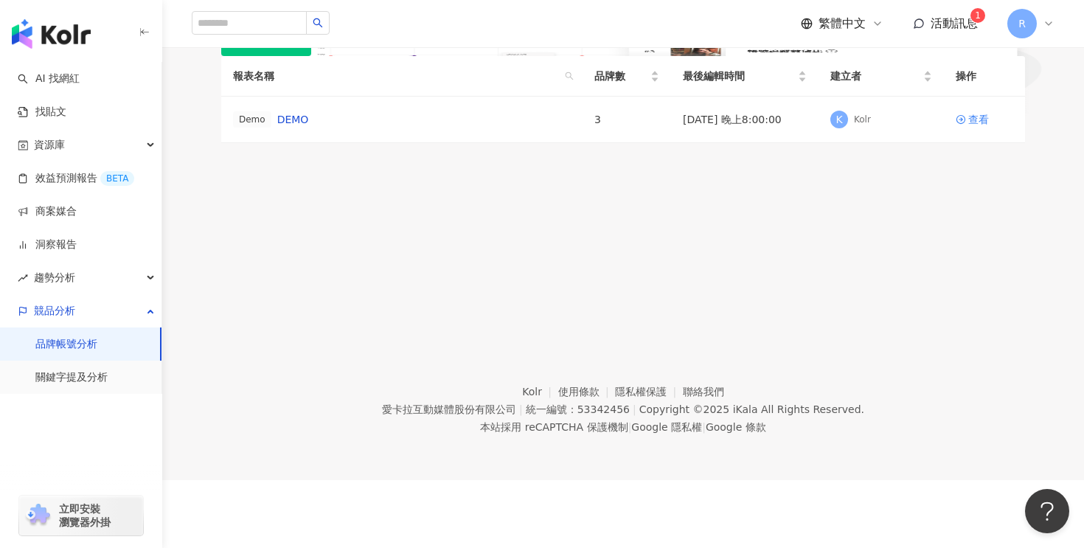
scroll to position [83, 0]
click at [79, 177] on link "效益預測報告 BETA" at bounding box center [76, 178] width 117 height 15
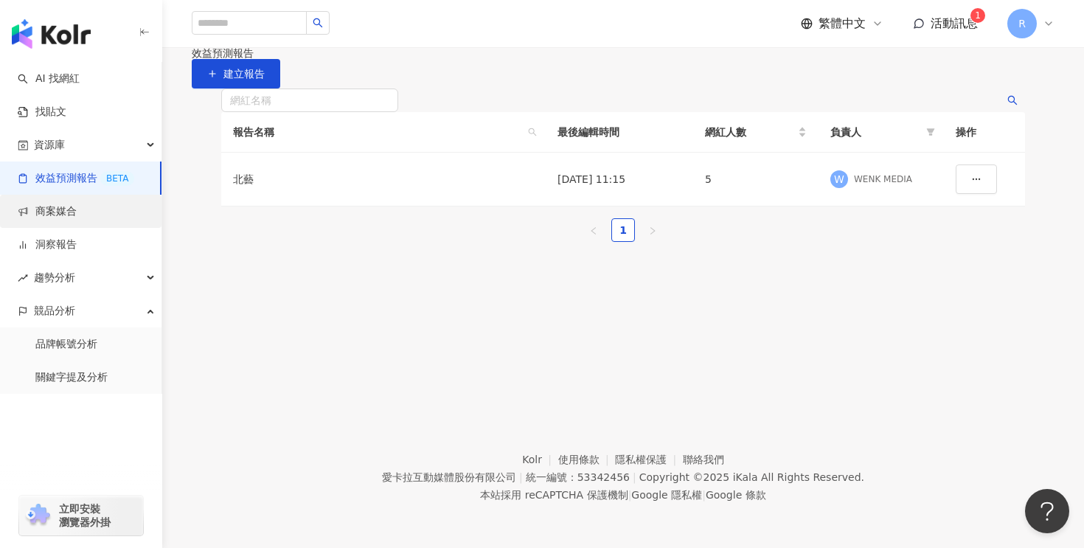
click at [77, 215] on link "商案媒合" at bounding box center [47, 211] width 59 height 15
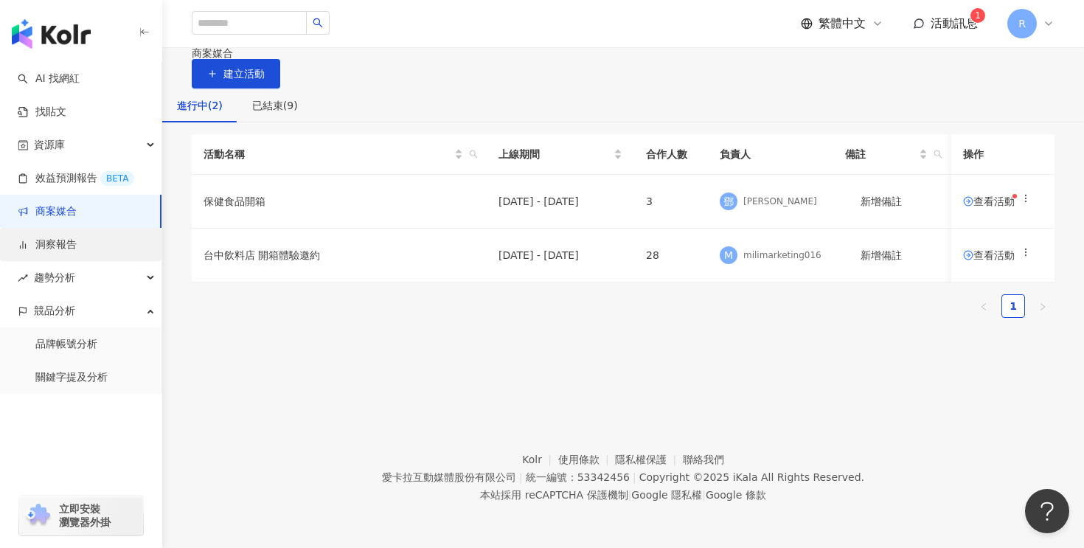
click at [77, 237] on link "洞察報告" at bounding box center [47, 244] width 59 height 15
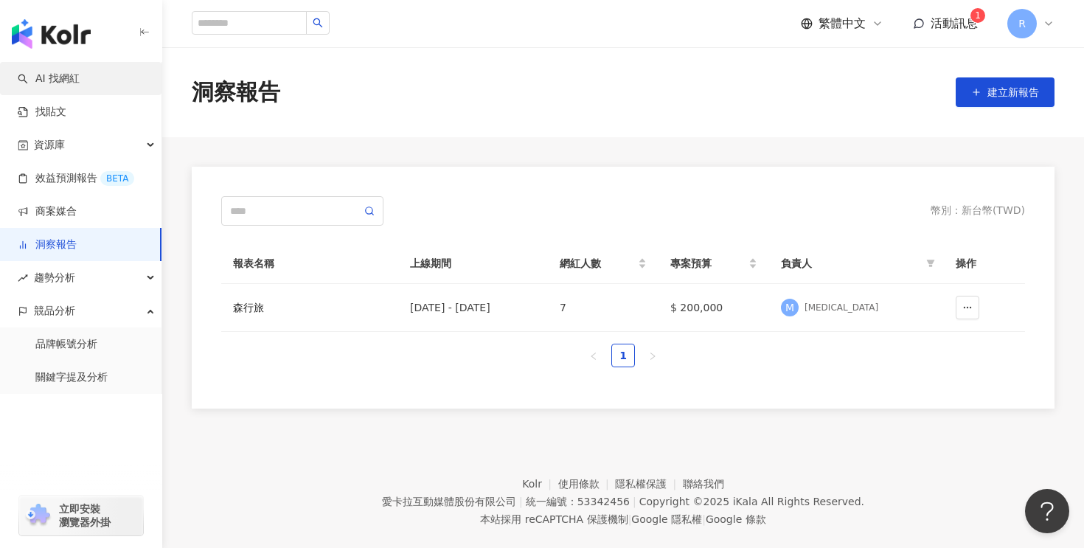
click at [80, 86] on link "AI 找網紅" at bounding box center [49, 79] width 62 height 15
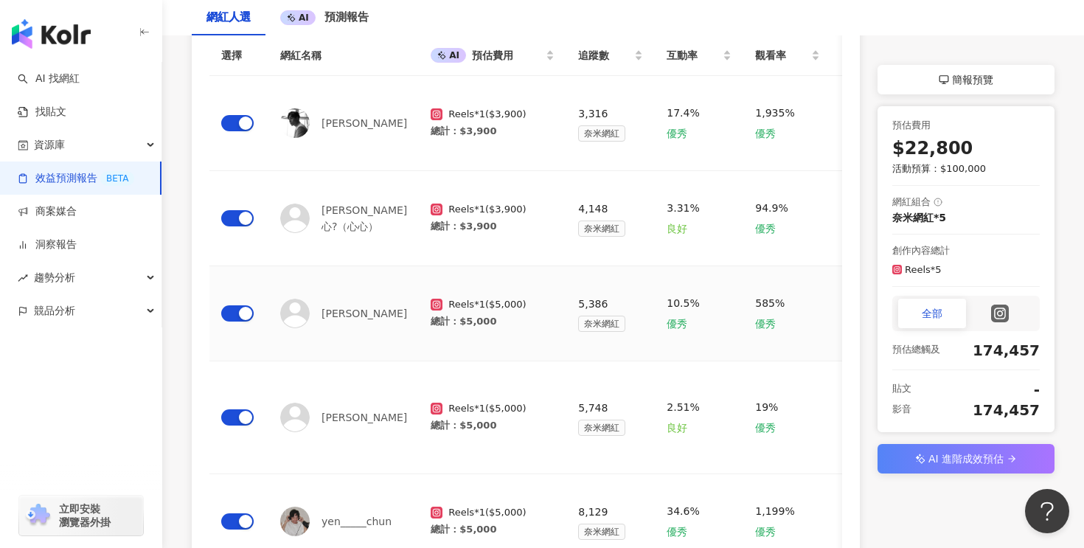
scroll to position [263, 0]
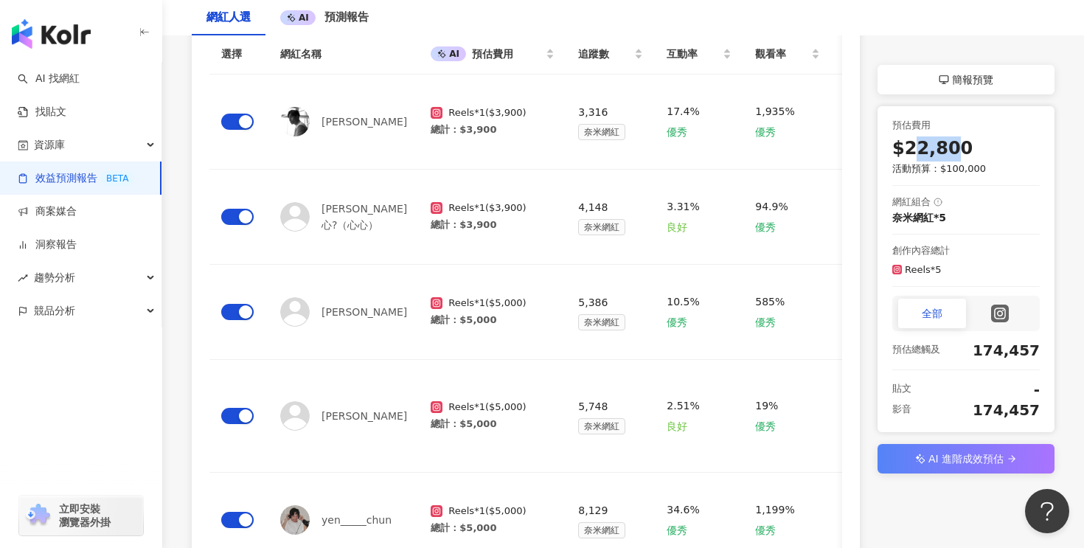
drag, startPoint x: 914, startPoint y: 152, endPoint x: 948, endPoint y: 152, distance: 34.7
click at [948, 152] on span "$22,800" at bounding box center [932, 149] width 80 height 25
click at [1055, 156] on div "Instagram 新增人選 已選擇：5 位網紅 近三個月 選擇 網紅名稱 AI 預估費用 追蹤數 互動率 觀看率 漲粉率 AI 預估貼文觸及數 AI 預估影…" at bounding box center [623, 276] width 922 height 690
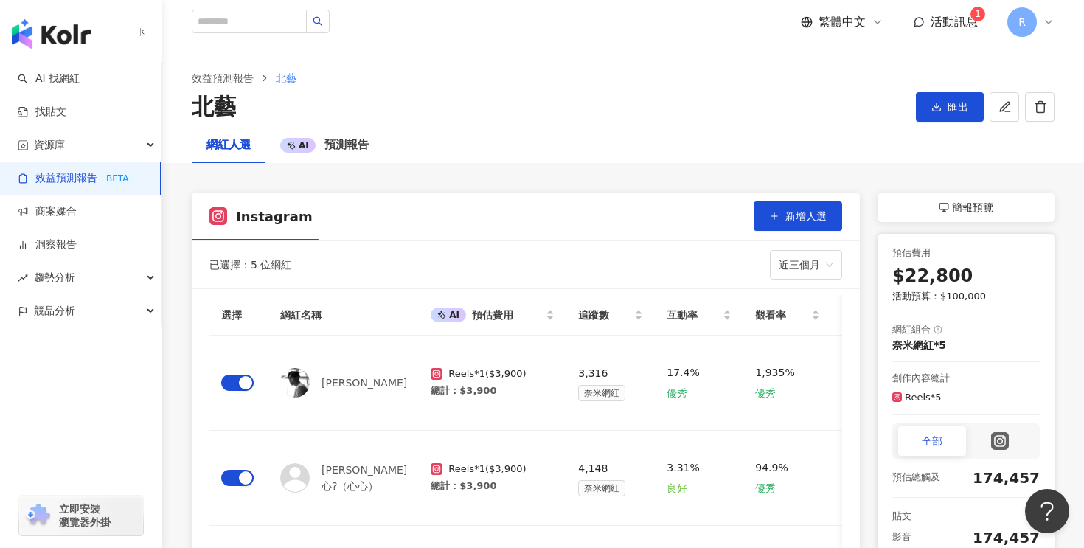
scroll to position [0, 0]
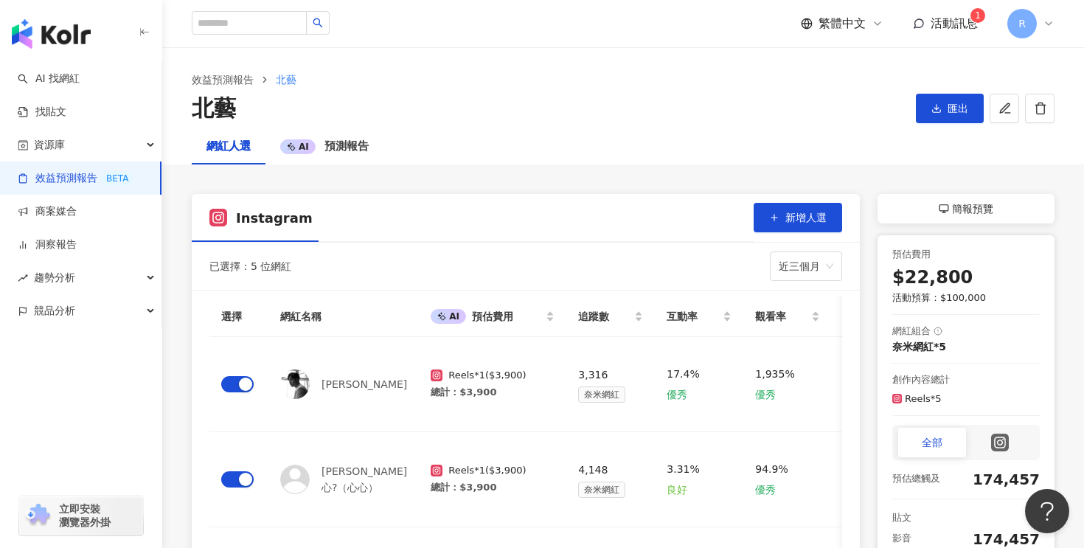
click at [1039, 26] on div "R" at bounding box center [1030, 24] width 47 height 30
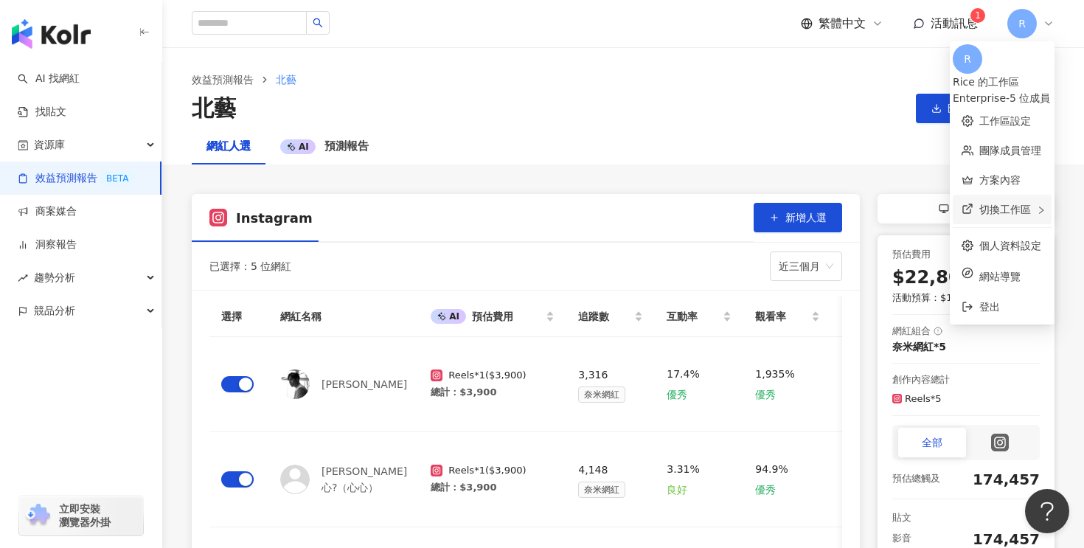
click at [986, 201] on div "切換工作區" at bounding box center [1002, 210] width 99 height 30
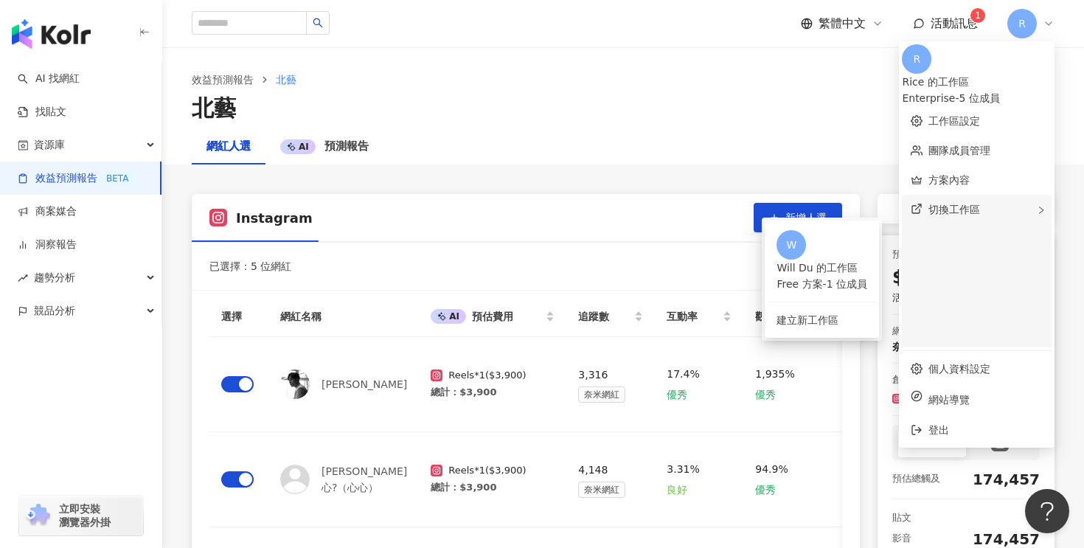
click at [986, 201] on div "切換工作區 W Will Du 的工作區 Free 方案 - 1 位成員 建立新工作區" at bounding box center [977, 271] width 150 height 153
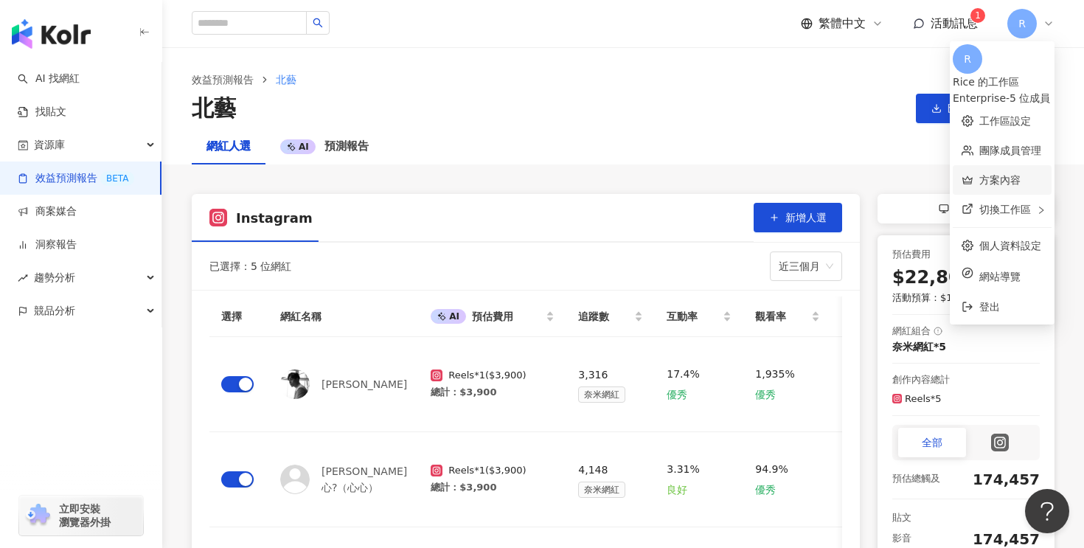
click at [989, 174] on link "方案內容" at bounding box center [999, 180] width 41 height 12
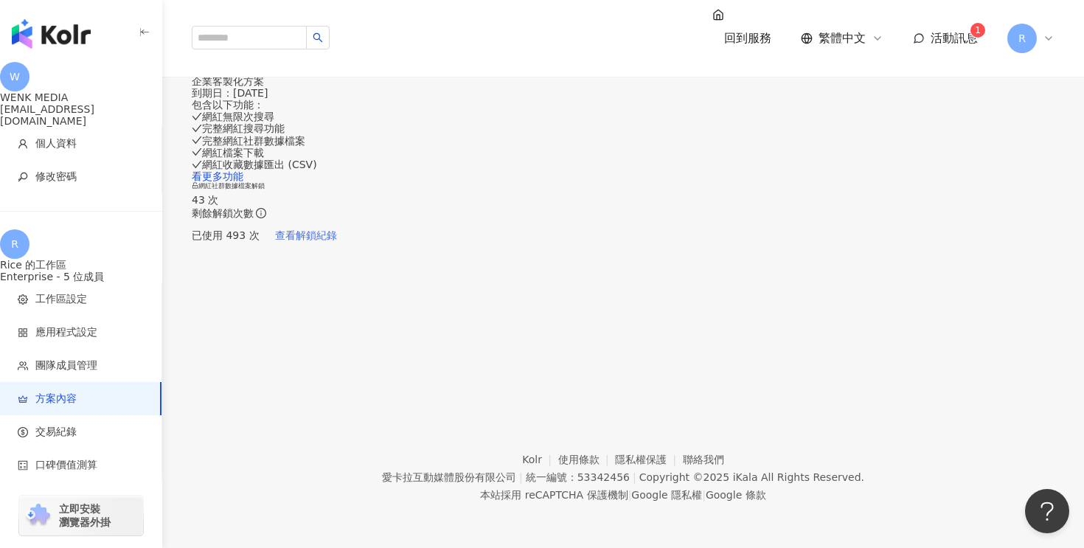
click at [337, 241] on span "查看解鎖紀錄" at bounding box center [306, 235] width 62 height 12
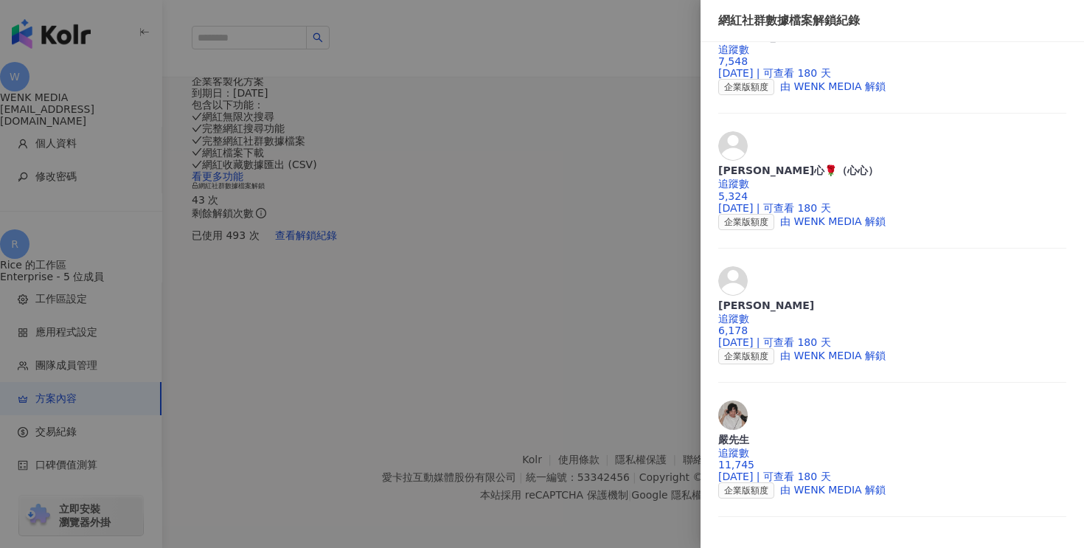
scroll to position [390, 0]
click at [639, 42] on div at bounding box center [542, 274] width 1084 height 548
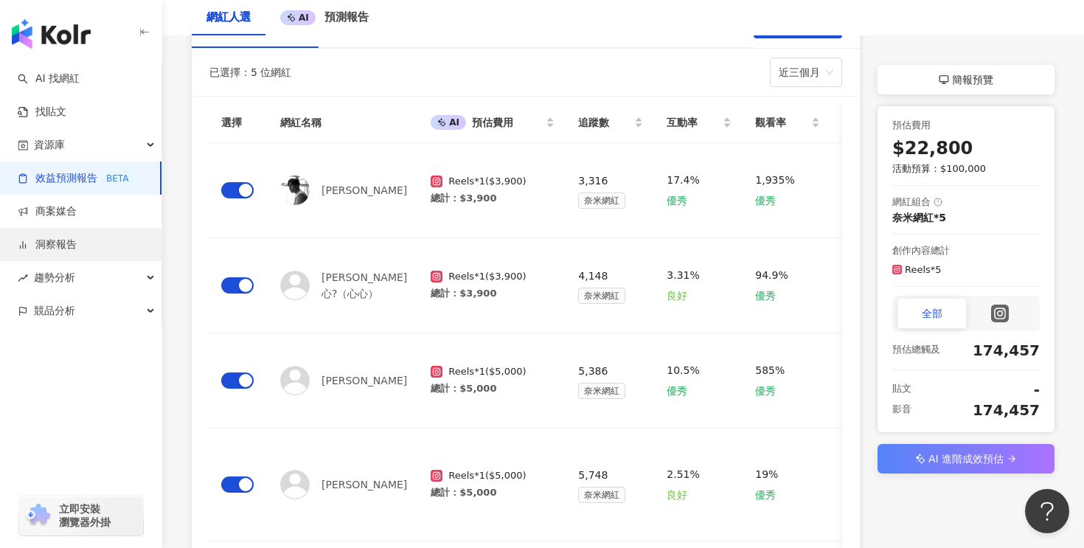
click at [77, 252] on link "洞察報告" at bounding box center [47, 244] width 59 height 15
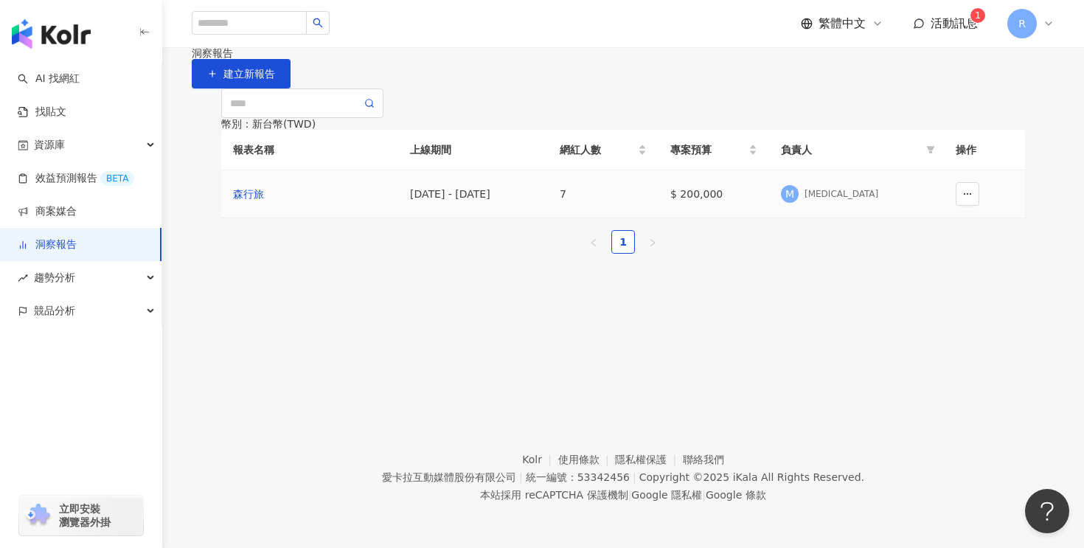
click at [284, 218] on td "森行旅" at bounding box center [309, 194] width 177 height 48
click at [243, 202] on div "森行旅" at bounding box center [309, 194] width 153 height 16
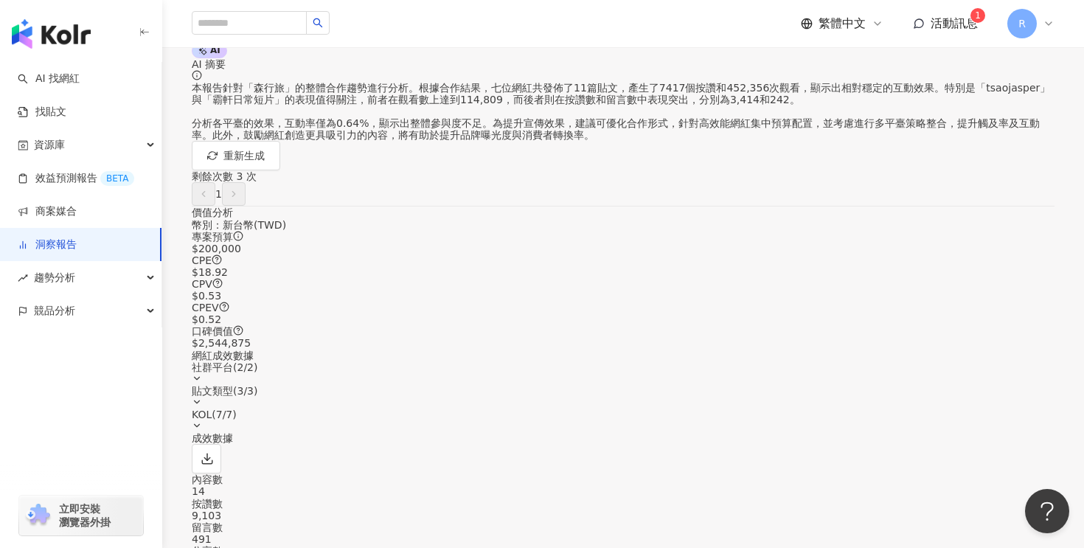
scroll to position [107, 0]
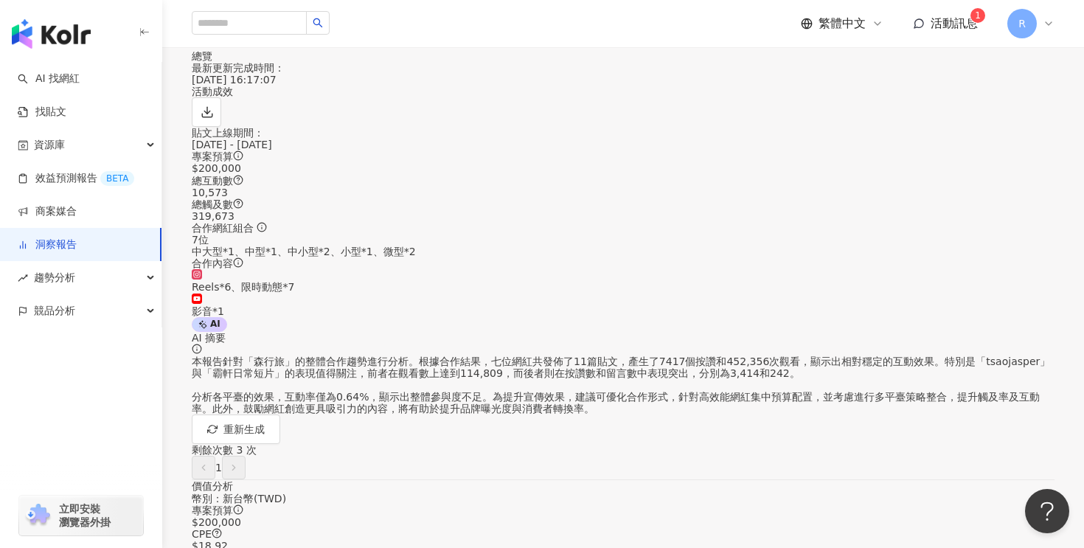
click at [279, 30] on div "貼文牆" at bounding box center [263, 21] width 31 height 16
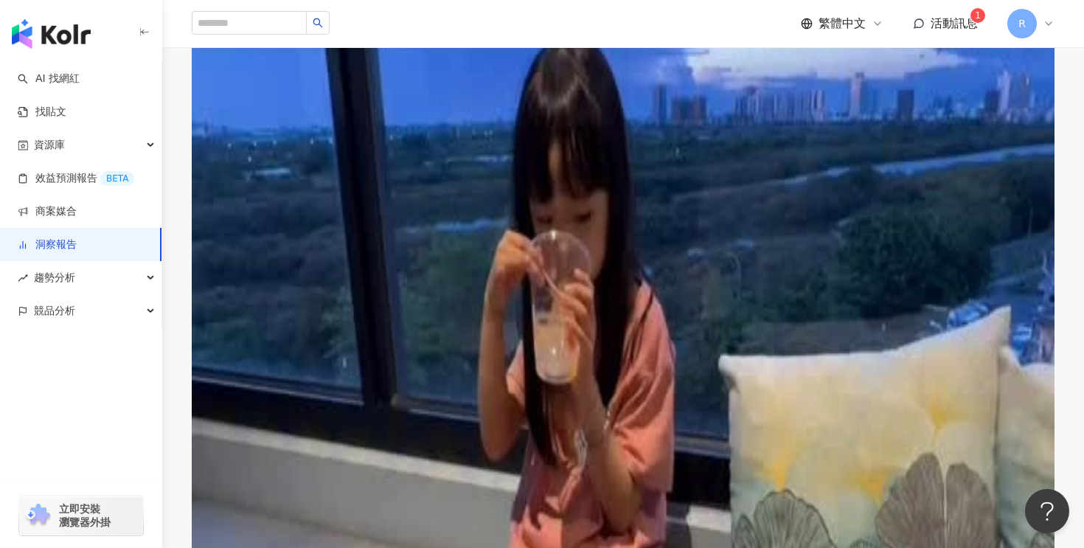
scroll to position [396, 0]
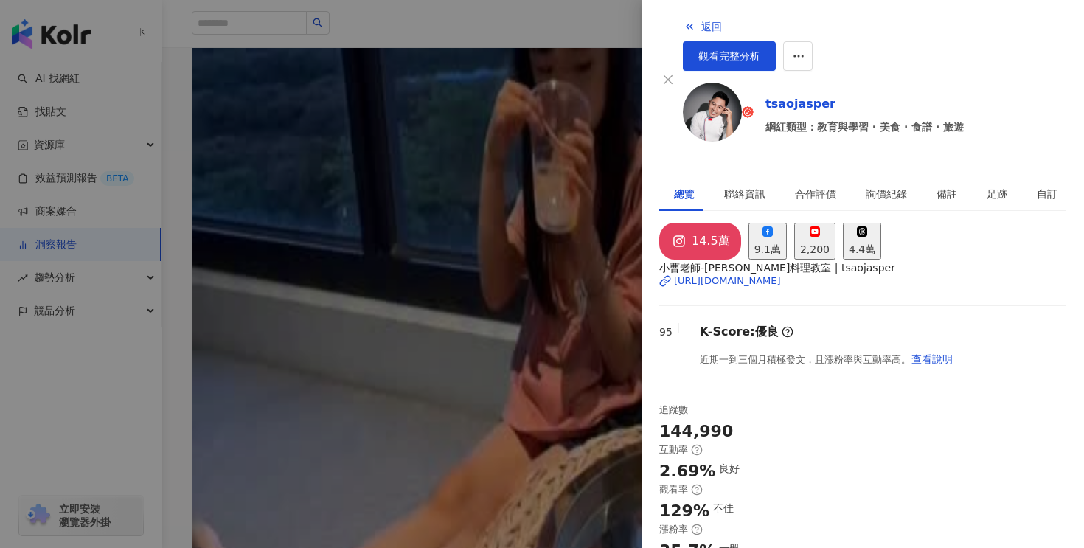
scroll to position [22, 0]
click at [760, 274] on div "[URL][DOMAIN_NAME]" at bounding box center [727, 280] width 107 height 13
click at [580, 182] on div at bounding box center [542, 274] width 1084 height 548
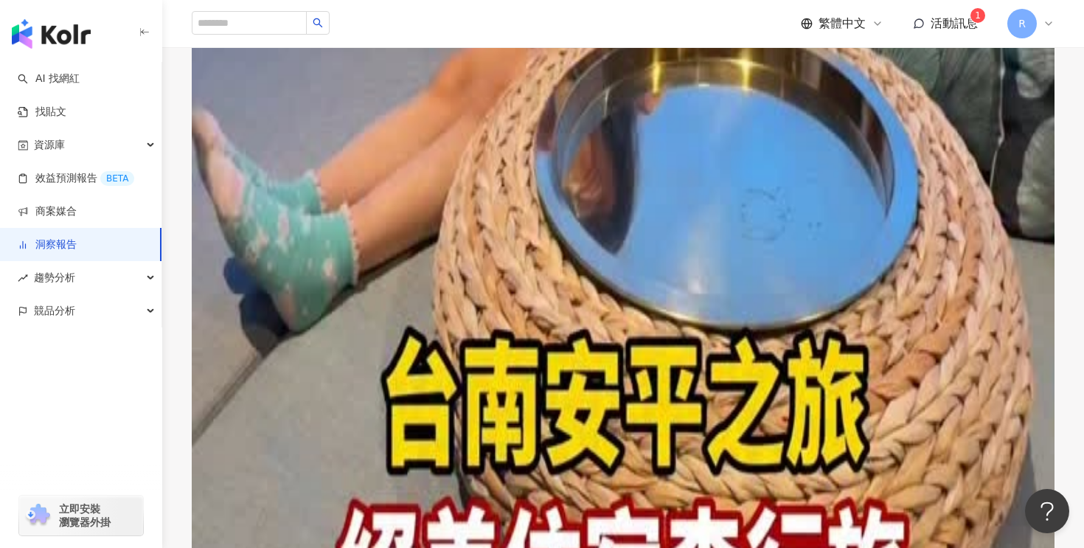
scroll to position [811, 0]
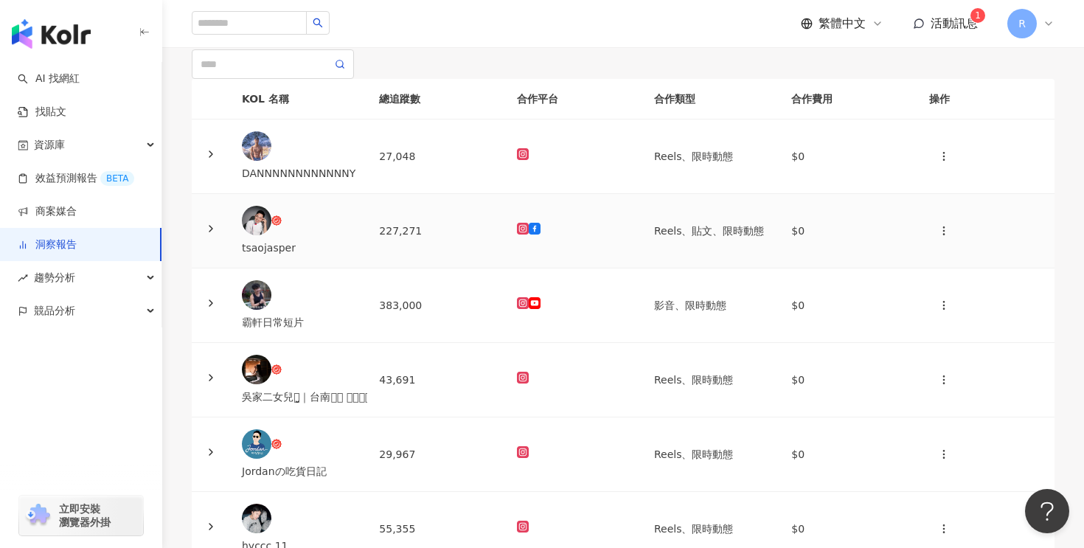
scroll to position [102, 0]
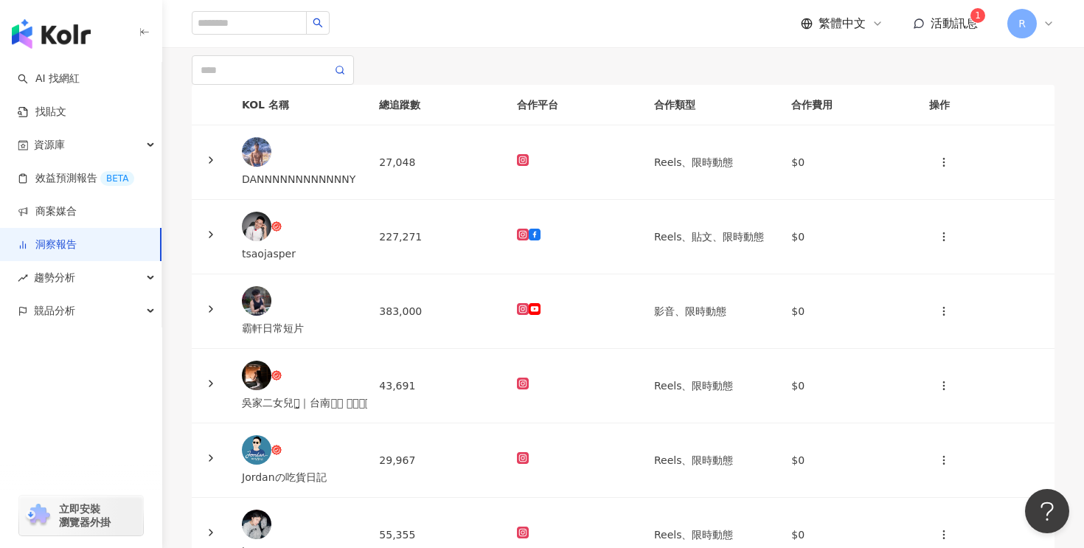
click at [218, 44] on div "洞察總覽" at bounding box center [197, 27] width 71 height 34
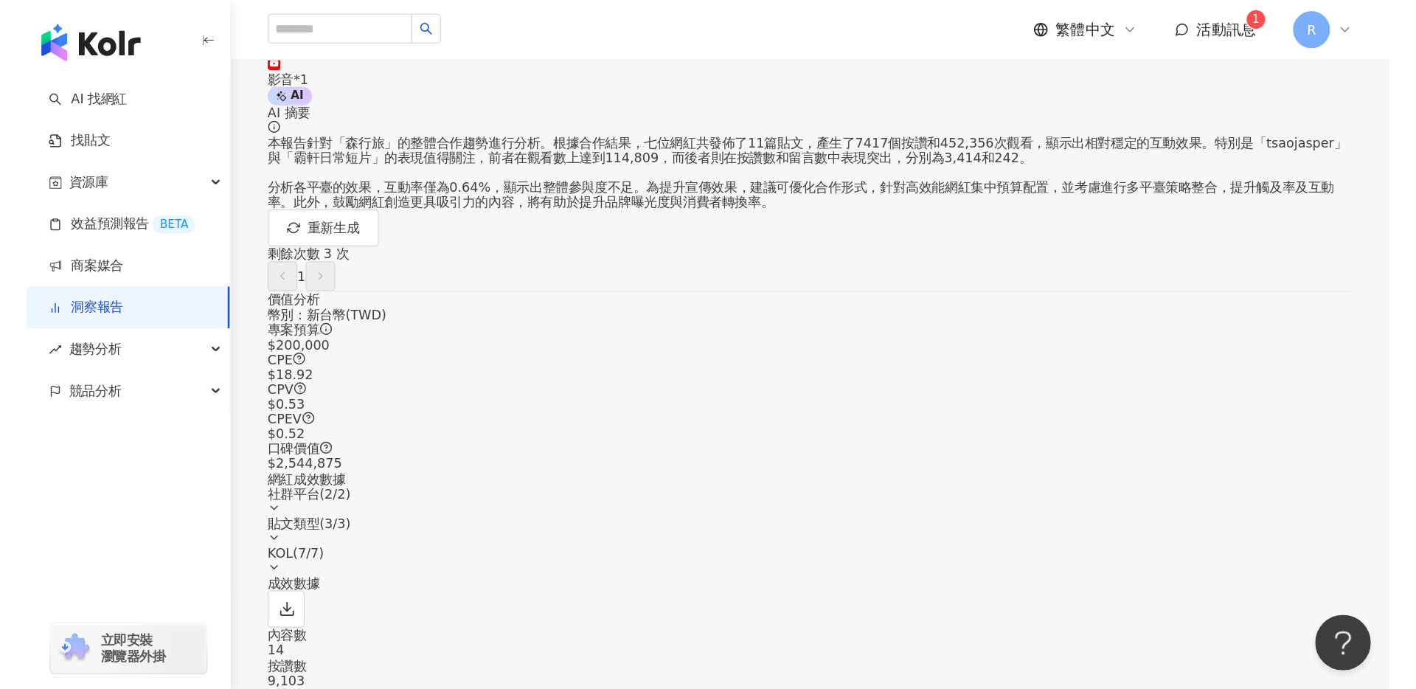
scroll to position [358, 0]
